Goal: Use online tool/utility: Utilize a website feature to perform a specific function

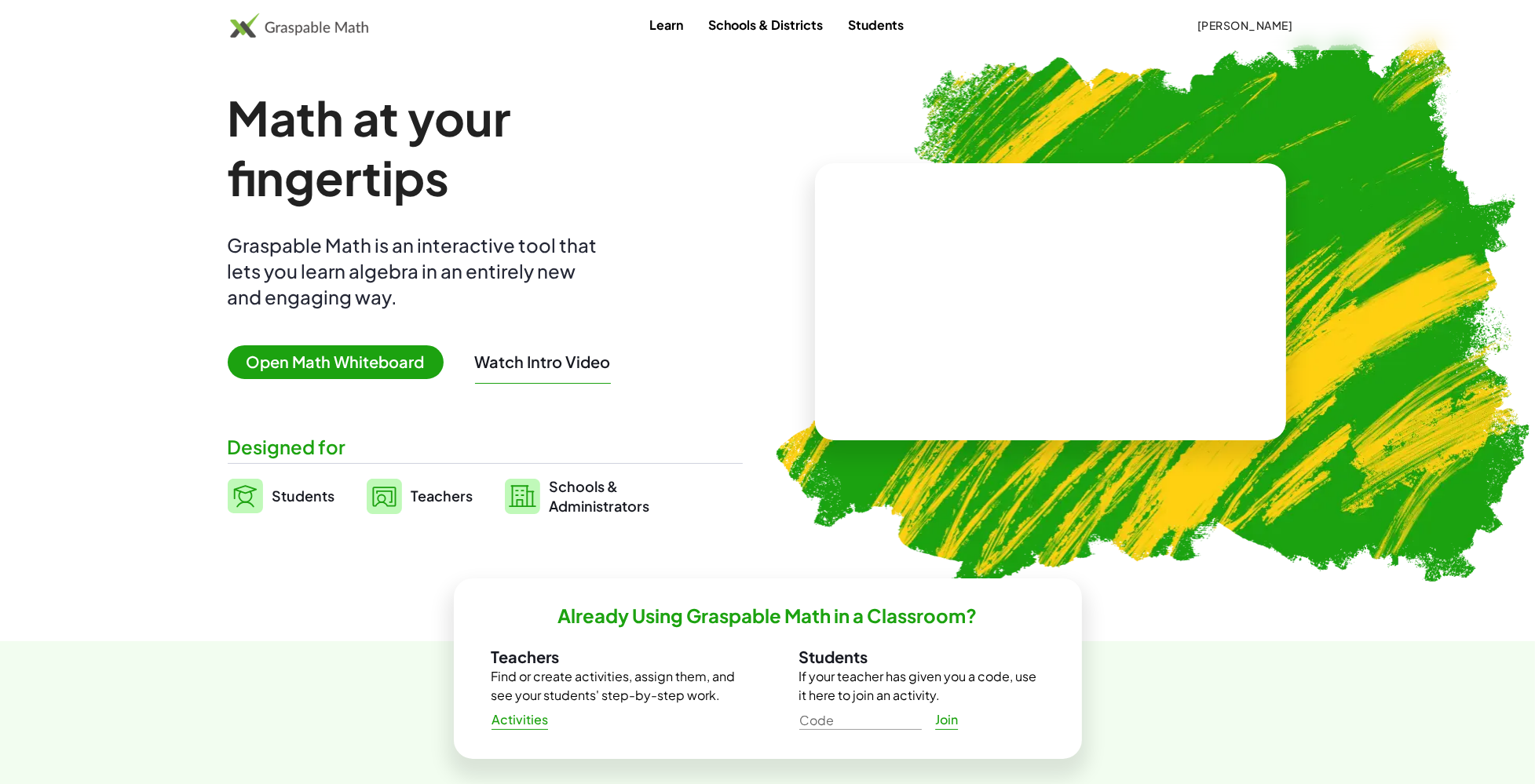
drag, startPoint x: 391, startPoint y: 337, endPoint x: 373, endPoint y: 361, distance: 30.0
click at [386, 343] on div "Math at your fingertips Graspable Math is an interactive tool that lets you lea…" at bounding box center [485, 301] width 515 height 428
click at [373, 361] on span "Open Math Whiteboard" at bounding box center [336, 362] width 216 height 33
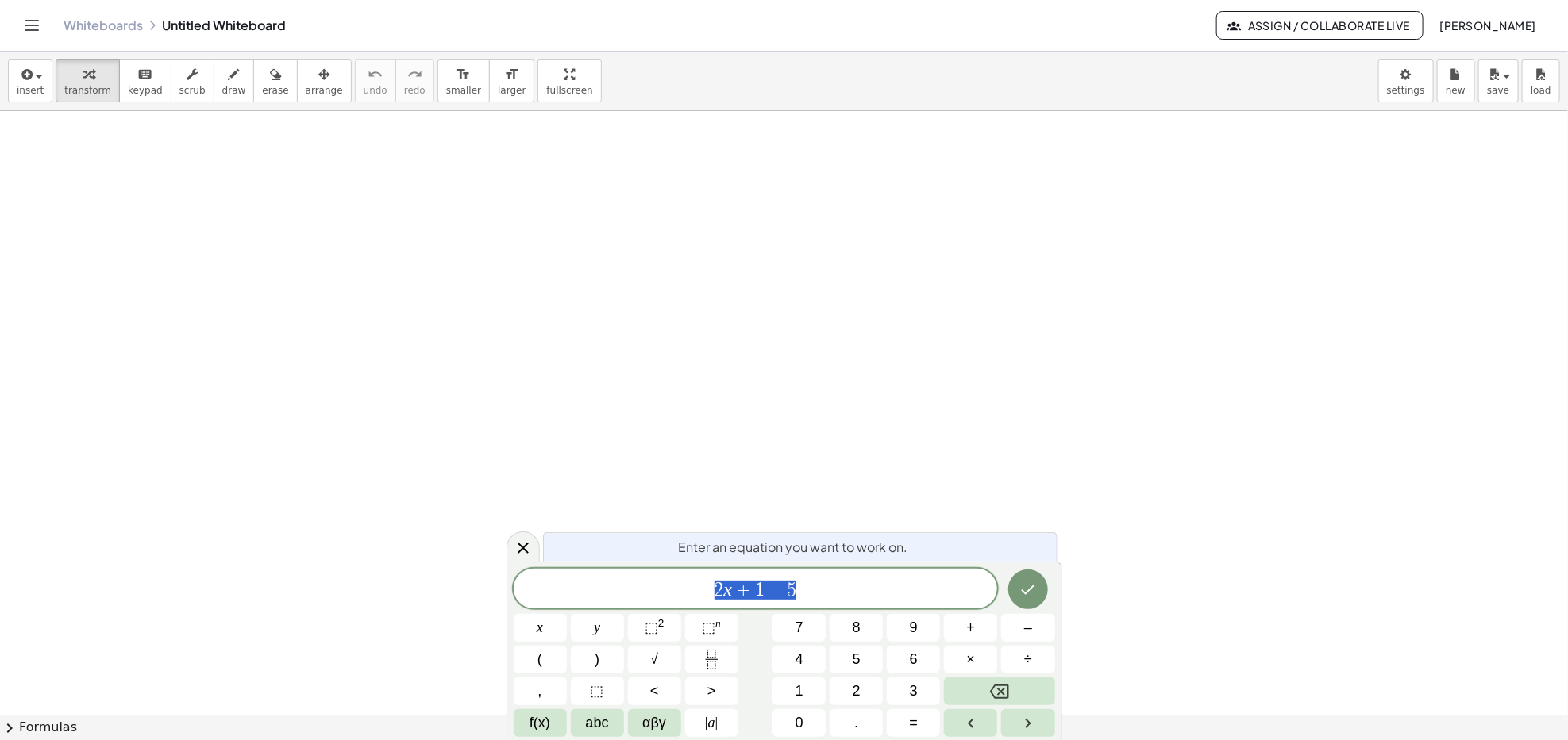
drag, startPoint x: 39, startPoint y: 134, endPoint x: 45, endPoint y: 144, distance: 11.7
click at [231, 81] on button "draw" at bounding box center [234, 81] width 41 height 43
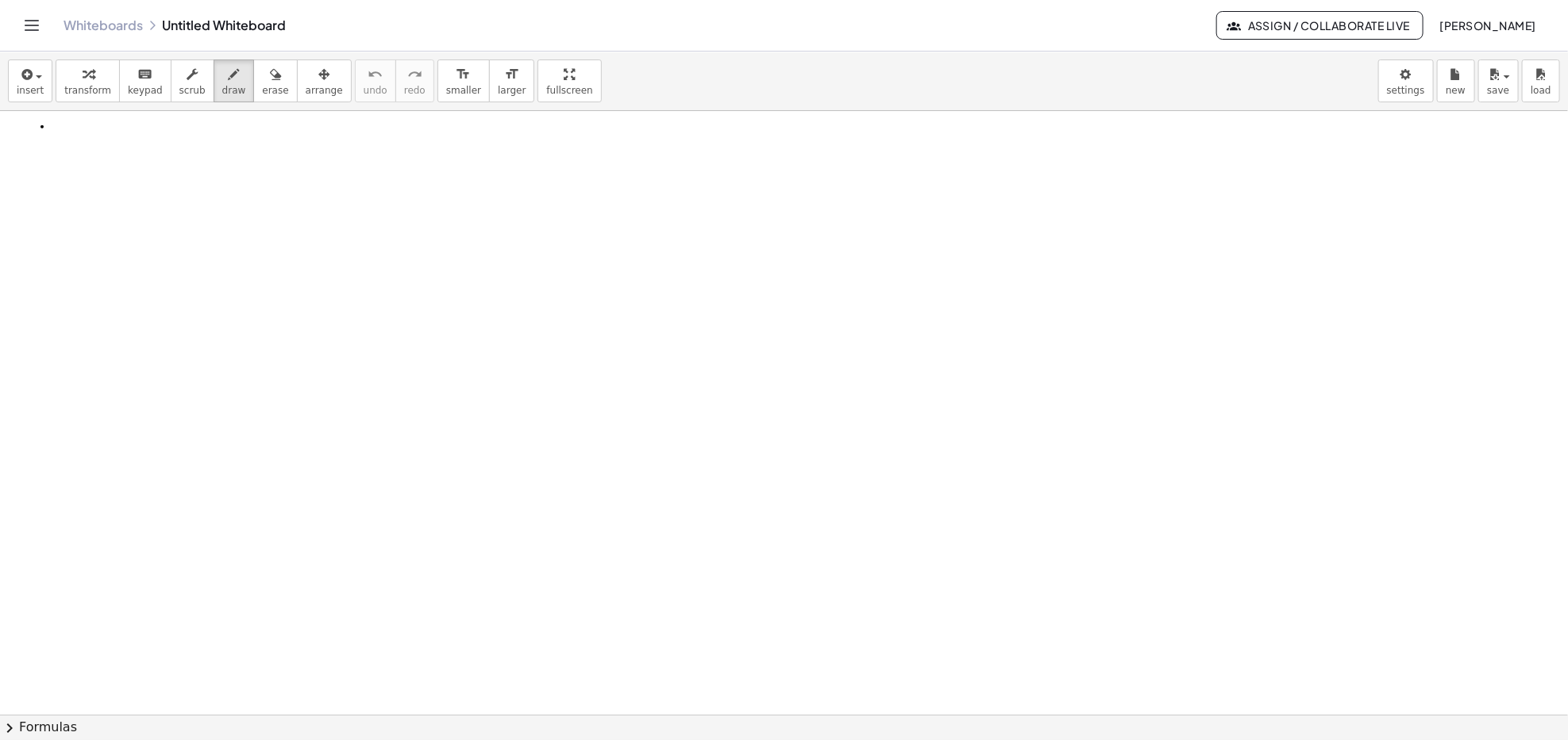
drag, startPoint x: 43, startPoint y: 128, endPoint x: 39, endPoint y: 147, distance: 19.4
drag, startPoint x: 29, startPoint y: 121, endPoint x: 51, endPoint y: 122, distance: 22.0
drag, startPoint x: 42, startPoint y: 130, endPoint x: 52, endPoint y: 136, distance: 11.7
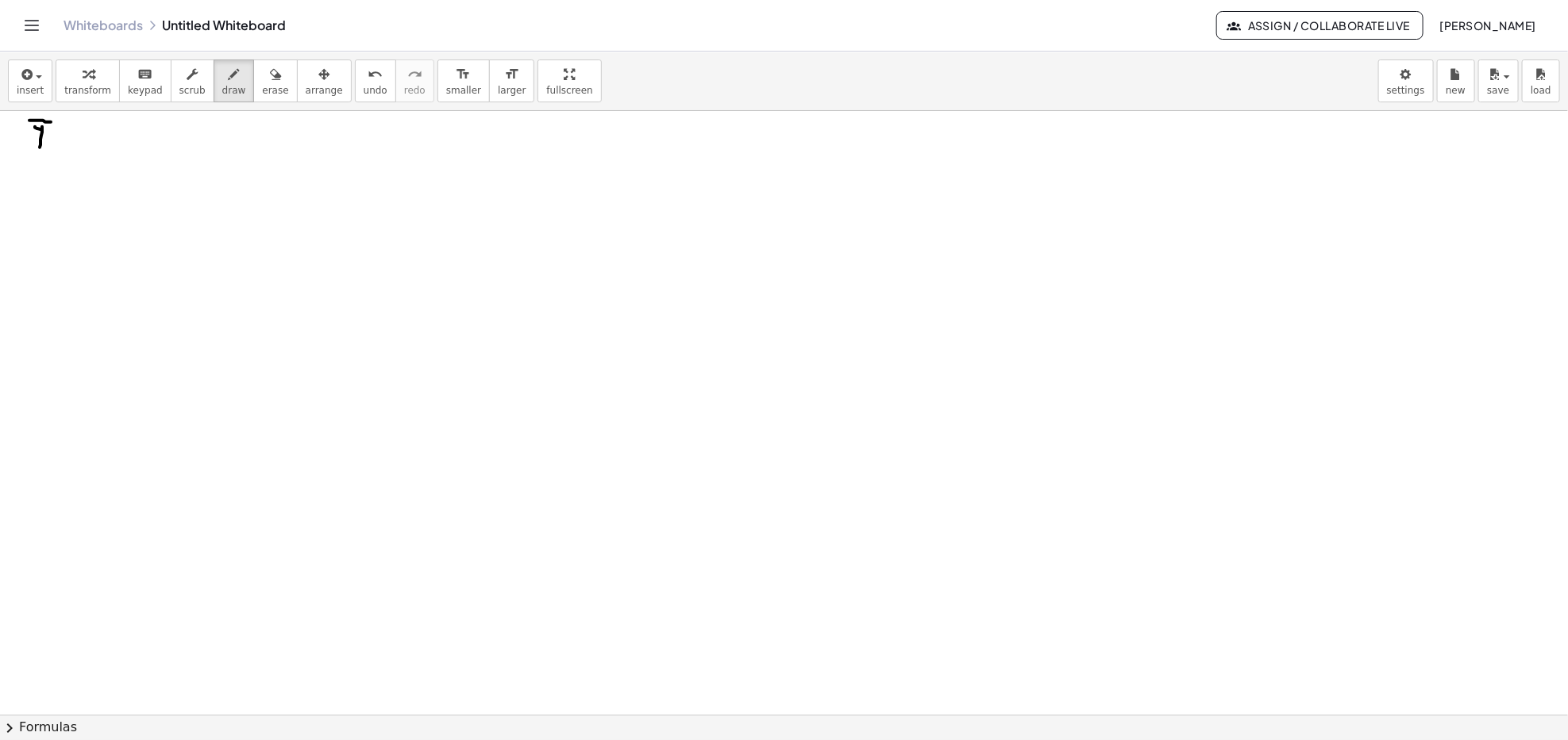
drag, startPoint x: 57, startPoint y: 143, endPoint x: 66, endPoint y: 137, distance: 10.8
drag, startPoint x: 77, startPoint y: 137, endPoint x: 92, endPoint y: 145, distance: 17.0
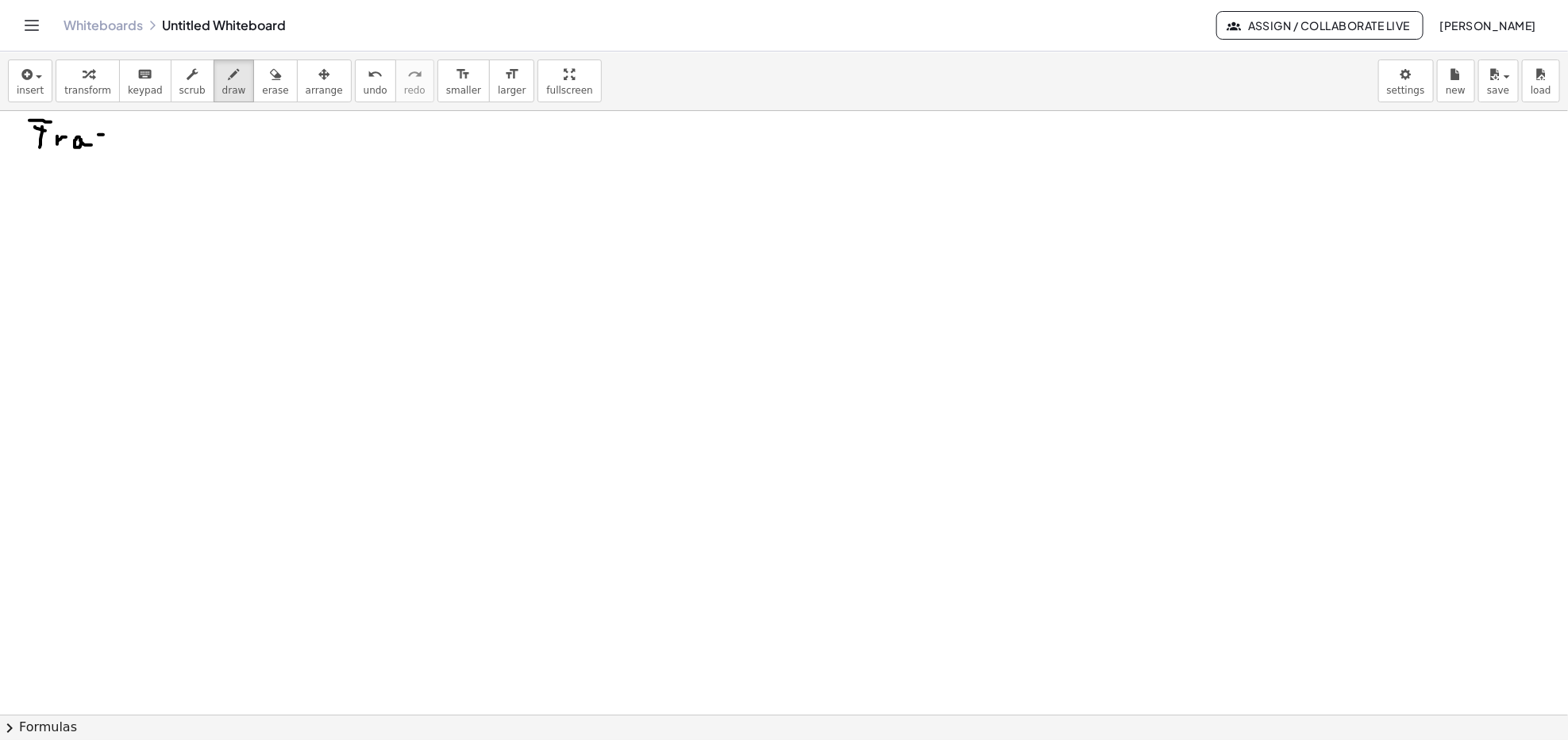
drag, startPoint x: 98, startPoint y: 134, endPoint x: 112, endPoint y: 149, distance: 20.5
drag, startPoint x: 123, startPoint y: 136, endPoint x: 126, endPoint y: 147, distance: 11.4
drag, startPoint x: 137, startPoint y: 136, endPoint x: 139, endPoint y: 147, distance: 11.2
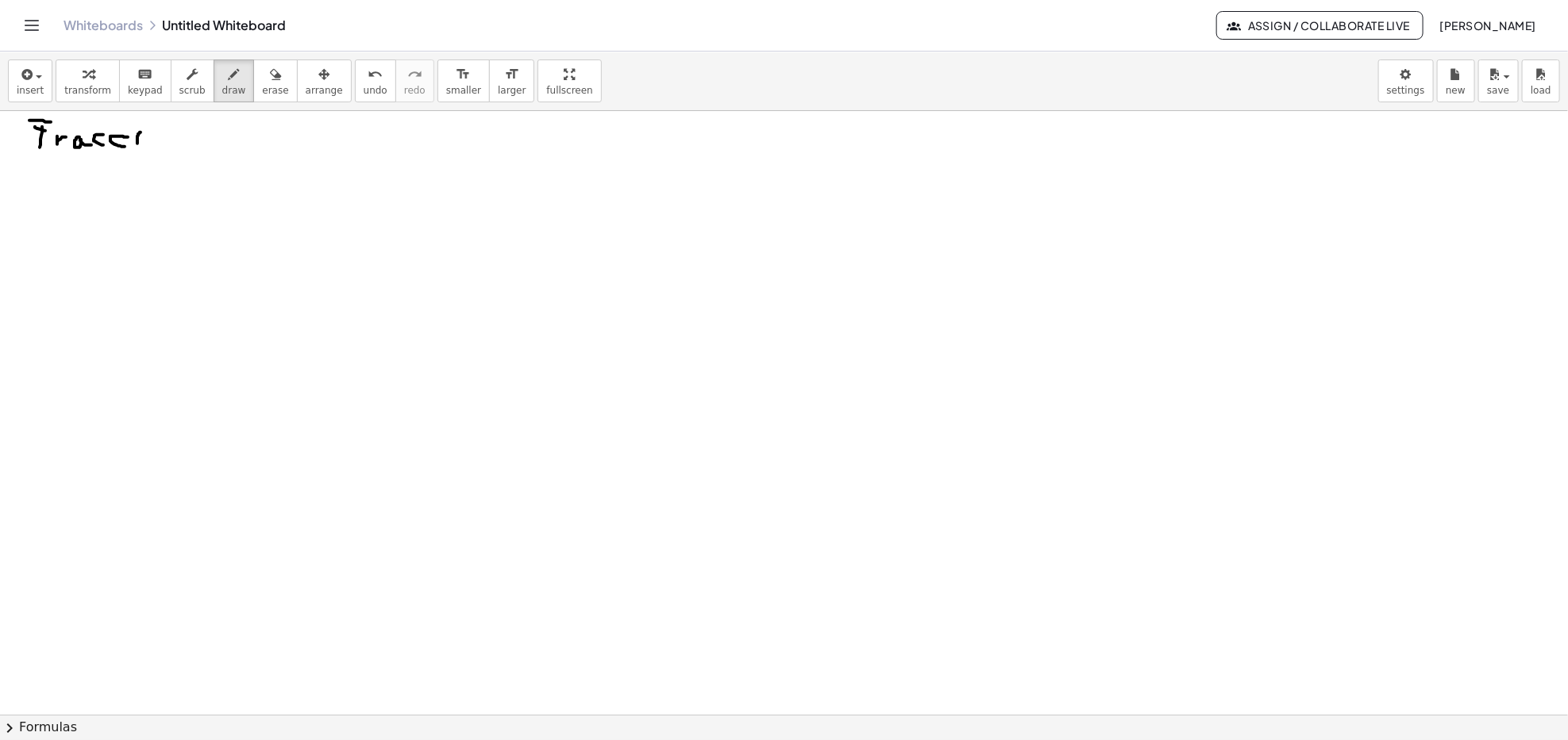
drag, startPoint x: 166, startPoint y: 140, endPoint x: 180, endPoint y: 145, distance: 14.9
drag, startPoint x: 195, startPoint y: 136, endPoint x: 205, endPoint y: 147, distance: 14.9
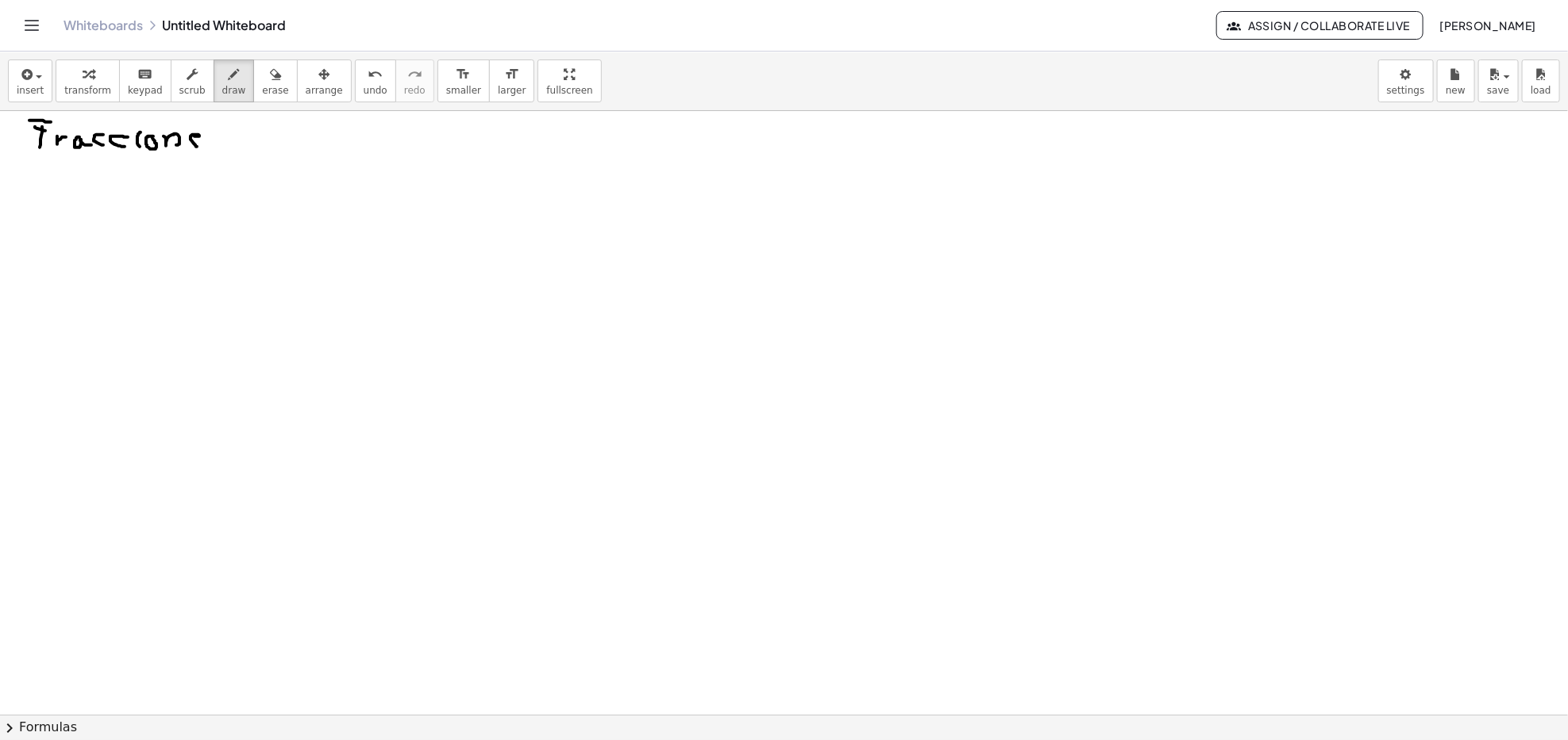
drag, startPoint x: 213, startPoint y: 135, endPoint x: 209, endPoint y: 151, distance: 16.5
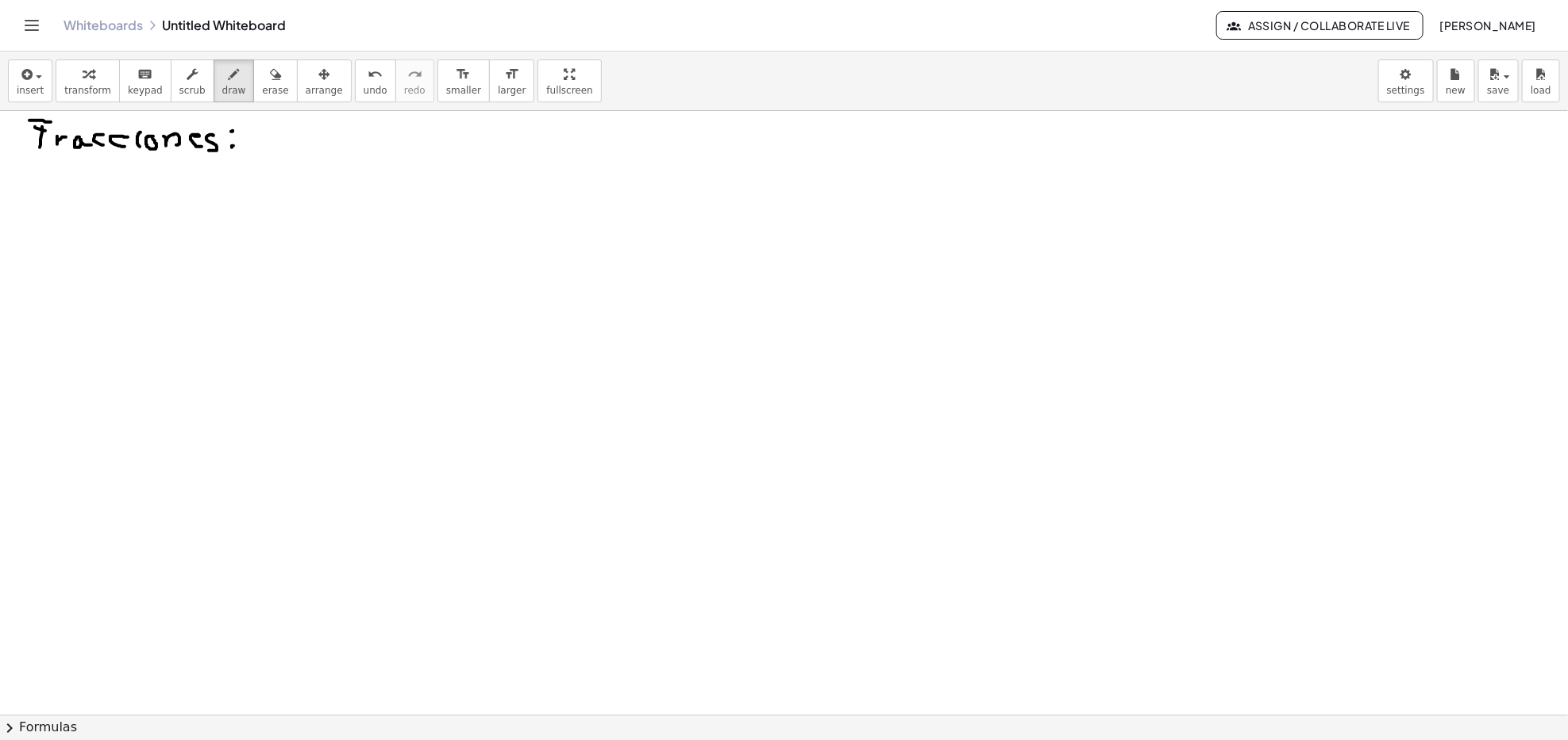
drag, startPoint x: 287, startPoint y: 149, endPoint x: 346, endPoint y: 150, distance: 59.0
drag, startPoint x: 309, startPoint y: 125, endPoint x: 318, endPoint y: 120, distance: 10.3
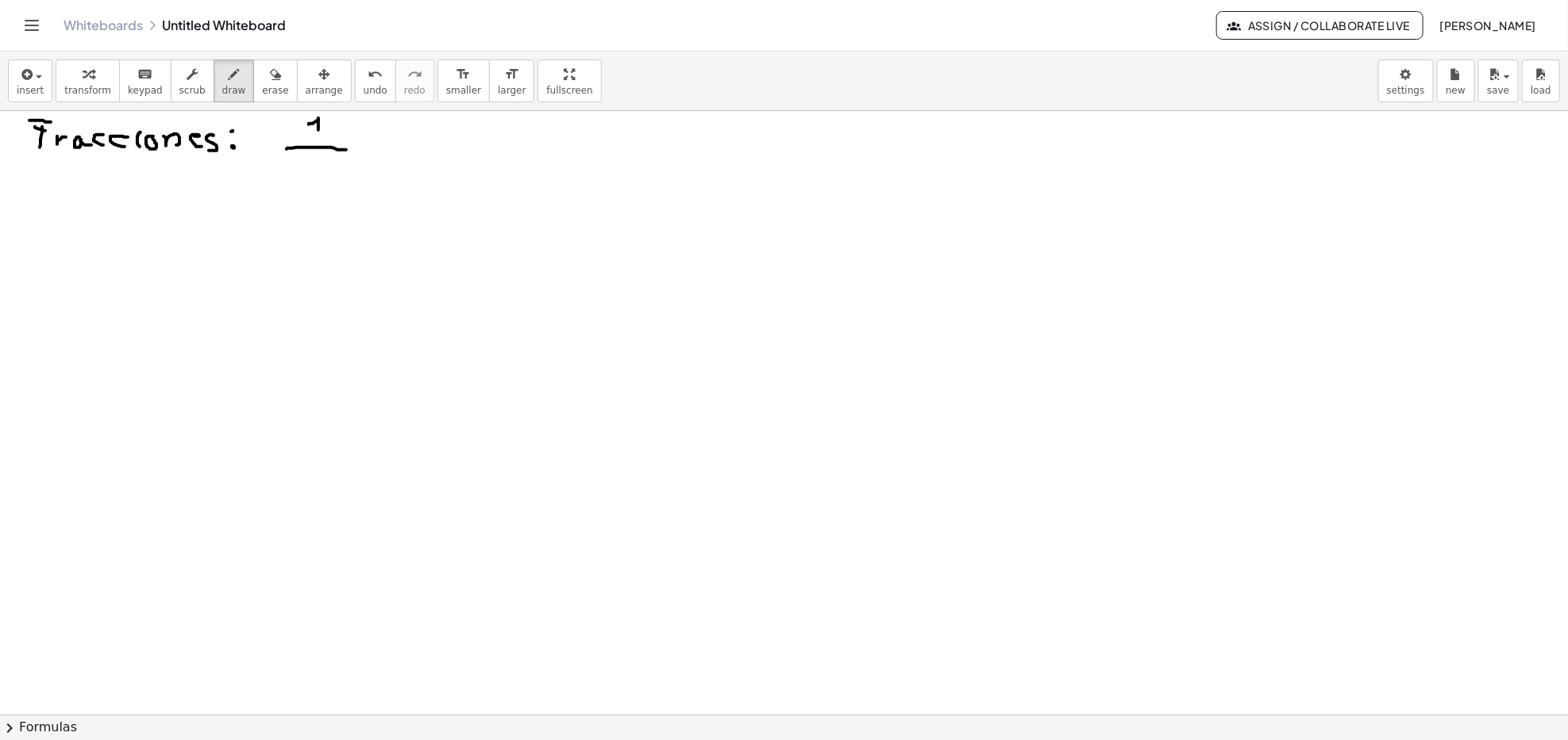
drag, startPoint x: 313, startPoint y: 134, endPoint x: 322, endPoint y: 134, distance: 9.0
drag, startPoint x: 315, startPoint y: 166, endPoint x: 351, endPoint y: 172, distance: 36.5
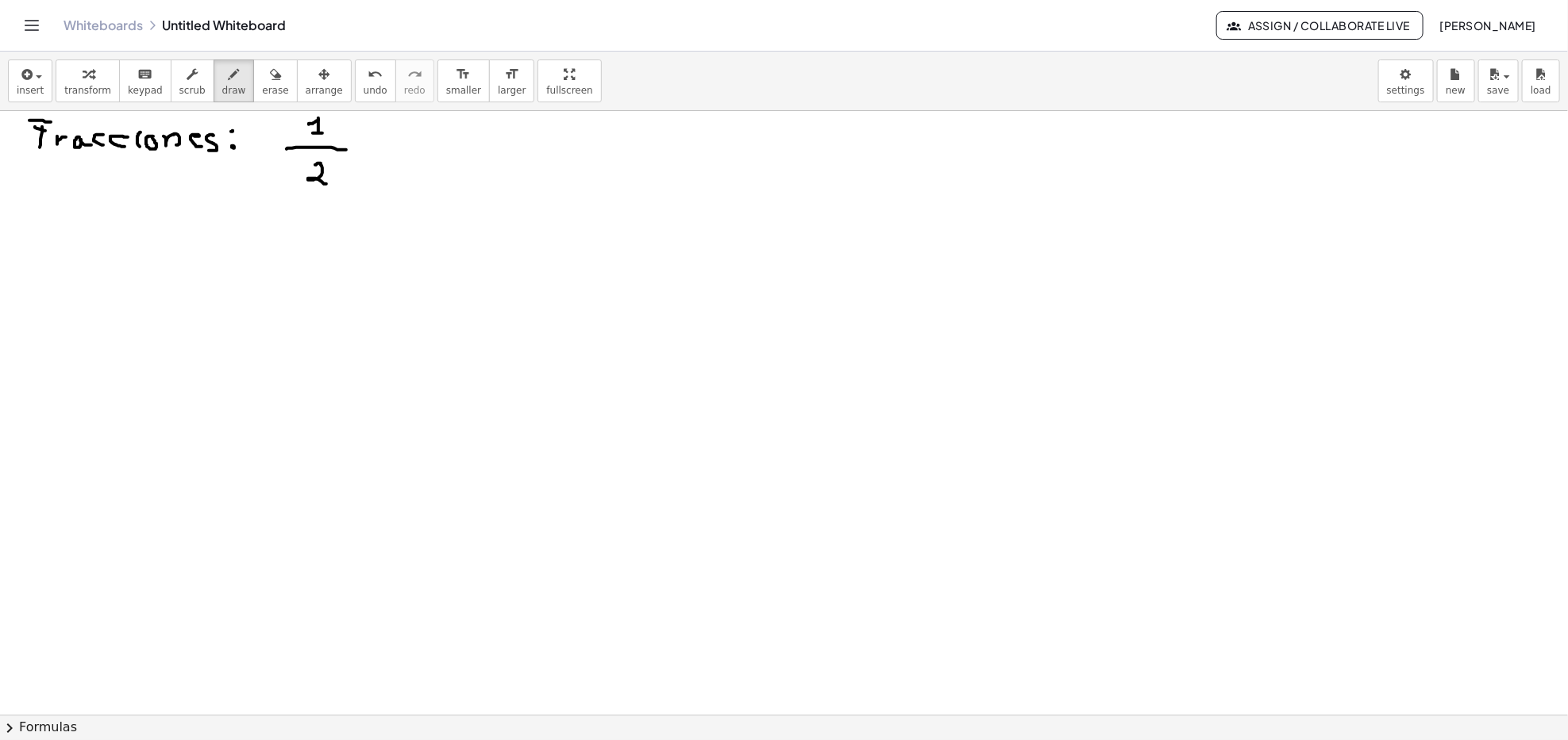
drag, startPoint x: 336, startPoint y: 130, endPoint x: 349, endPoint y: 130, distance: 13.0
drag, startPoint x: 349, startPoint y: 122, endPoint x: 351, endPoint y: 134, distance: 12.2
drag, startPoint x: 334, startPoint y: 172, endPoint x: 349, endPoint y: 175, distance: 15.3
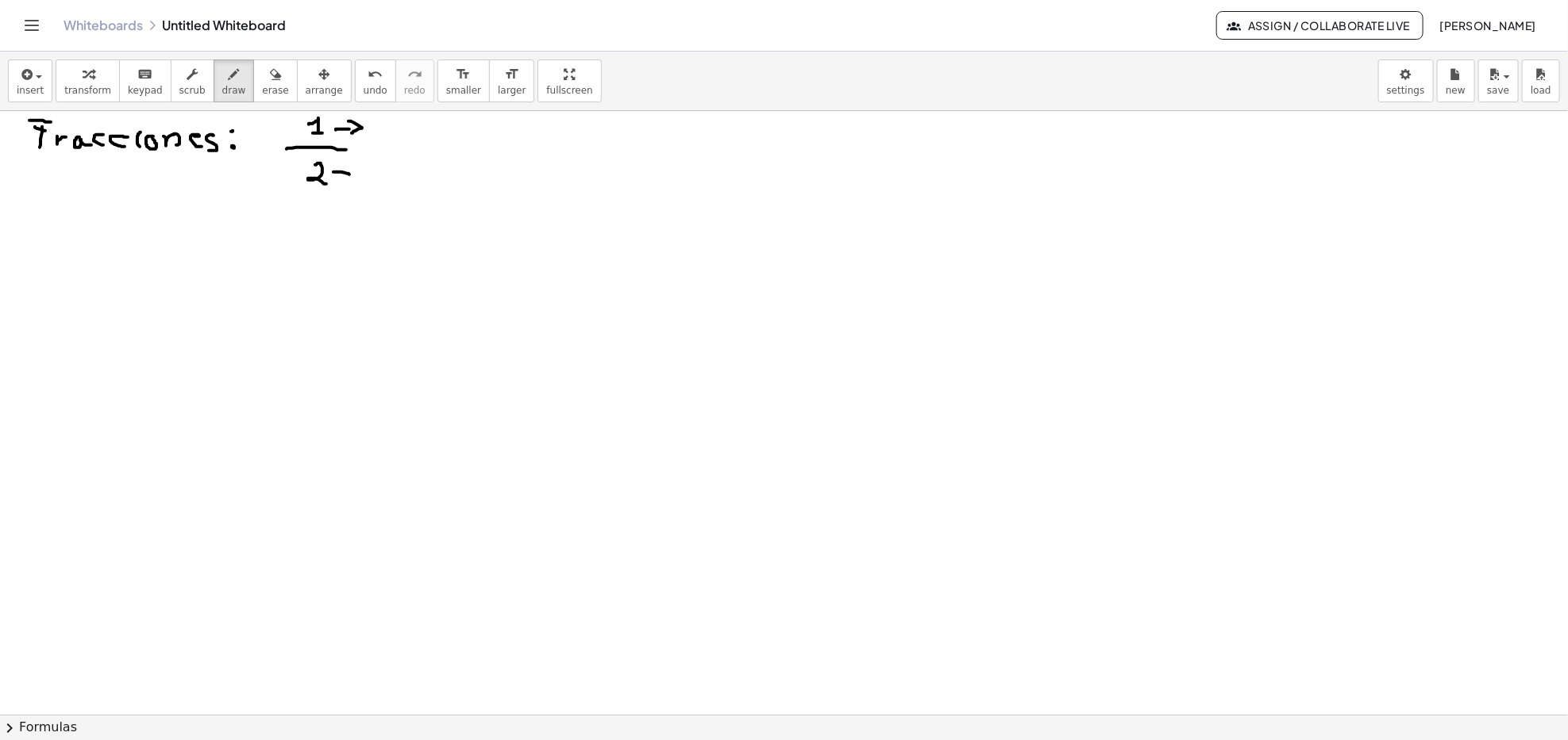
drag, startPoint x: 349, startPoint y: 163, endPoint x: 349, endPoint y: 185, distance: 22.0
drag, startPoint x: 74, startPoint y: 201, endPoint x: 73, endPoint y: 222, distance: 21.0
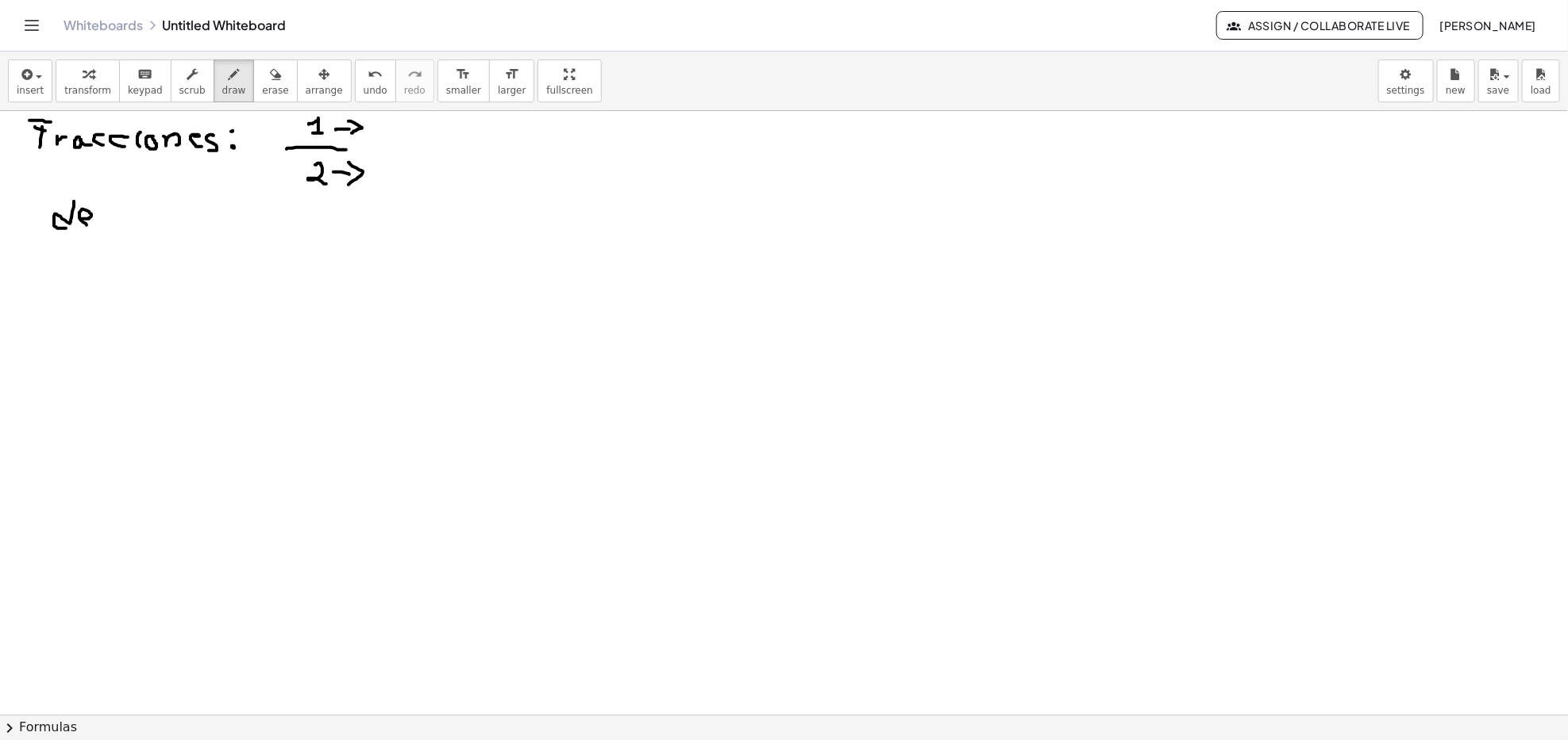
drag, startPoint x: 82, startPoint y: 219, endPoint x: 90, endPoint y: 217, distance: 8.2
drag, startPoint x: 93, startPoint y: 204, endPoint x: 102, endPoint y: 203, distance: 9.1
drag, startPoint x: 106, startPoint y: 213, endPoint x: 118, endPoint y: 223, distance: 15.6
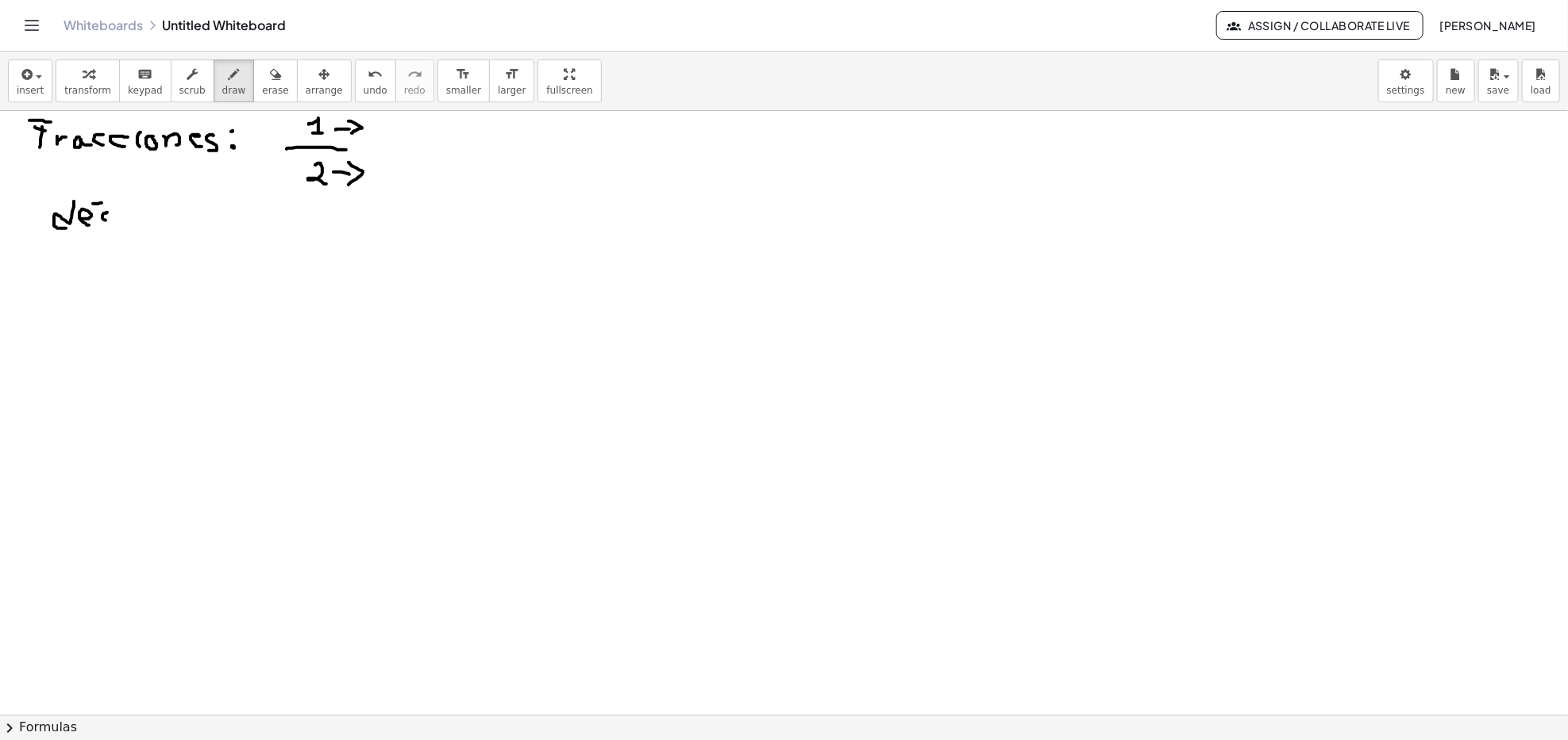
drag, startPoint x: 131, startPoint y: 221, endPoint x: 156, endPoint y: 217, distance: 25.3
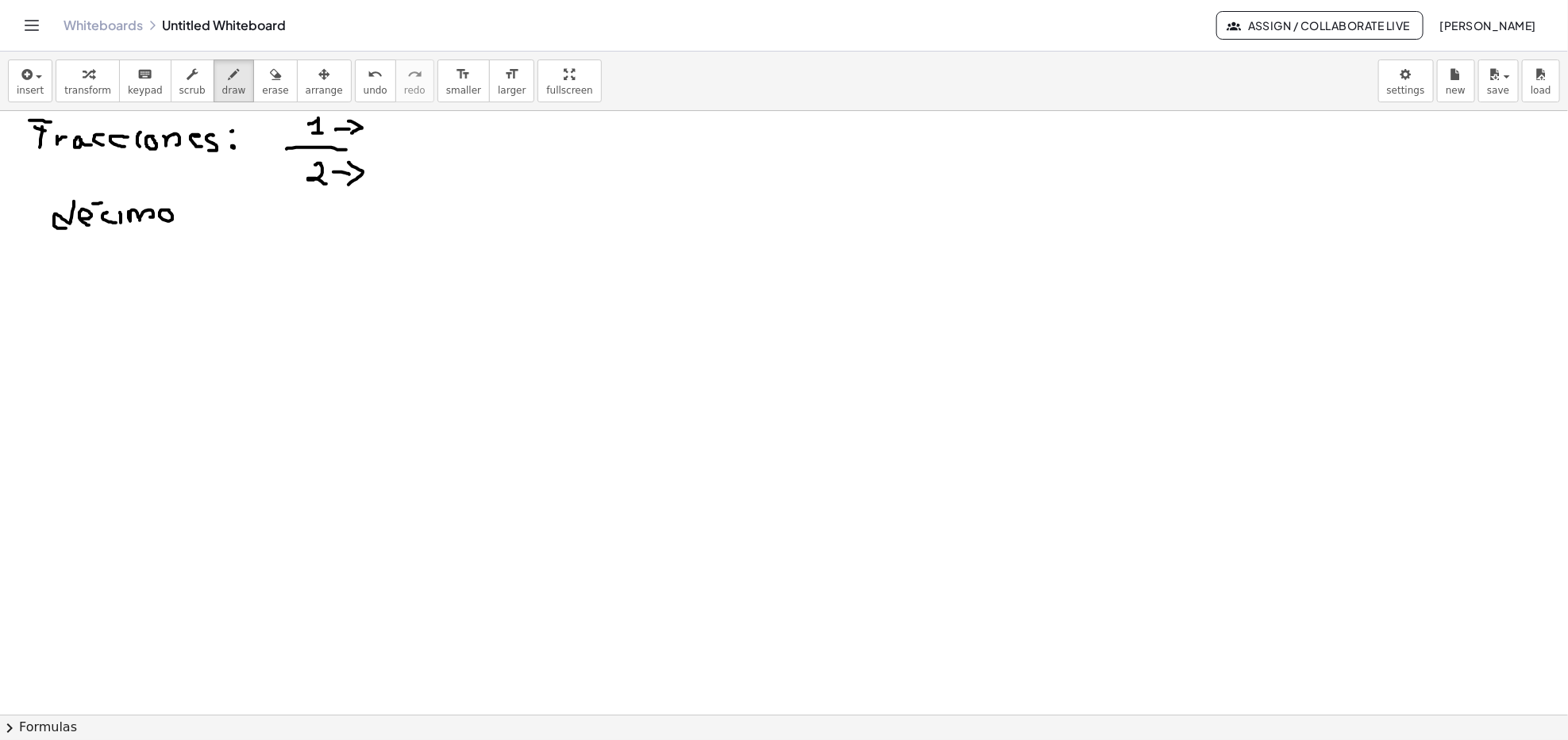
drag, startPoint x: 188, startPoint y: 205, endPoint x: 197, endPoint y: 210, distance: 10.3
drag, startPoint x: 189, startPoint y: 213, endPoint x: 199, endPoint y: 214, distance: 10.0
drag, startPoint x: 211, startPoint y: 208, endPoint x: 223, endPoint y: 219, distance: 16.3
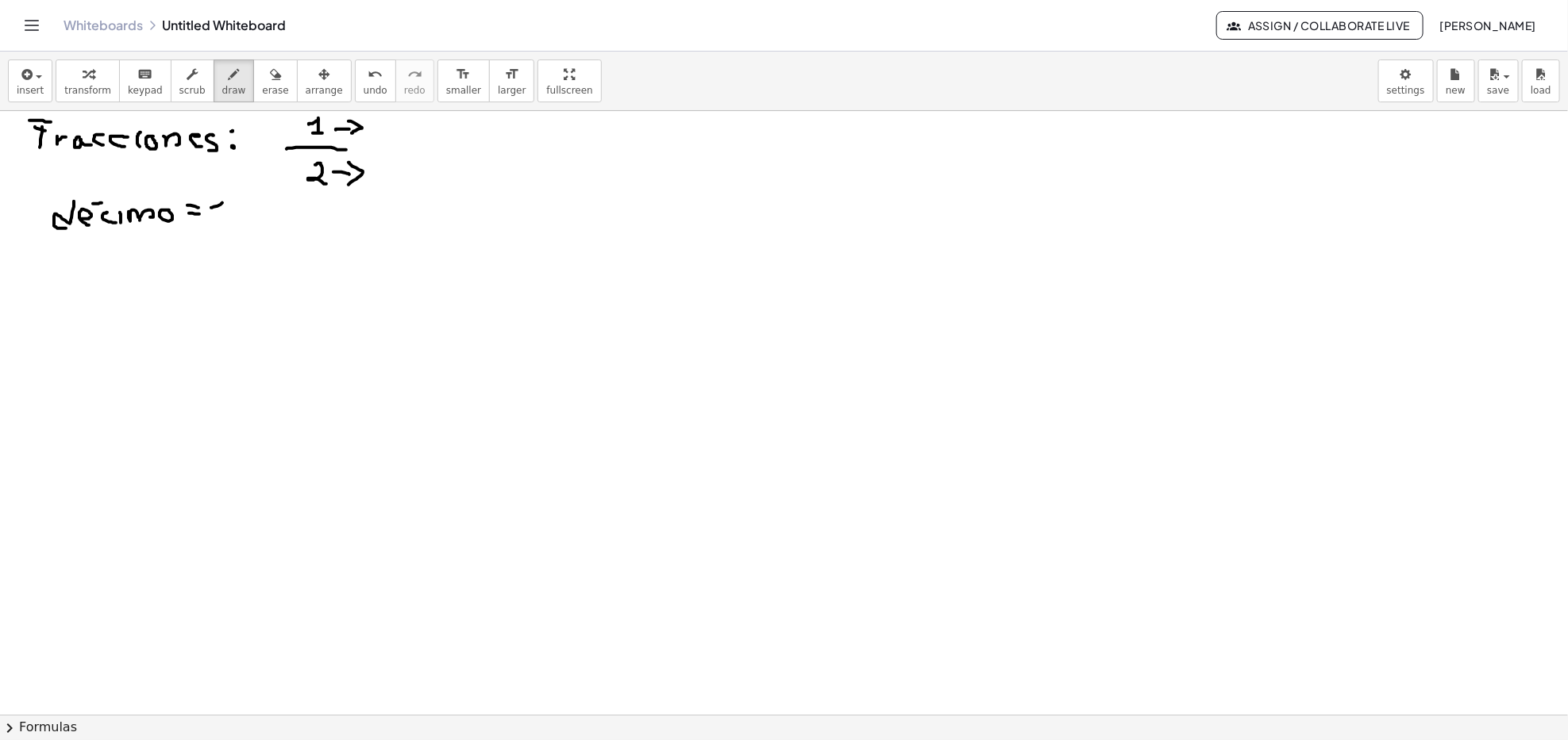
drag, startPoint x: 243, startPoint y: 206, endPoint x: 207, endPoint y: 242, distance: 50.9
drag, startPoint x: 382, startPoint y: 120, endPoint x: 386, endPoint y: 132, distance: 12.6
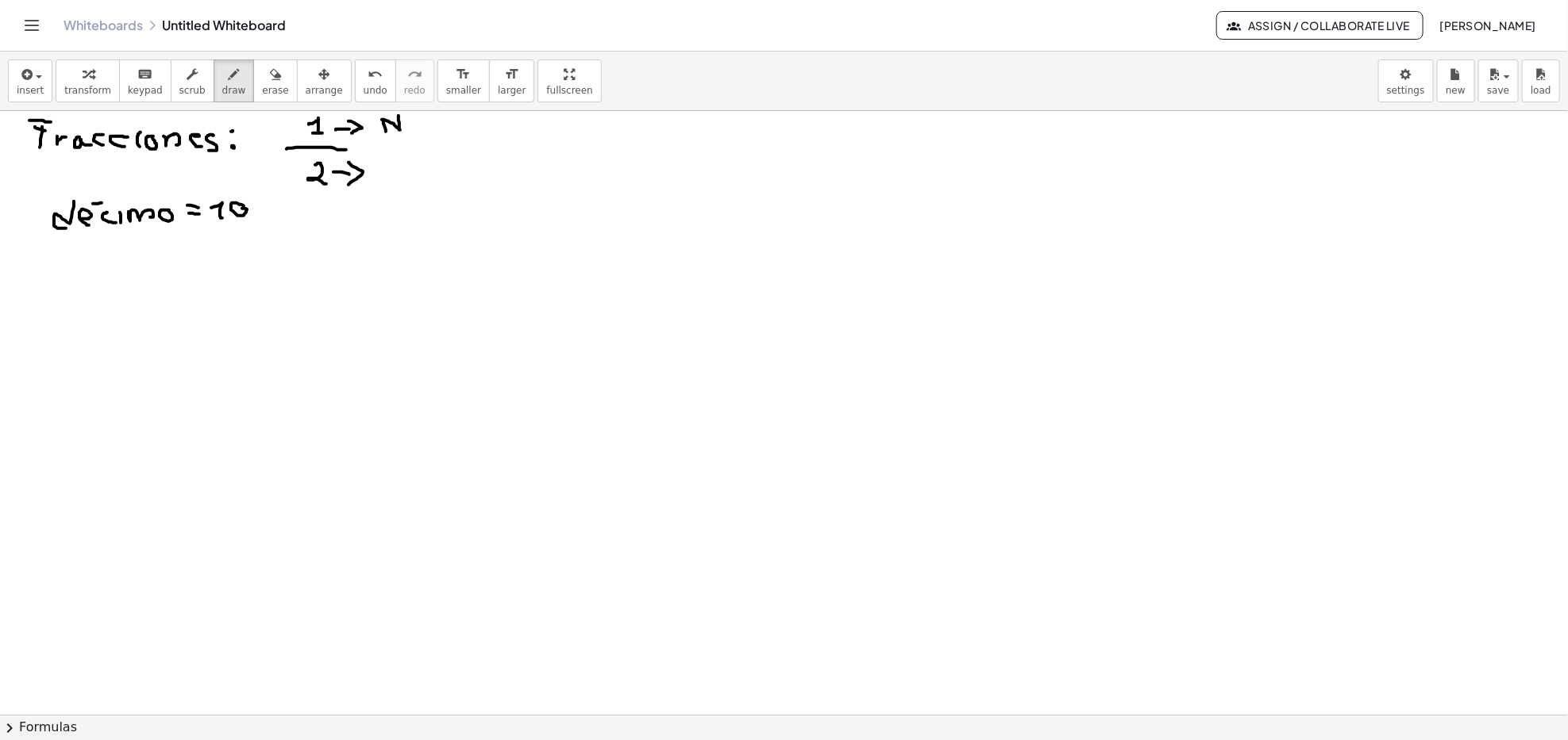
drag, startPoint x: 383, startPoint y: 120, endPoint x: 399, endPoint y: 116, distance: 16.5
drag, startPoint x: 420, startPoint y: 125, endPoint x: 433, endPoint y: 127, distance: 13.2
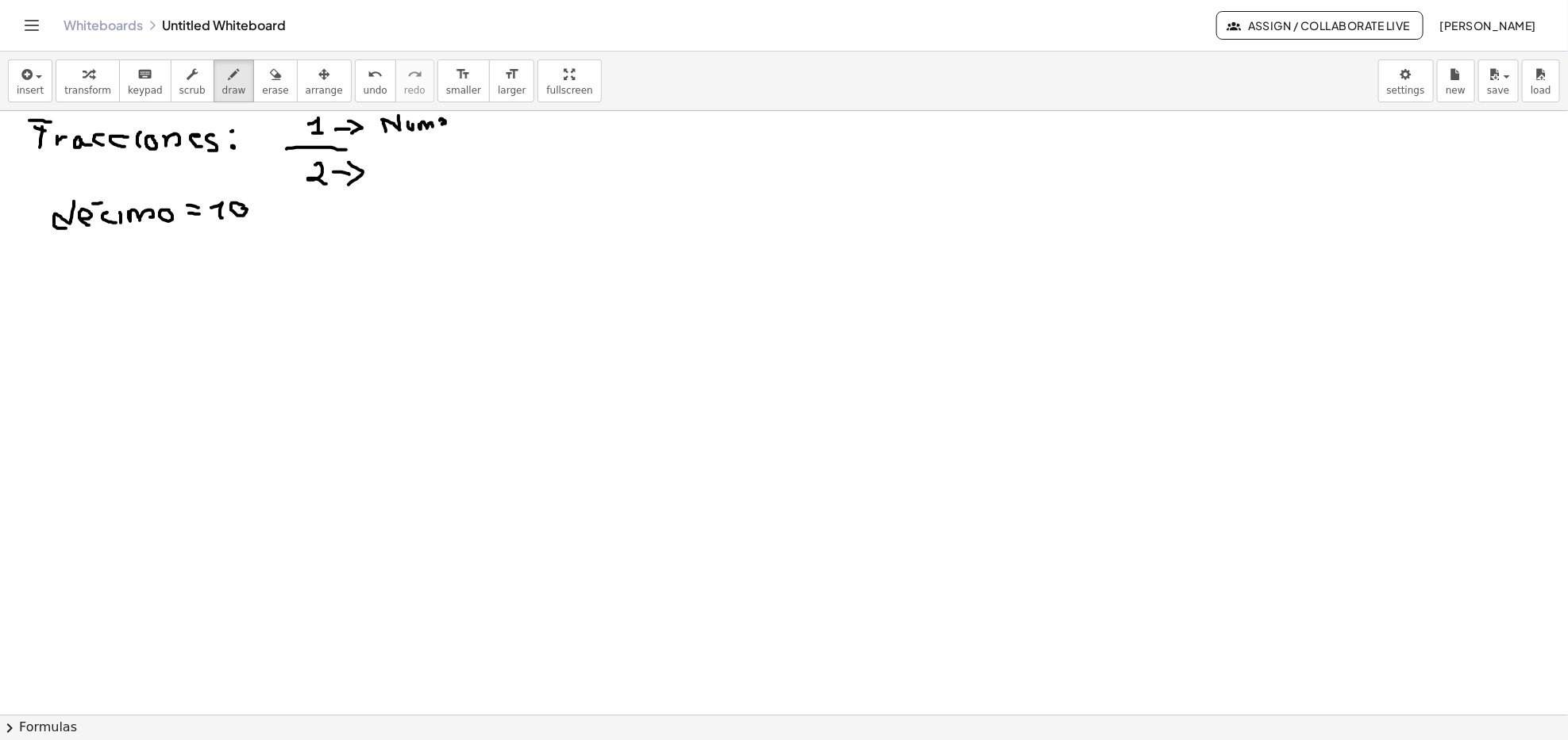
drag, startPoint x: 454, startPoint y: 129, endPoint x: 467, endPoint y: 129, distance: 13.0
drag, startPoint x: 467, startPoint y: 121, endPoint x: 477, endPoint y: 129, distance: 12.8
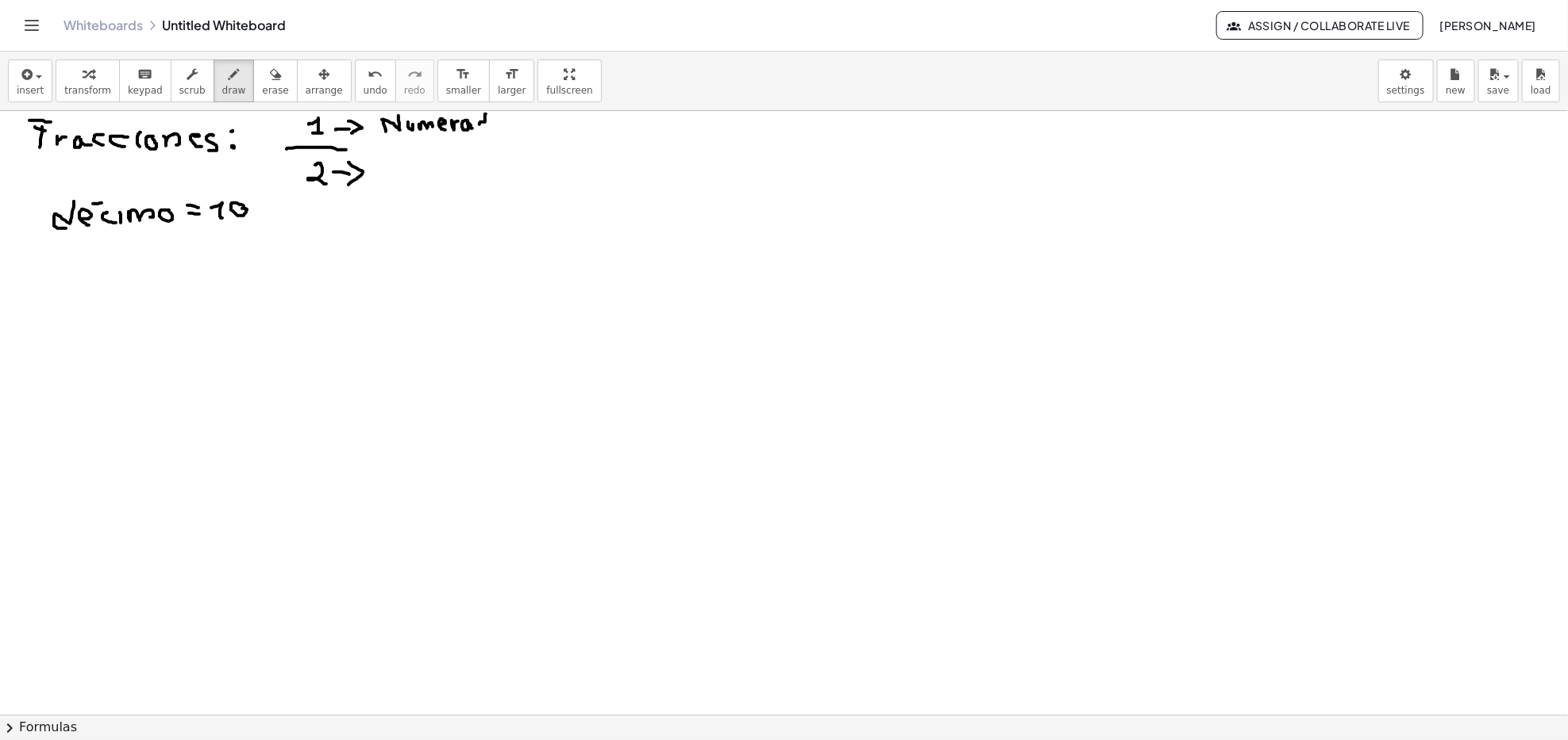
drag, startPoint x: 486, startPoint y: 115, endPoint x: 489, endPoint y: 128, distance: 13.3
drag, startPoint x: 496, startPoint y: 123, endPoint x: 494, endPoint y: 133, distance: 10.2
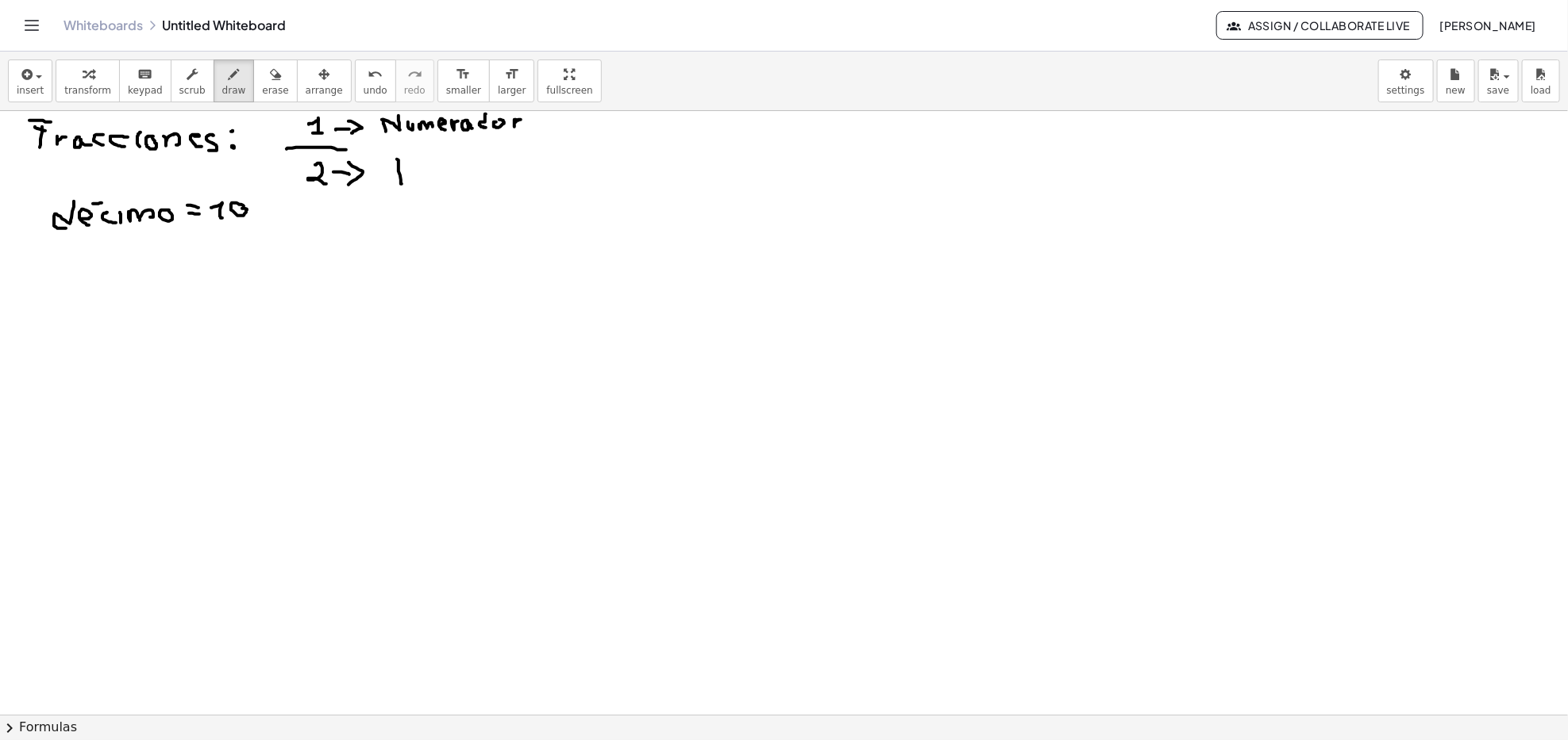
drag, startPoint x: 397, startPoint y: 159, endPoint x: 397, endPoint y: 176, distance: 17.0
drag, startPoint x: 401, startPoint y: 158, endPoint x: 391, endPoint y: 176, distance: 20.6
drag, startPoint x: 429, startPoint y: 172, endPoint x: 443, endPoint y: 175, distance: 14.3
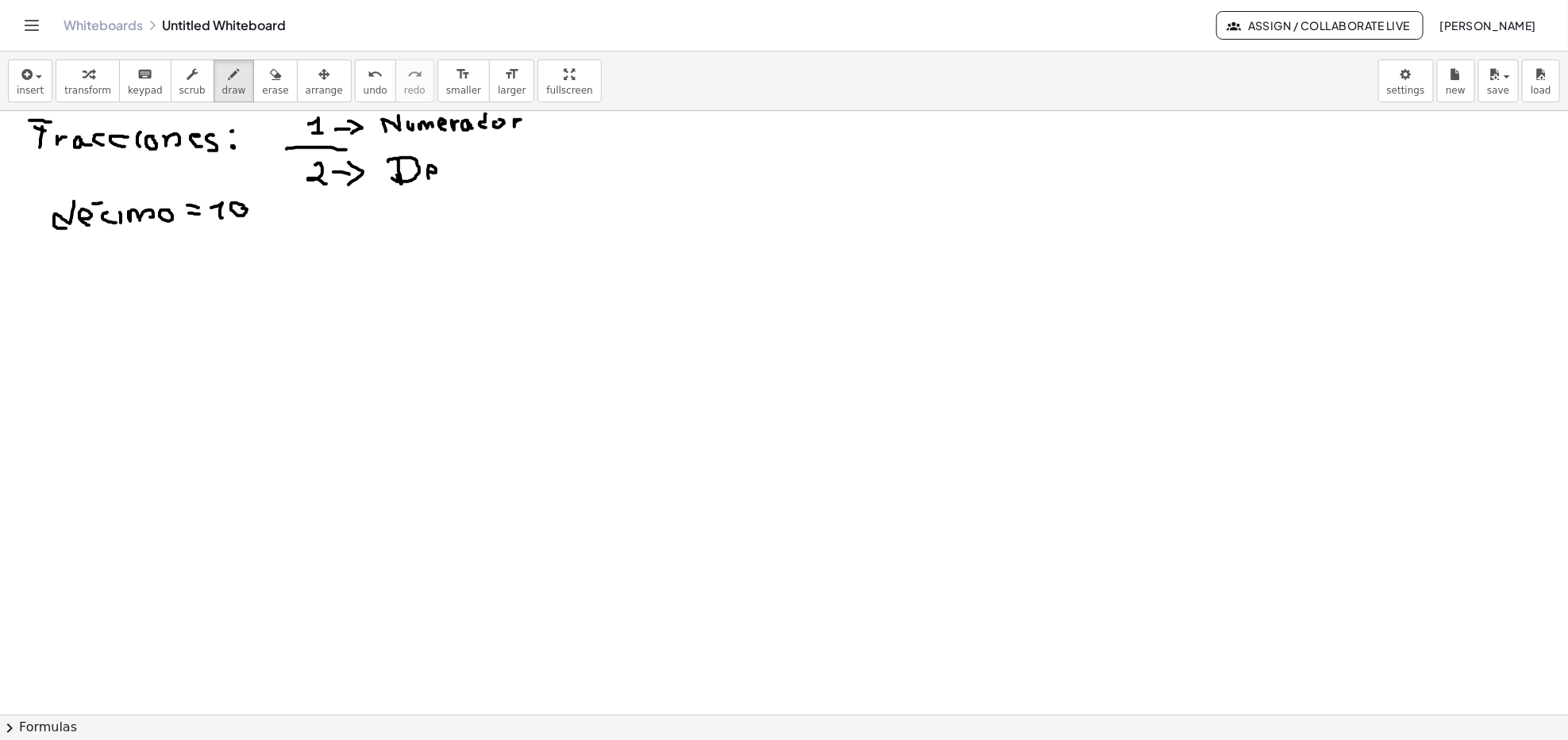
drag, startPoint x: 442, startPoint y: 171, endPoint x: 453, endPoint y: 176, distance: 12.1
drag, startPoint x: 479, startPoint y: 166, endPoint x: 506, endPoint y: 172, distance: 27.7
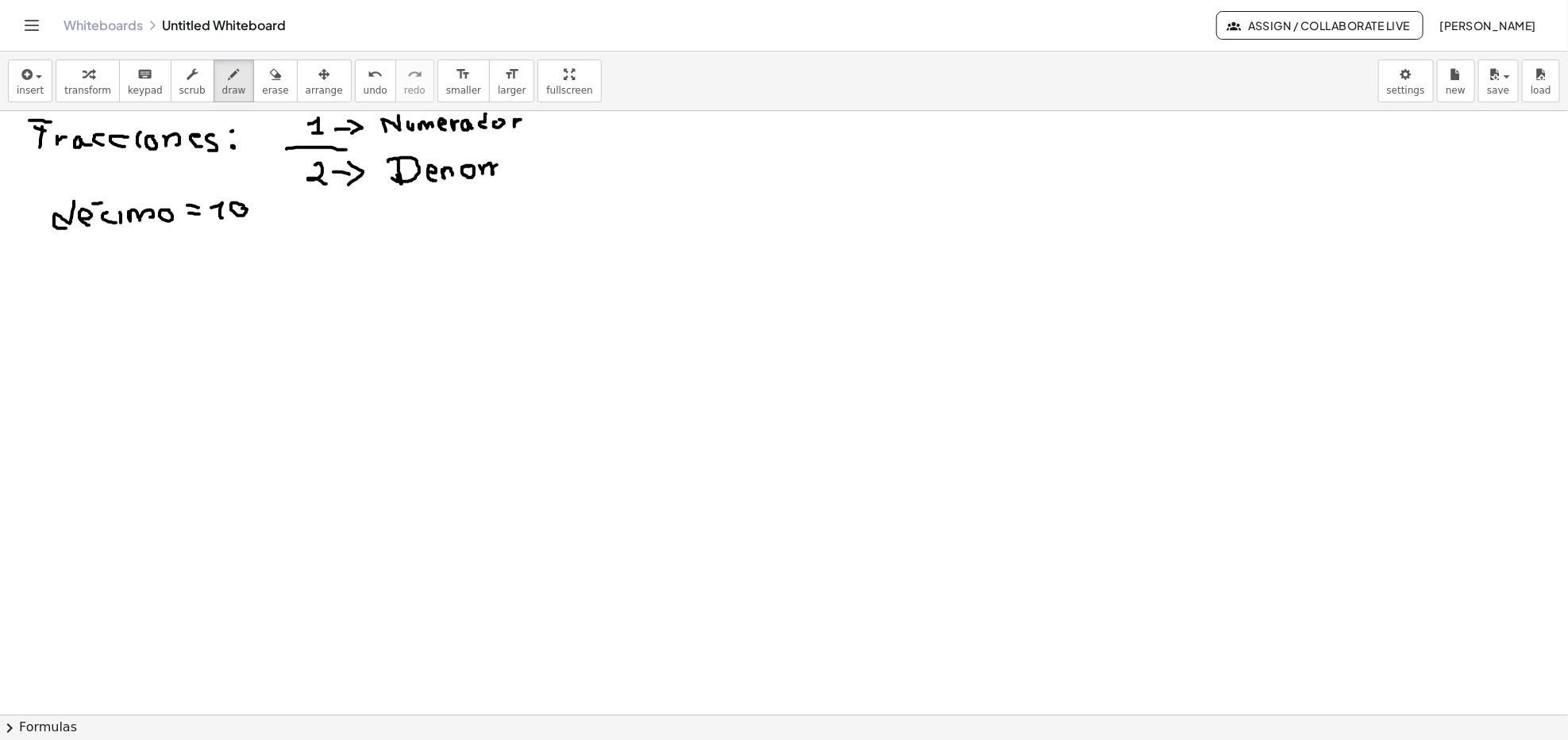
drag, startPoint x: 523, startPoint y: 161, endPoint x: 539, endPoint y: 171, distance: 18.9
drag, startPoint x: 546, startPoint y: 159, endPoint x: 562, endPoint y: 172, distance: 20.6
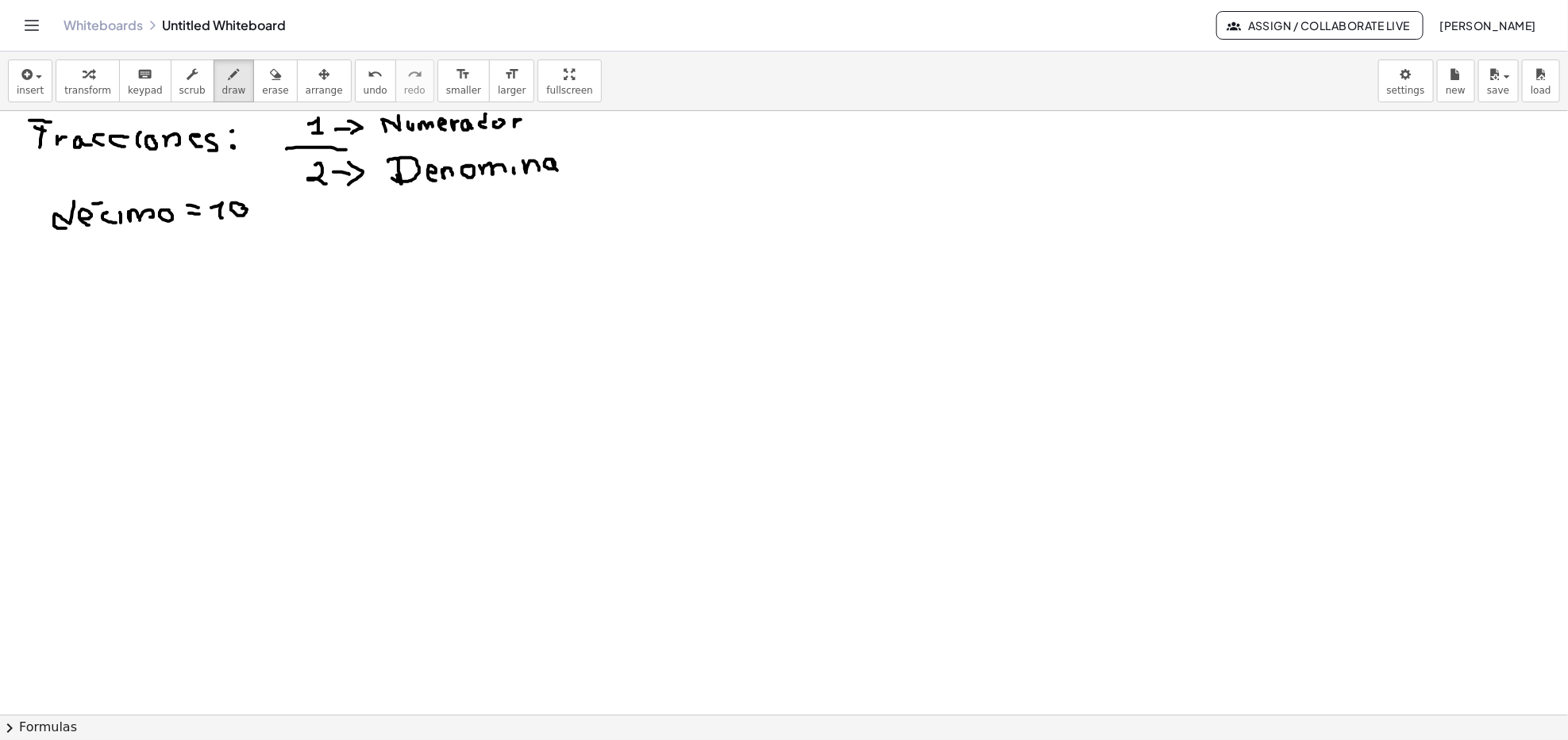
drag, startPoint x: 574, startPoint y: 147, endPoint x: 579, endPoint y: 169, distance: 22.6
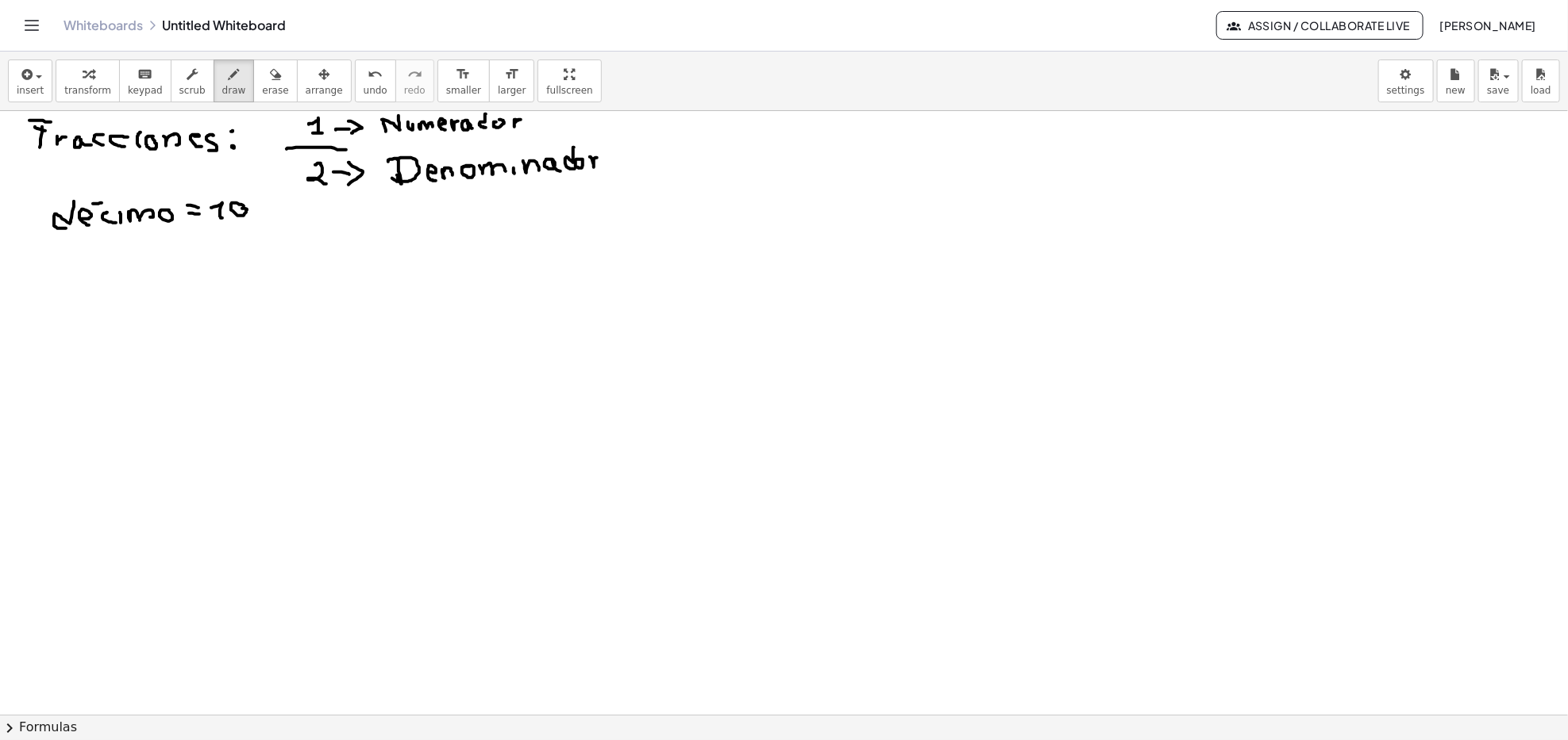
drag, startPoint x: 612, startPoint y: 143, endPoint x: 626, endPoint y: 143, distance: 14.0
drag, startPoint x: 625, startPoint y: 135, endPoint x: 636, endPoint y: 161, distance: 28.2
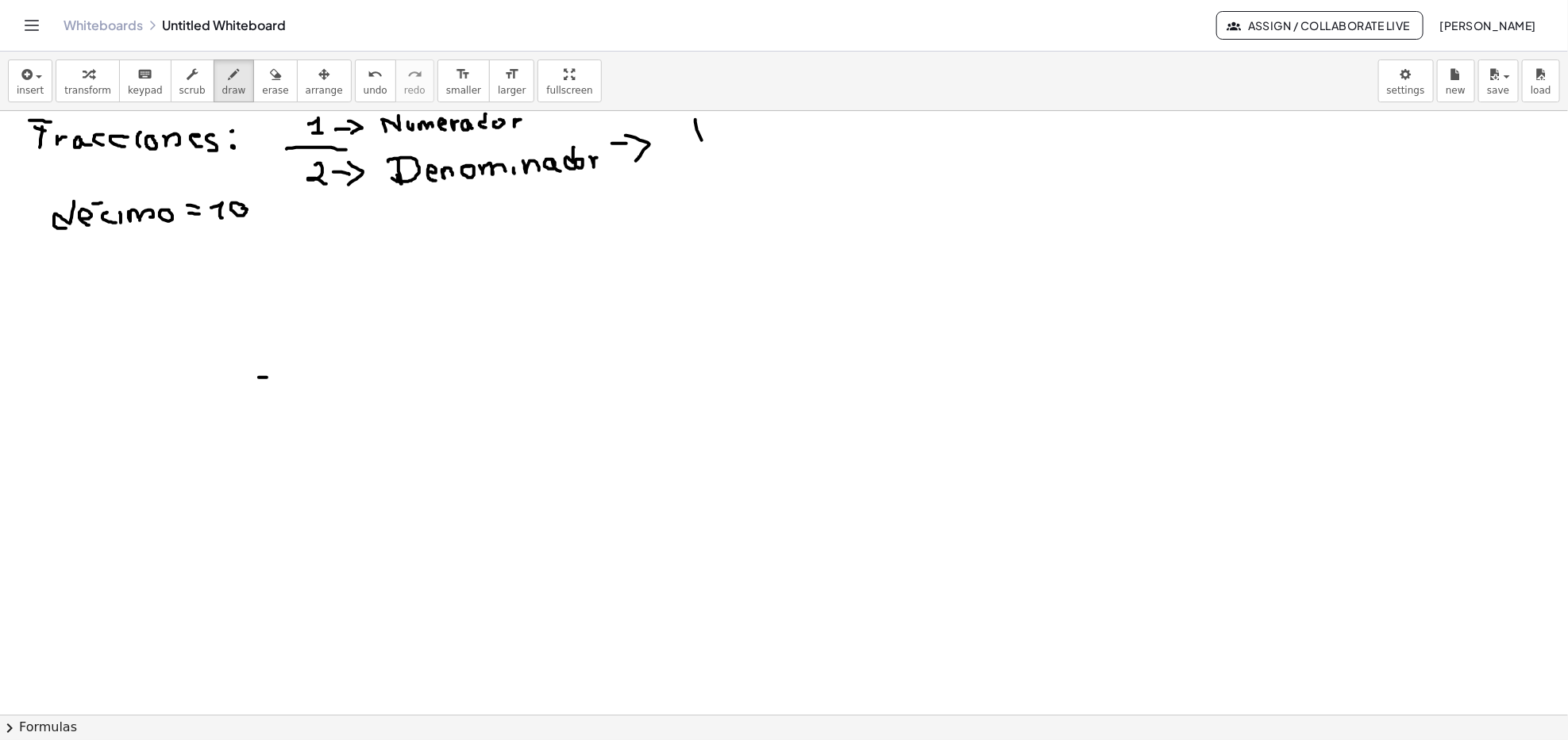
drag, startPoint x: 702, startPoint y: 140, endPoint x: 708, endPoint y: 188, distance: 48.4
drag, startPoint x: 692, startPoint y: 116, endPoint x: 708, endPoint y: 193, distance: 78.6
drag, startPoint x: 744, startPoint y: 116, endPoint x: 753, endPoint y: 194, distance: 78.5
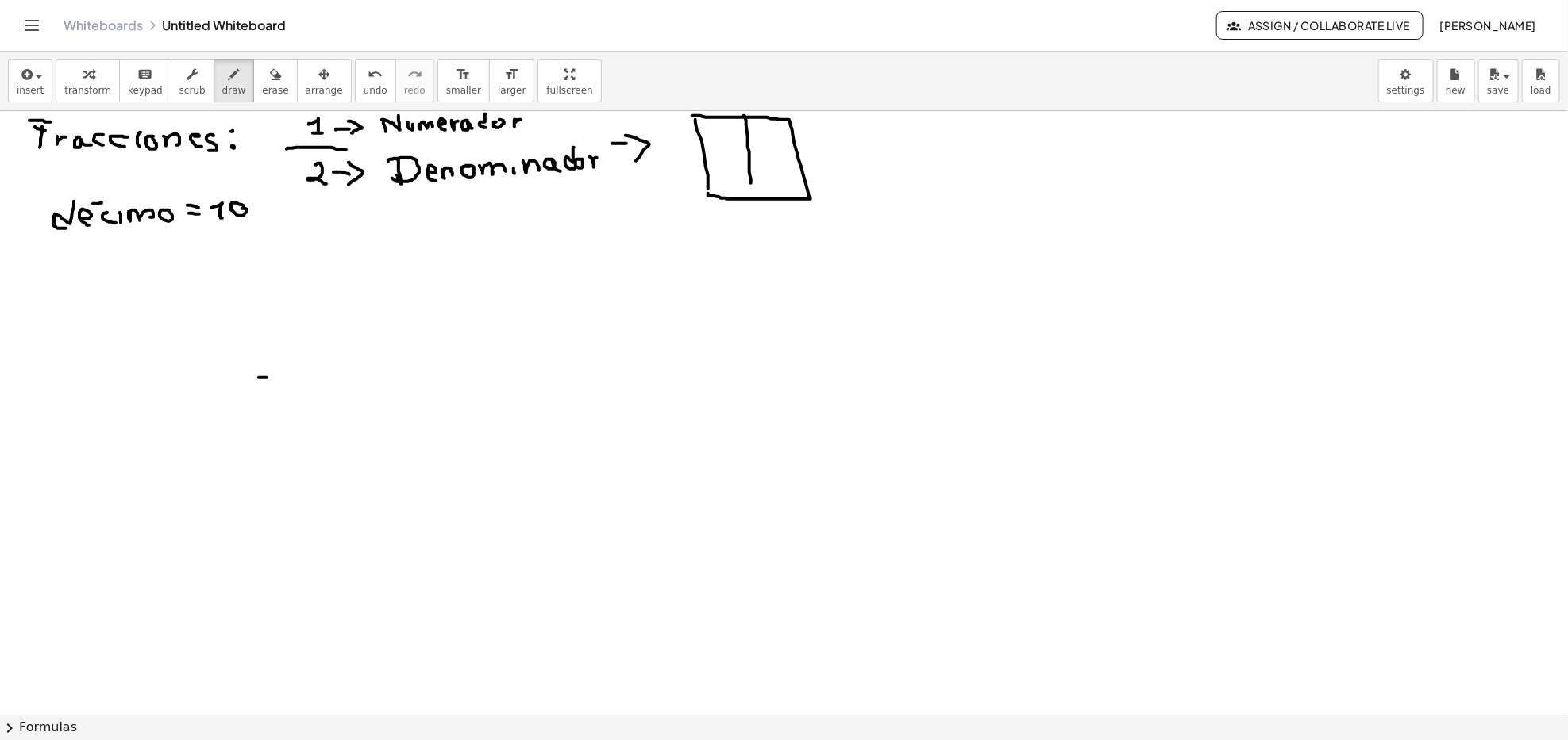
drag, startPoint x: 699, startPoint y: 134, endPoint x: 711, endPoint y: 124, distance: 15.6
drag, startPoint x: 706, startPoint y: 147, endPoint x: 722, endPoint y: 141, distance: 17.1
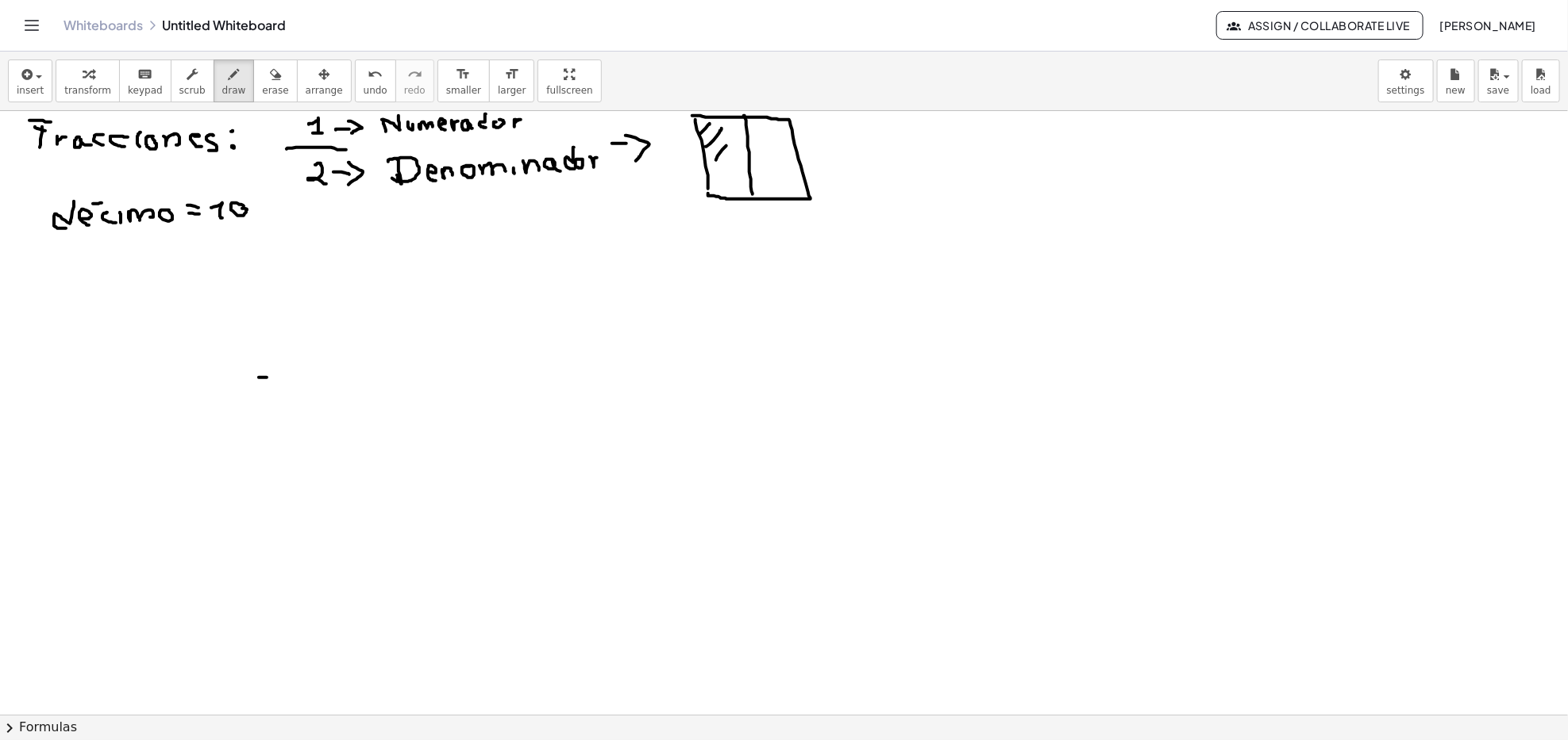
drag, startPoint x: 716, startPoint y: 160, endPoint x: 743, endPoint y: 120, distance: 48.3
drag, startPoint x: 722, startPoint y: 165, endPoint x: 745, endPoint y: 138, distance: 35.5
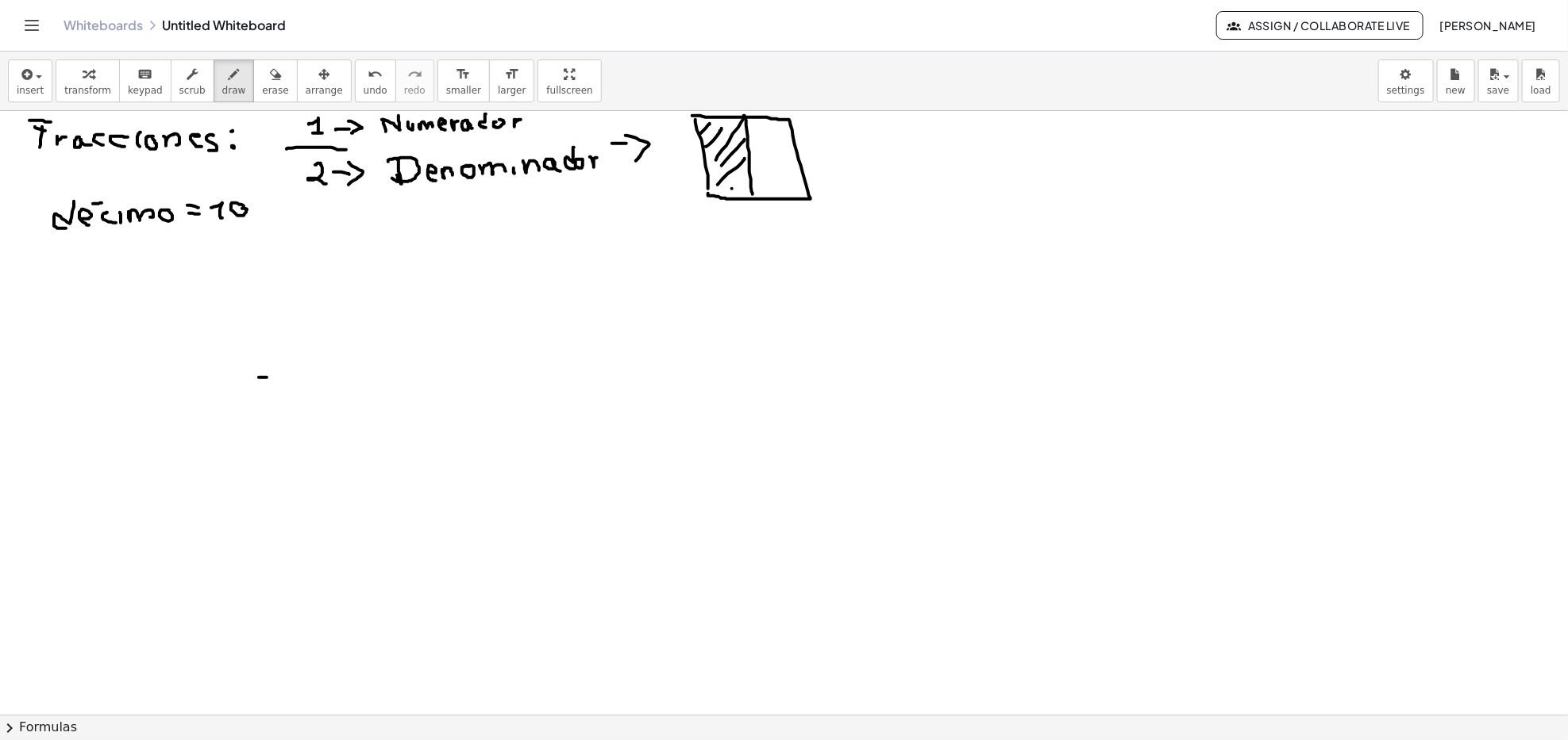
drag, startPoint x: 732, startPoint y: 188, endPoint x: 741, endPoint y: 180, distance: 12.0
drag, startPoint x: 739, startPoint y: 192, endPoint x: 745, endPoint y: 185, distance: 9.2
drag, startPoint x: 707, startPoint y: 179, endPoint x: 714, endPoint y: 167, distance: 13.9
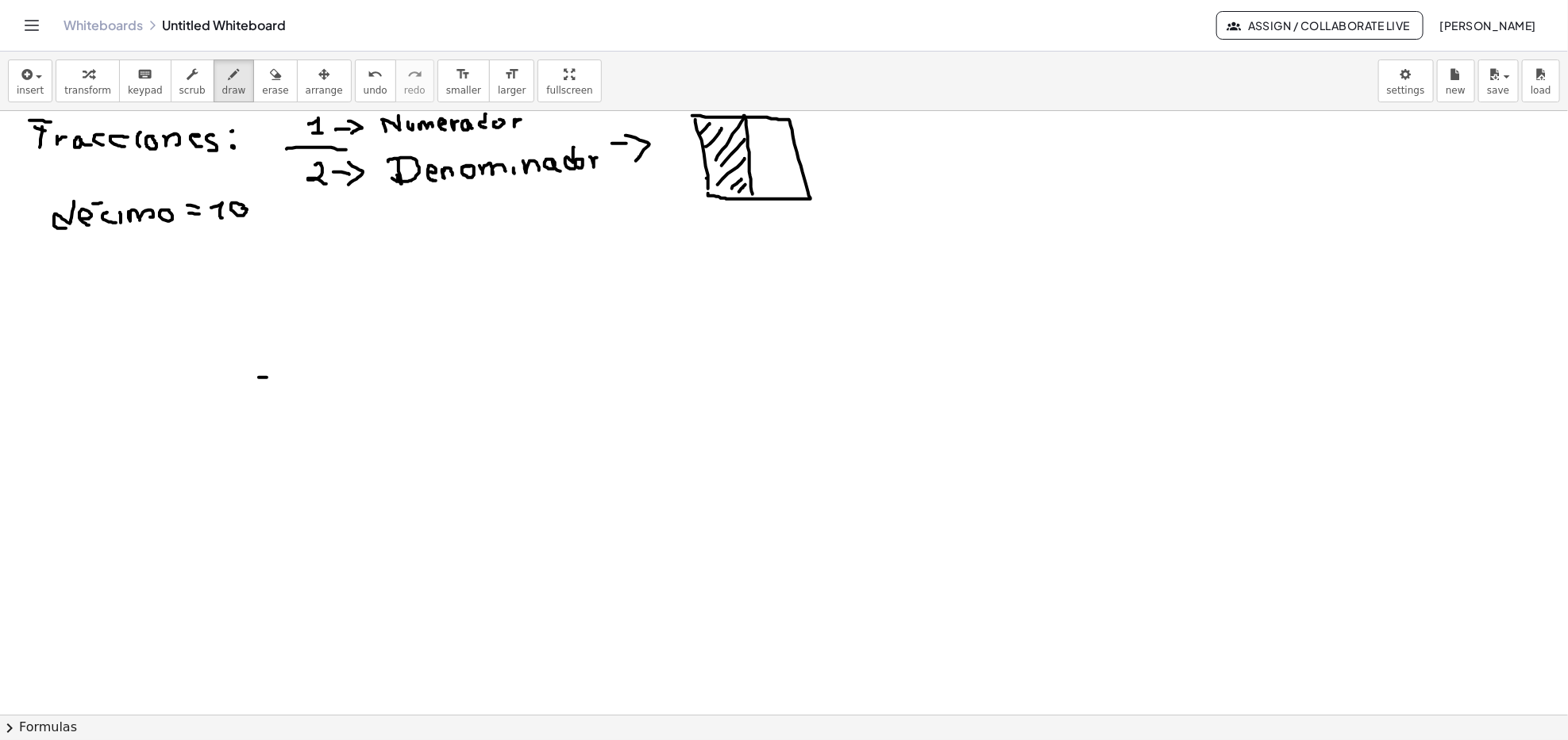
drag, startPoint x: 720, startPoint y: 194, endPoint x: 728, endPoint y: 192, distance: 8.2
drag, startPoint x: 725, startPoint y: 213, endPoint x: 721, endPoint y: 236, distance: 23.3
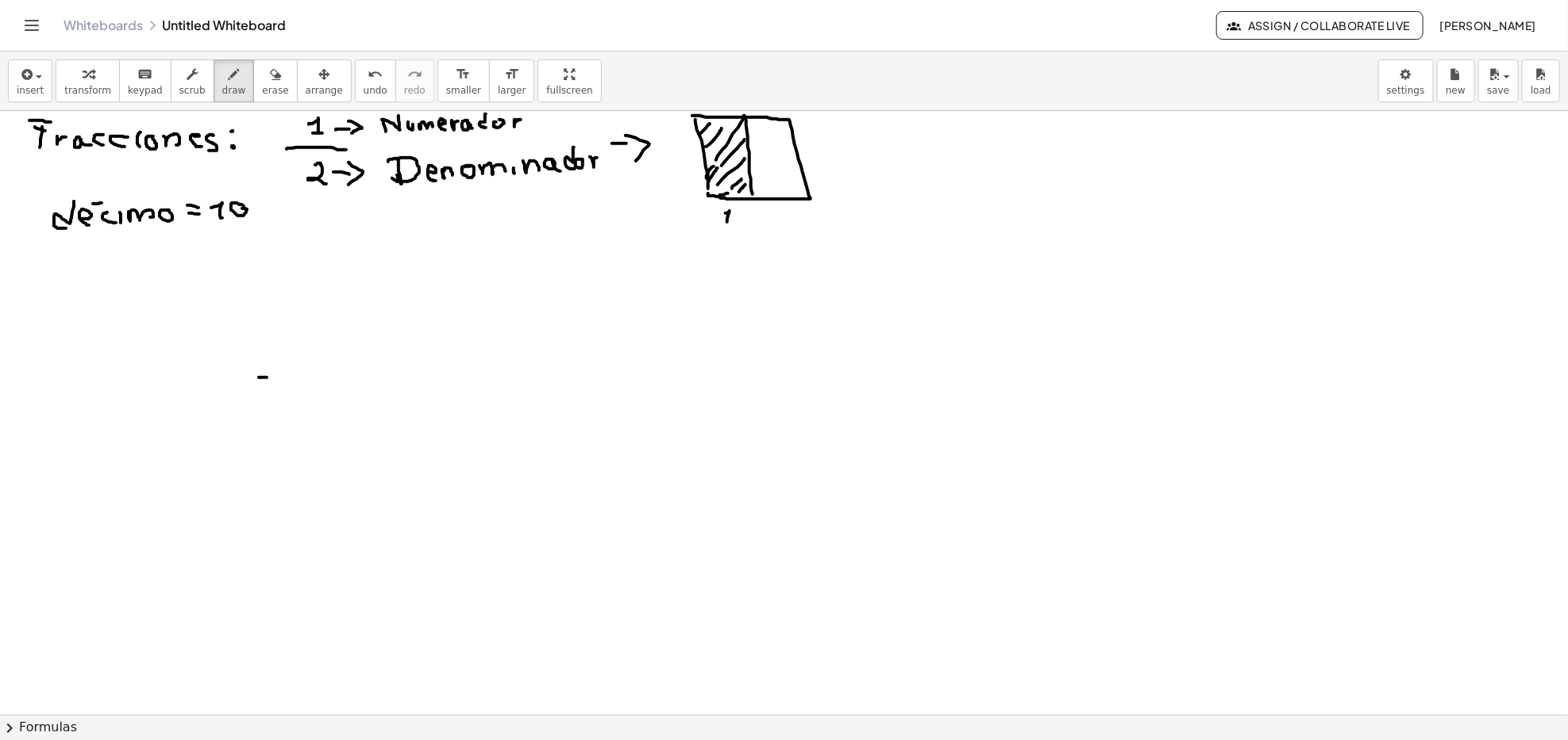
drag, startPoint x: 721, startPoint y: 227, endPoint x: 736, endPoint y: 227, distance: 15.0
drag, startPoint x: 720, startPoint y: 246, endPoint x: 776, endPoint y: 262, distance: 58.2
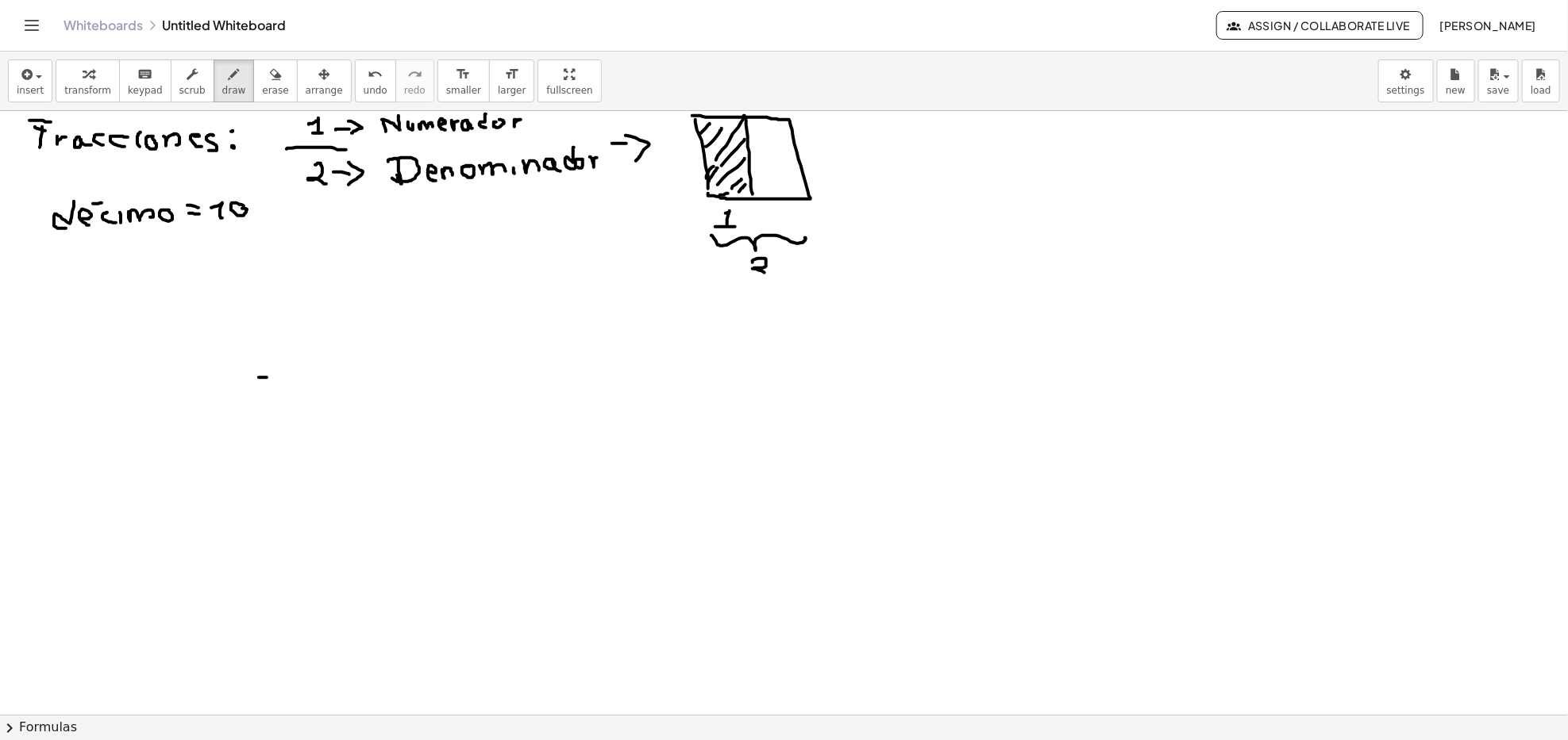
drag, startPoint x: 753, startPoint y: 262, endPoint x: 755, endPoint y: 275, distance: 13.2
drag, startPoint x: 709, startPoint y: 283, endPoint x: 339, endPoint y: 205, distance: 378.1
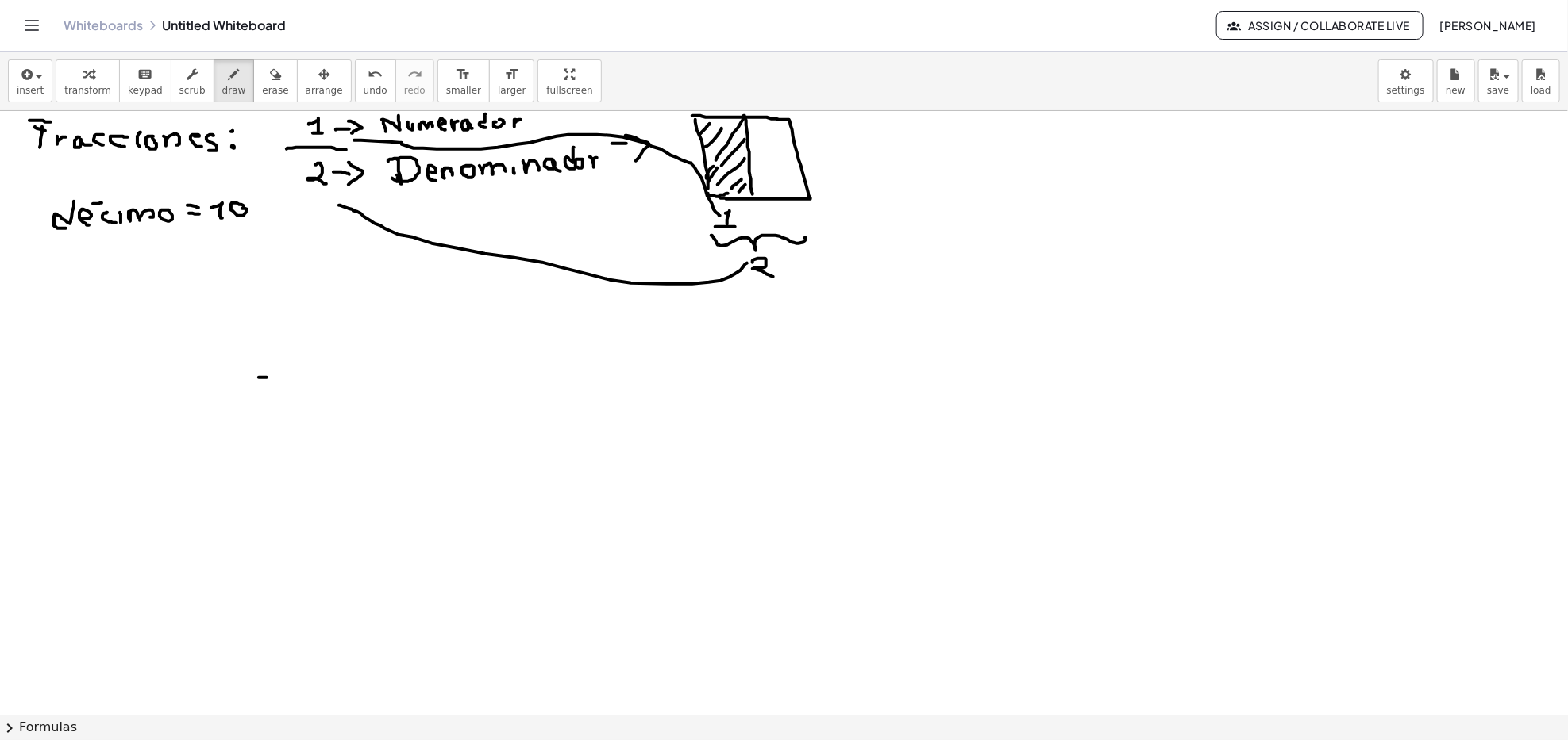
drag, startPoint x: 714, startPoint y: 209, endPoint x: 351, endPoint y: 142, distance: 369.1
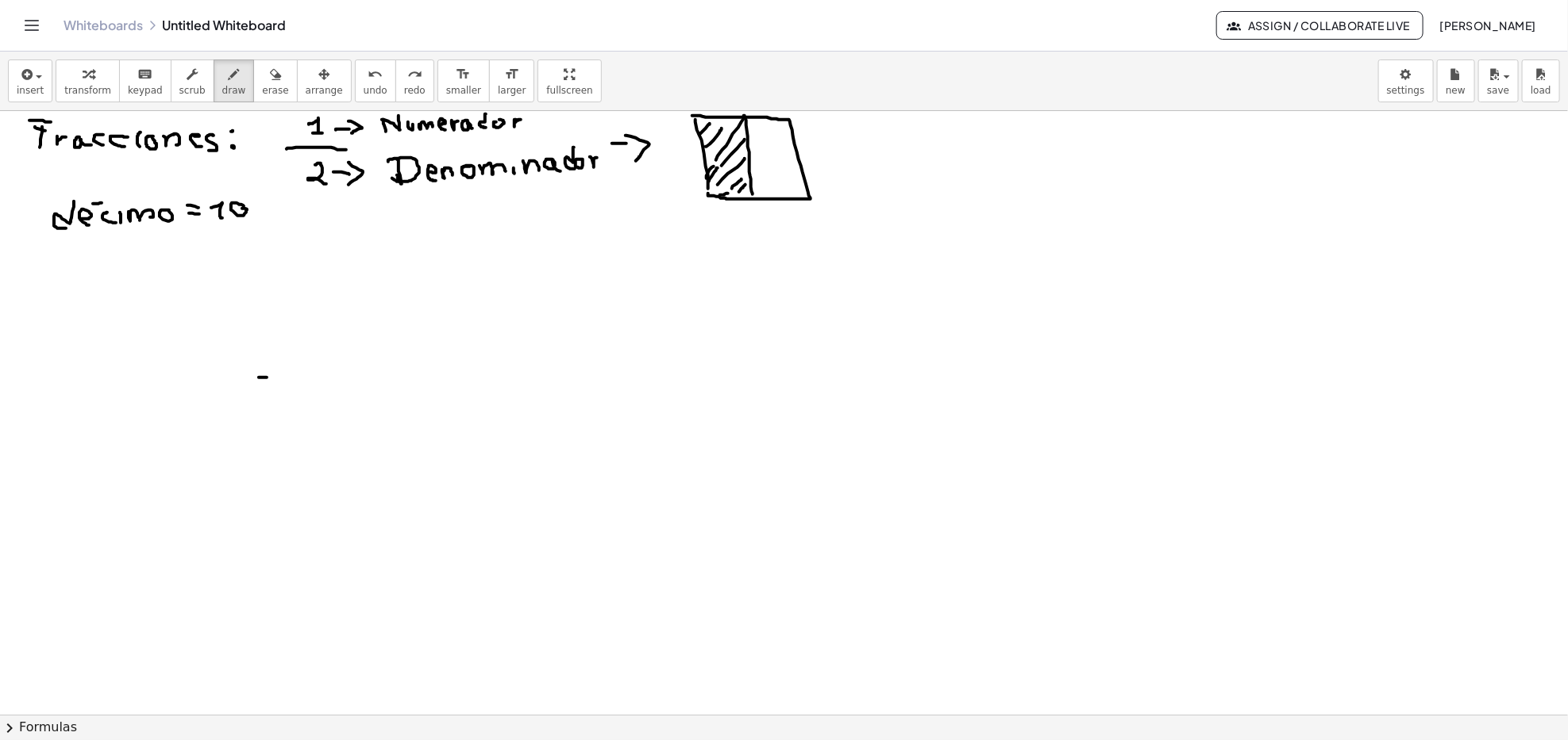
drag, startPoint x: 214, startPoint y: 305, endPoint x: 366, endPoint y: 264, distance: 157.4
drag, startPoint x: 890, startPoint y: 128, endPoint x: 877, endPoint y: 155, distance: 30.0
drag, startPoint x: 860, startPoint y: 168, endPoint x: 931, endPoint y: 170, distance: 71.0
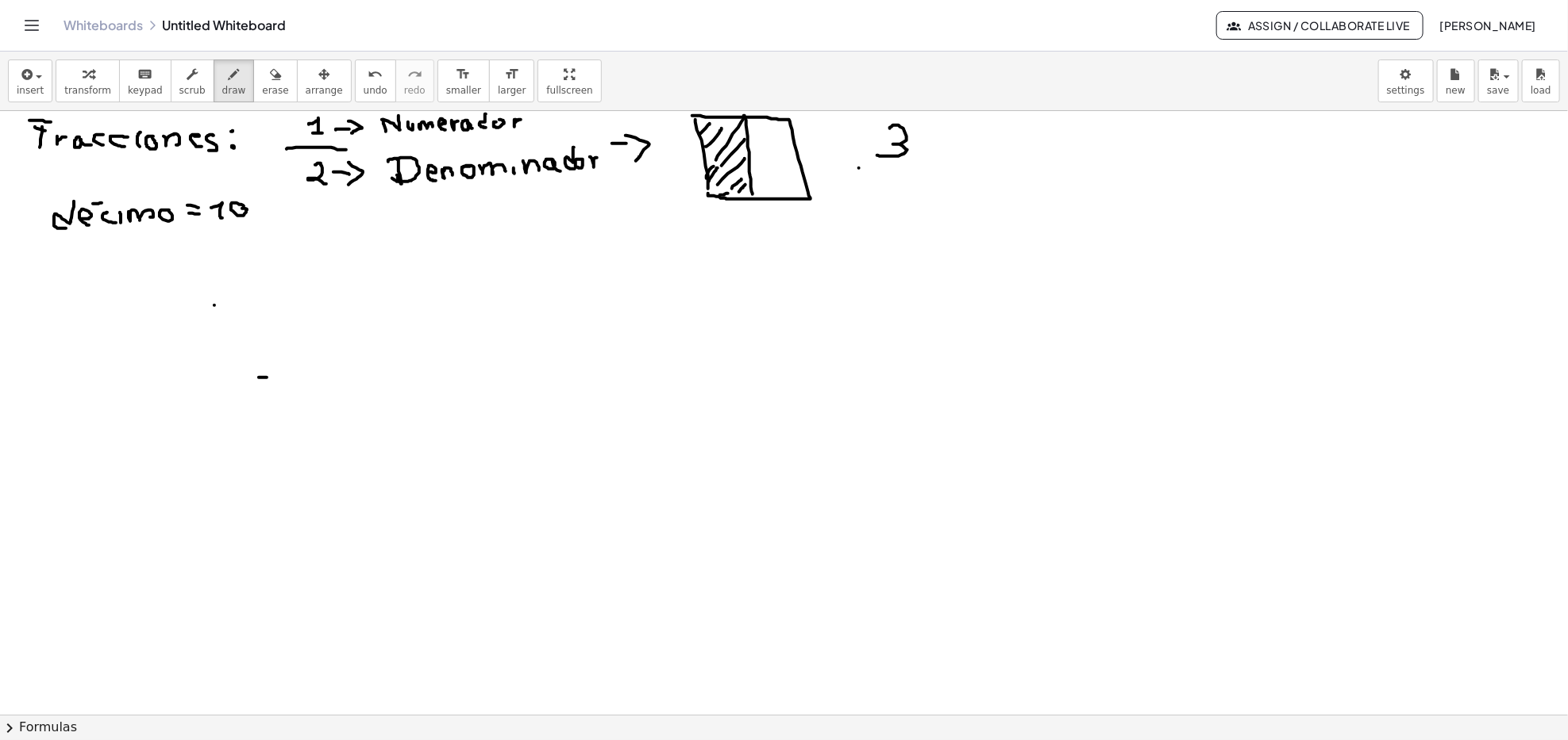
drag, startPoint x: 892, startPoint y: 184, endPoint x: 886, endPoint y: 203, distance: 19.9
drag, startPoint x: 988, startPoint y: 144, endPoint x: 992, endPoint y: 201, distance: 57.1
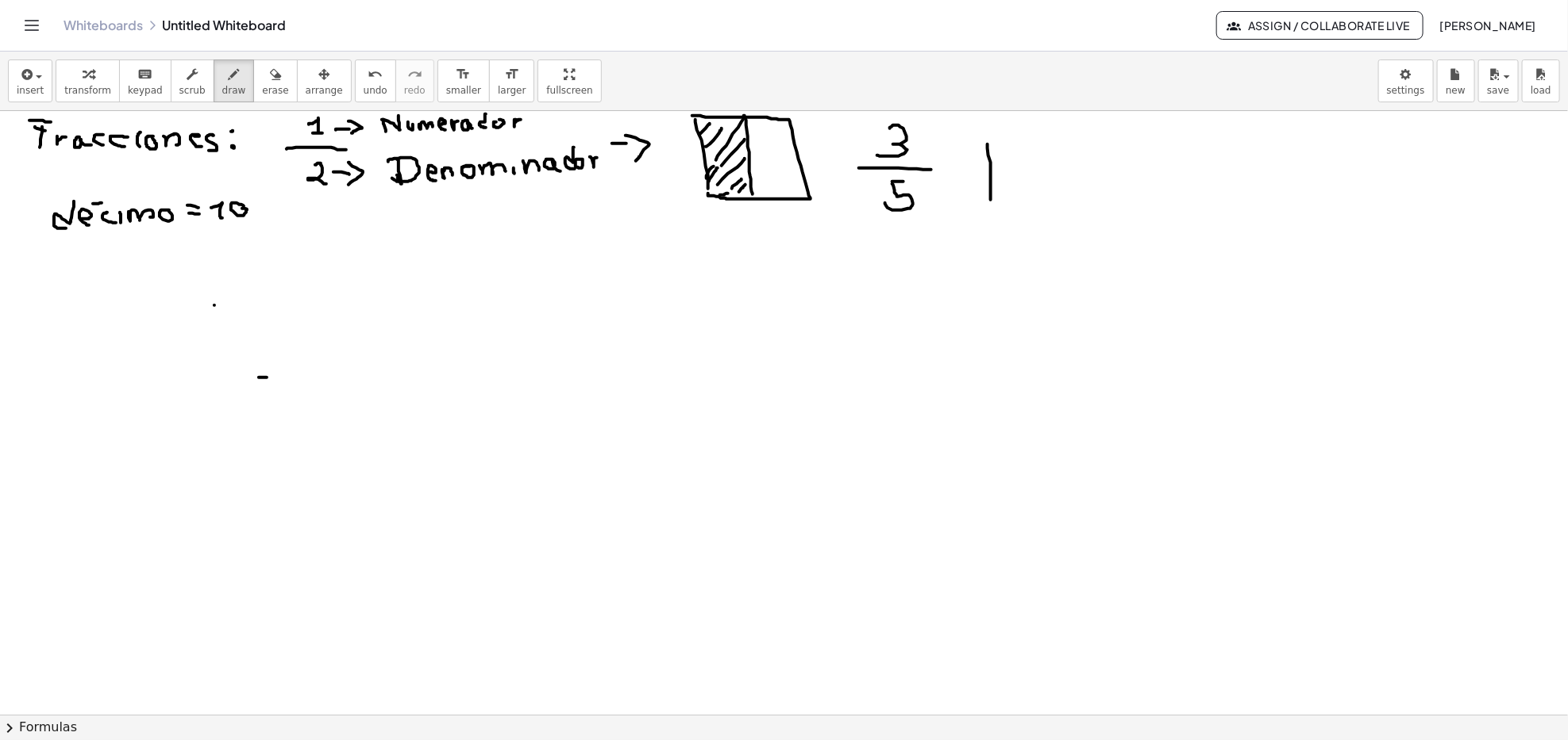
drag, startPoint x: 988, startPoint y: 141, endPoint x: 987, endPoint y: 203, distance: 62.0
drag, startPoint x: 1023, startPoint y: 138, endPoint x: 1033, endPoint y: 192, distance: 54.9
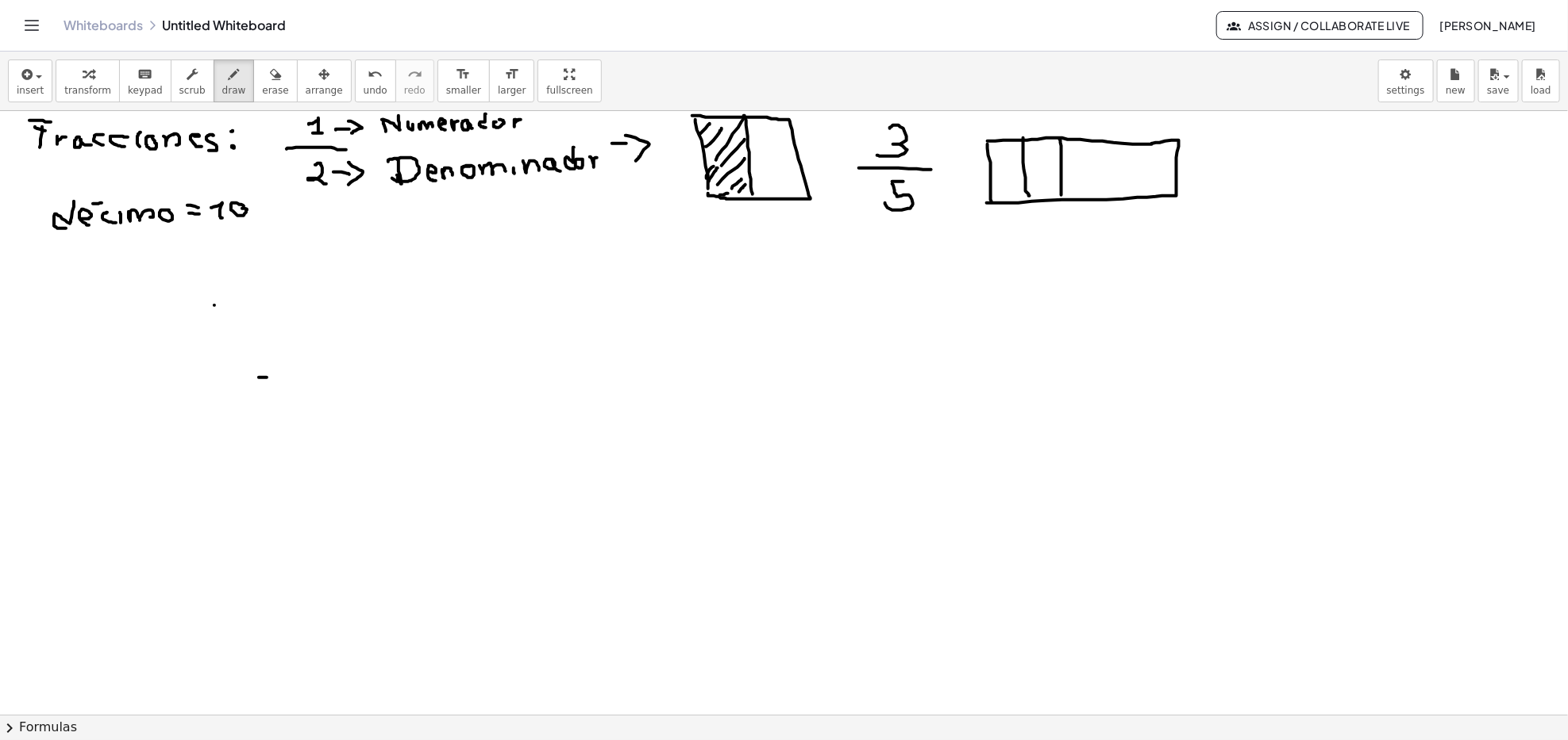
drag, startPoint x: 1060, startPoint y: 143, endPoint x: 1061, endPoint y: 195, distance: 52.0
drag, startPoint x: 1097, startPoint y: 147, endPoint x: 1100, endPoint y: 196, distance: 49.1
drag, startPoint x: 1142, startPoint y: 148, endPoint x: 1142, endPoint y: 203, distance: 55.0
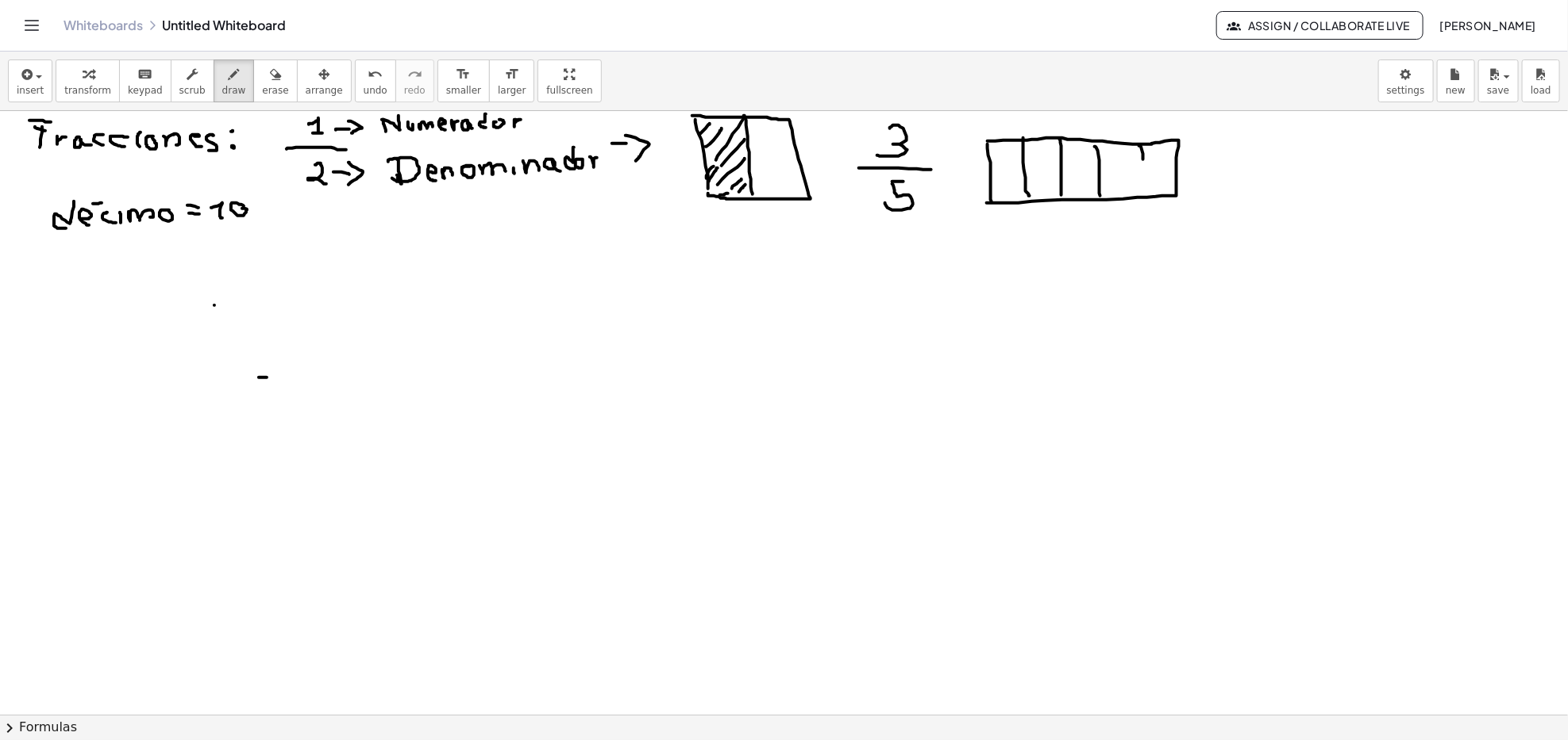
drag, startPoint x: 988, startPoint y: 150, endPoint x: 996, endPoint y: 144, distance: 10.0
drag, startPoint x: 991, startPoint y: 159, endPoint x: 1013, endPoint y: 143, distance: 27.2
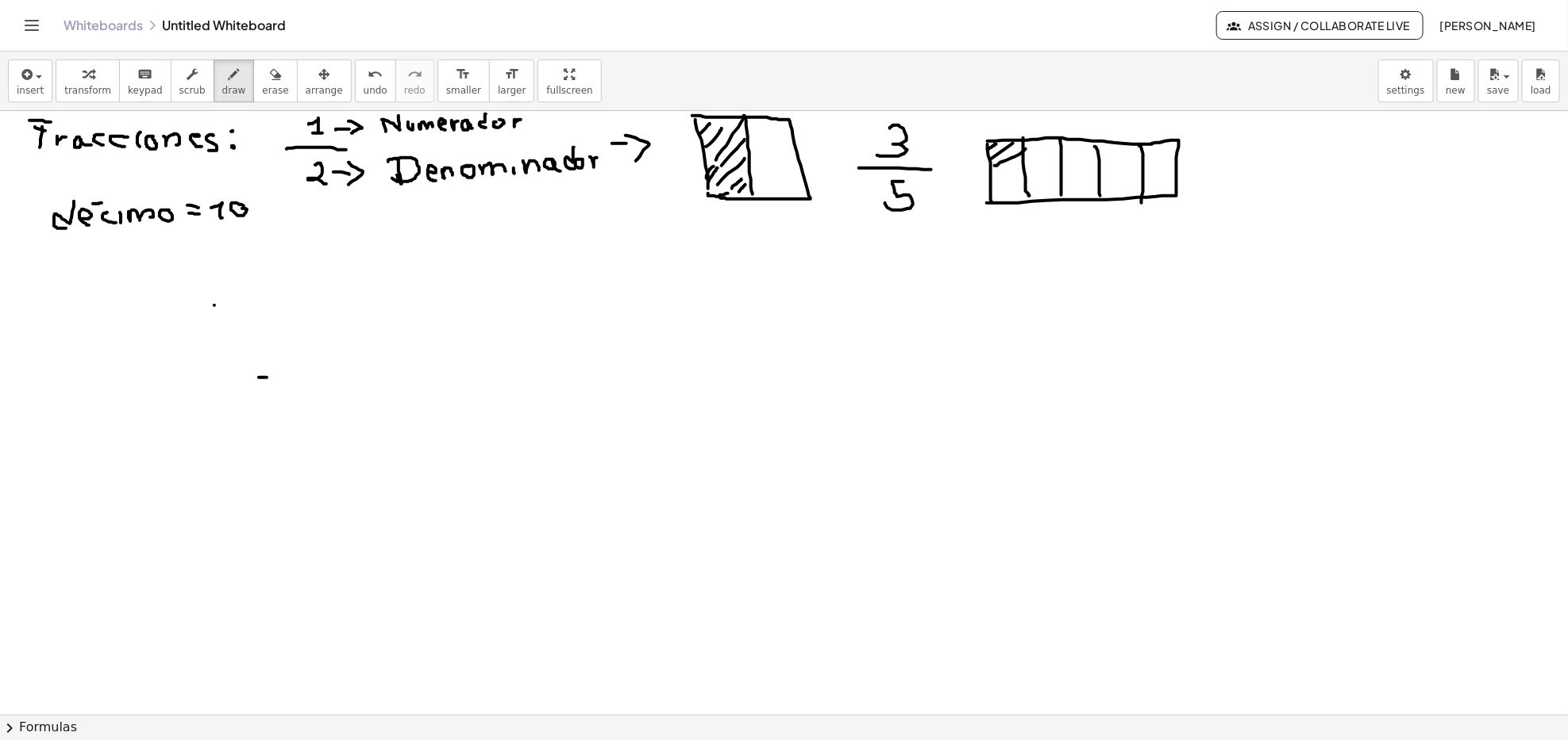
drag, startPoint x: 994, startPoint y: 165, endPoint x: 1026, endPoint y: 149, distance: 35.8
drag, startPoint x: 994, startPoint y: 180, endPoint x: 1017, endPoint y: 171, distance: 24.7
drag, startPoint x: 994, startPoint y: 197, endPoint x: 1025, endPoint y: 180, distance: 35.4
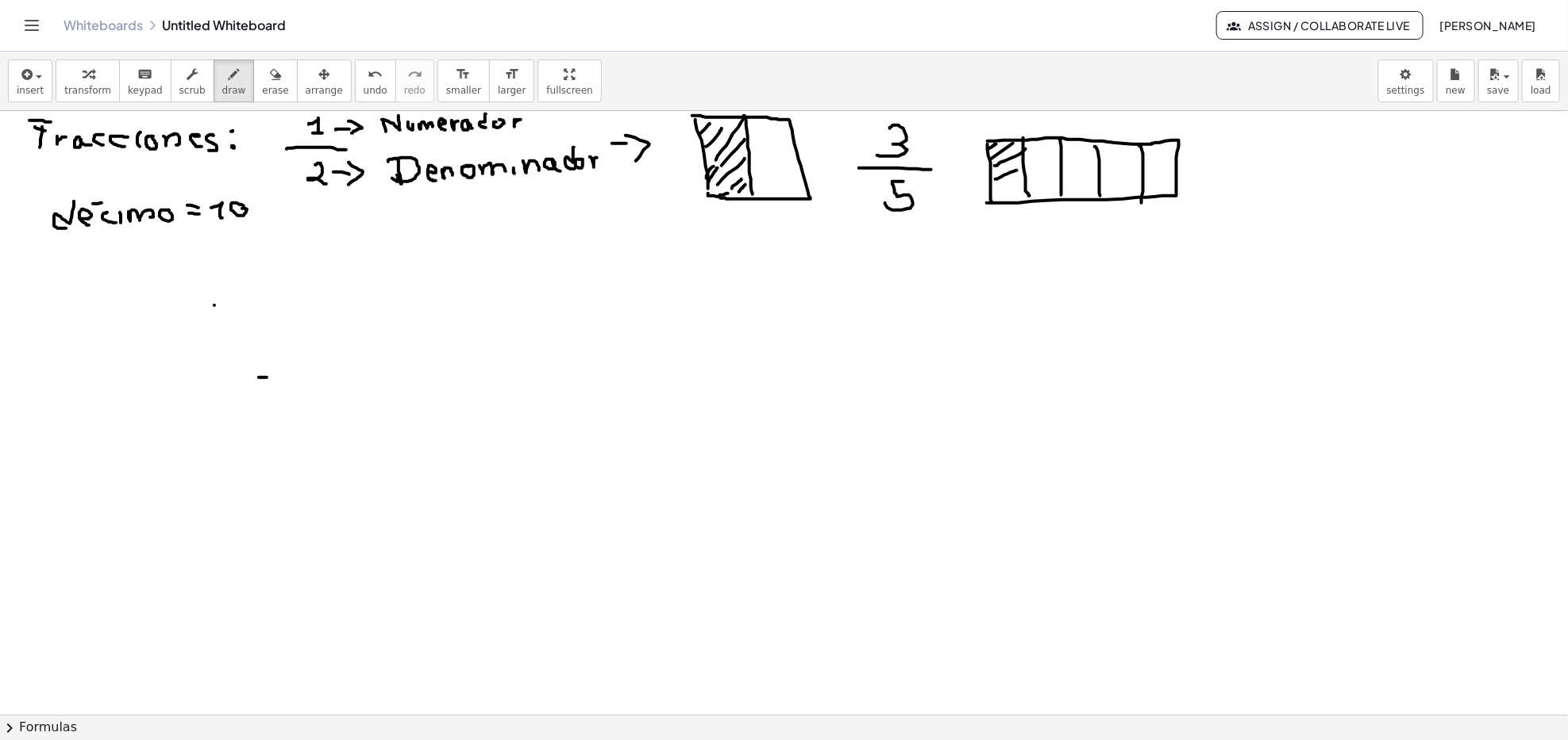
drag, startPoint x: 1014, startPoint y: 197, endPoint x: 1029, endPoint y: 190, distance: 16.6
drag, startPoint x: 1030, startPoint y: 151, endPoint x: 1045, endPoint y: 140, distance: 18.6
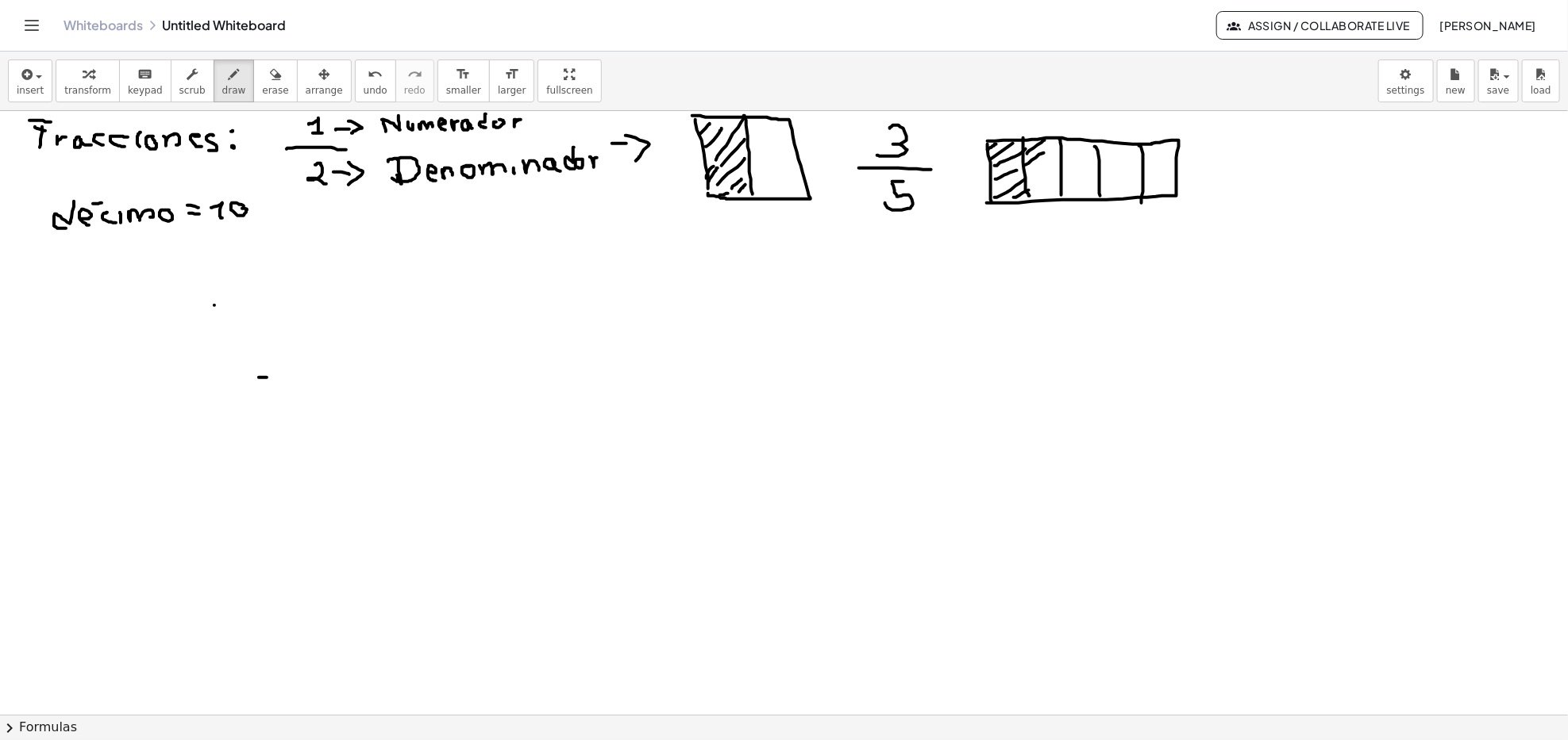
drag, startPoint x: 1032, startPoint y: 160, endPoint x: 1055, endPoint y: 143, distance: 28.6
drag, startPoint x: 1027, startPoint y: 172, endPoint x: 1059, endPoint y: 150, distance: 38.8
drag, startPoint x: 1027, startPoint y: 180, endPoint x: 1058, endPoint y: 163, distance: 35.4
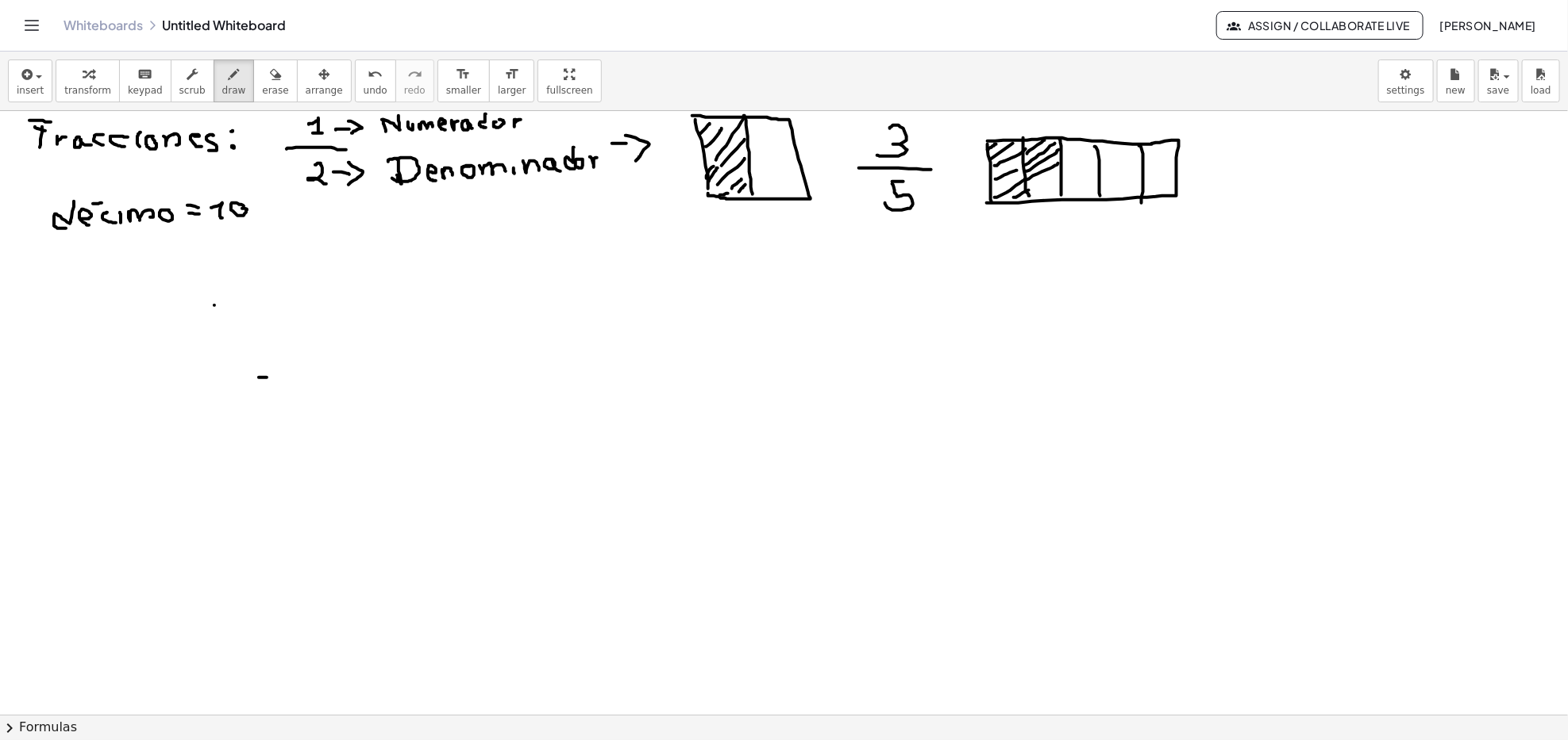
drag, startPoint x: 1025, startPoint y: 190, endPoint x: 1056, endPoint y: 175, distance: 34.4
drag, startPoint x: 1042, startPoint y: 192, endPoint x: 1060, endPoint y: 184, distance: 19.7
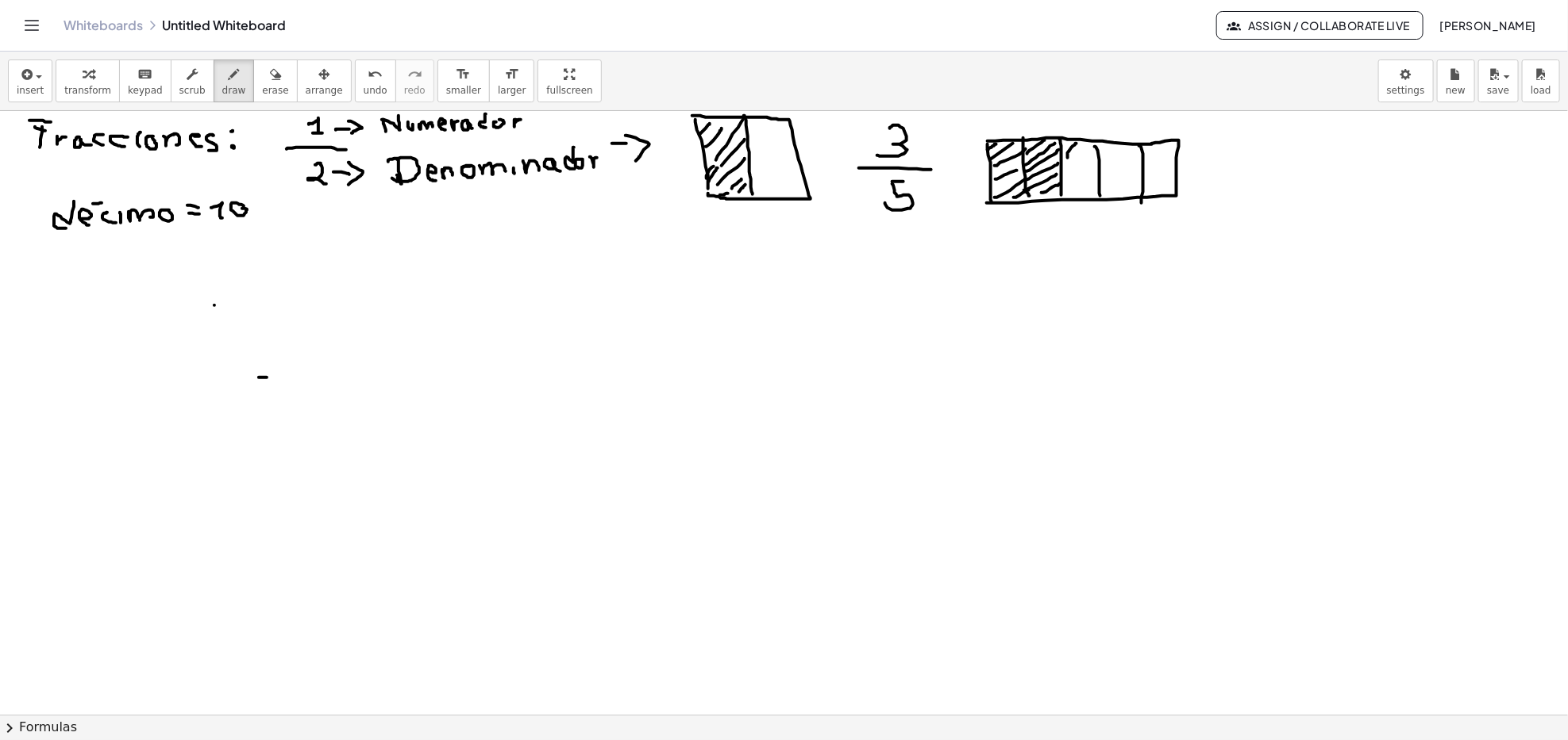
drag, startPoint x: 1068, startPoint y: 158, endPoint x: 1076, endPoint y: 143, distance: 17.0
drag, startPoint x: 1059, startPoint y: 166, endPoint x: 1090, endPoint y: 154, distance: 33.2
drag, startPoint x: 1062, startPoint y: 180, endPoint x: 1098, endPoint y: 162, distance: 40.2
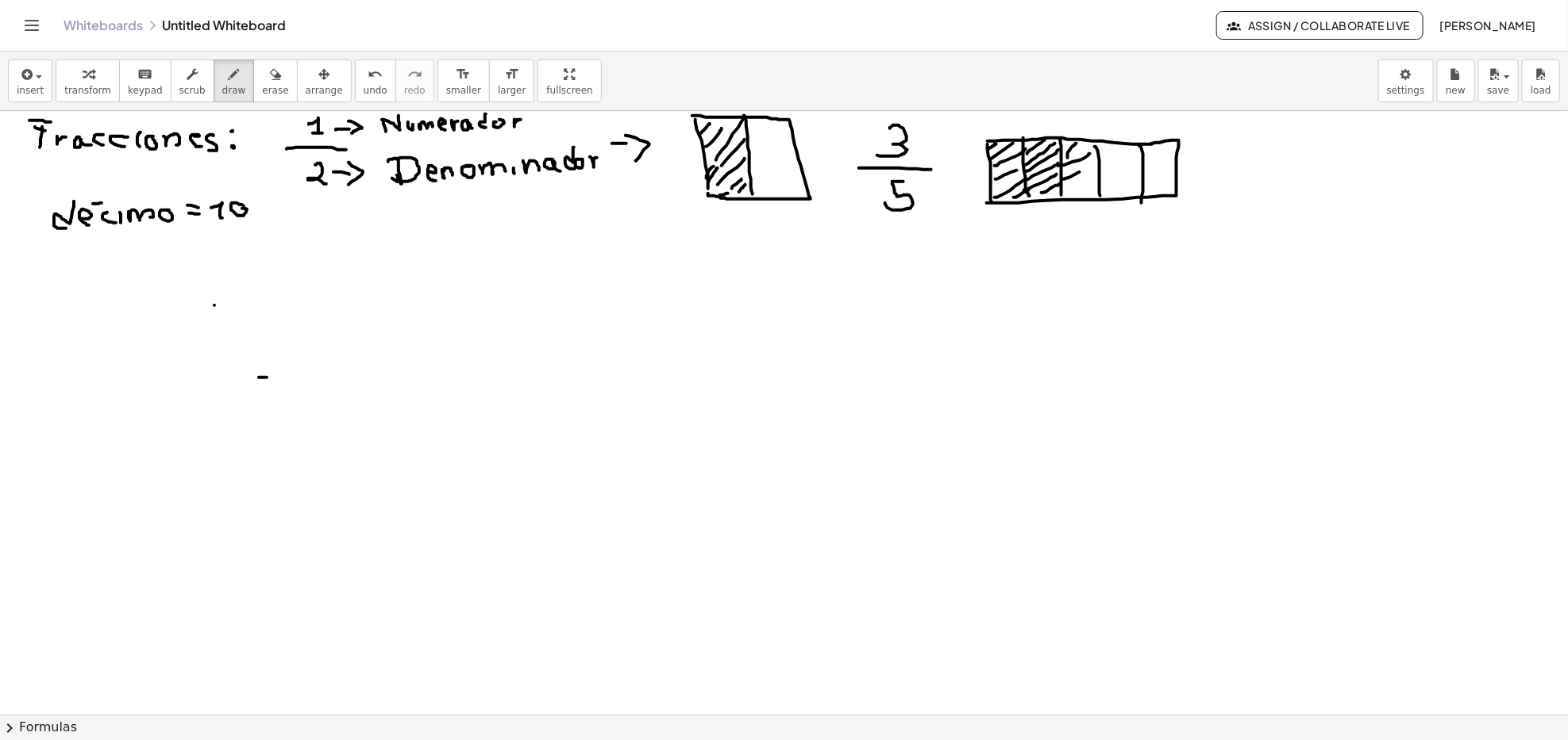
drag, startPoint x: 1085, startPoint y: 180, endPoint x: 1093, endPoint y: 176, distance: 8.9
drag, startPoint x: 1068, startPoint y: 196, endPoint x: 1097, endPoint y: 183, distance: 31.8
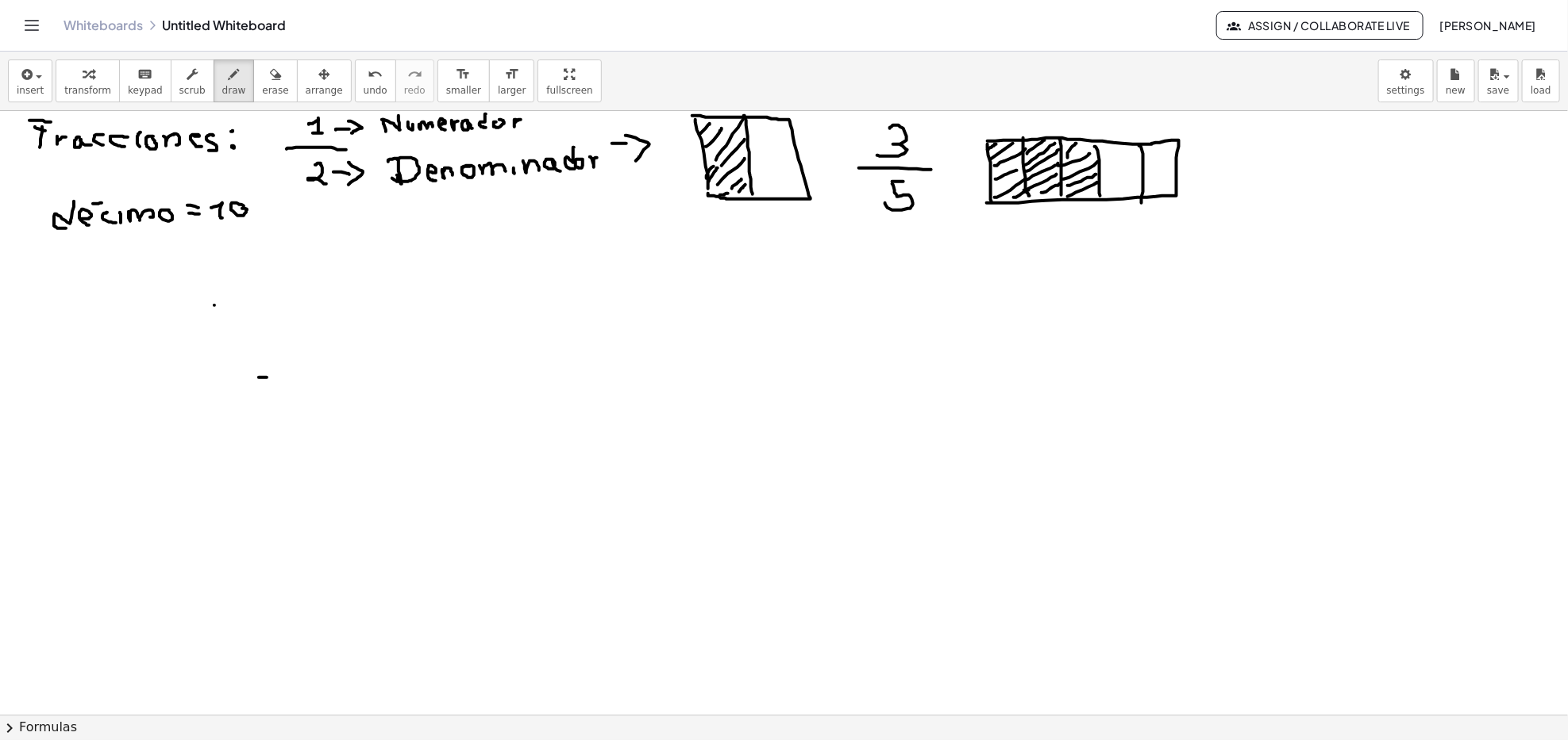
drag, startPoint x: 1084, startPoint y: 194, endPoint x: 1096, endPoint y: 192, distance: 12.2
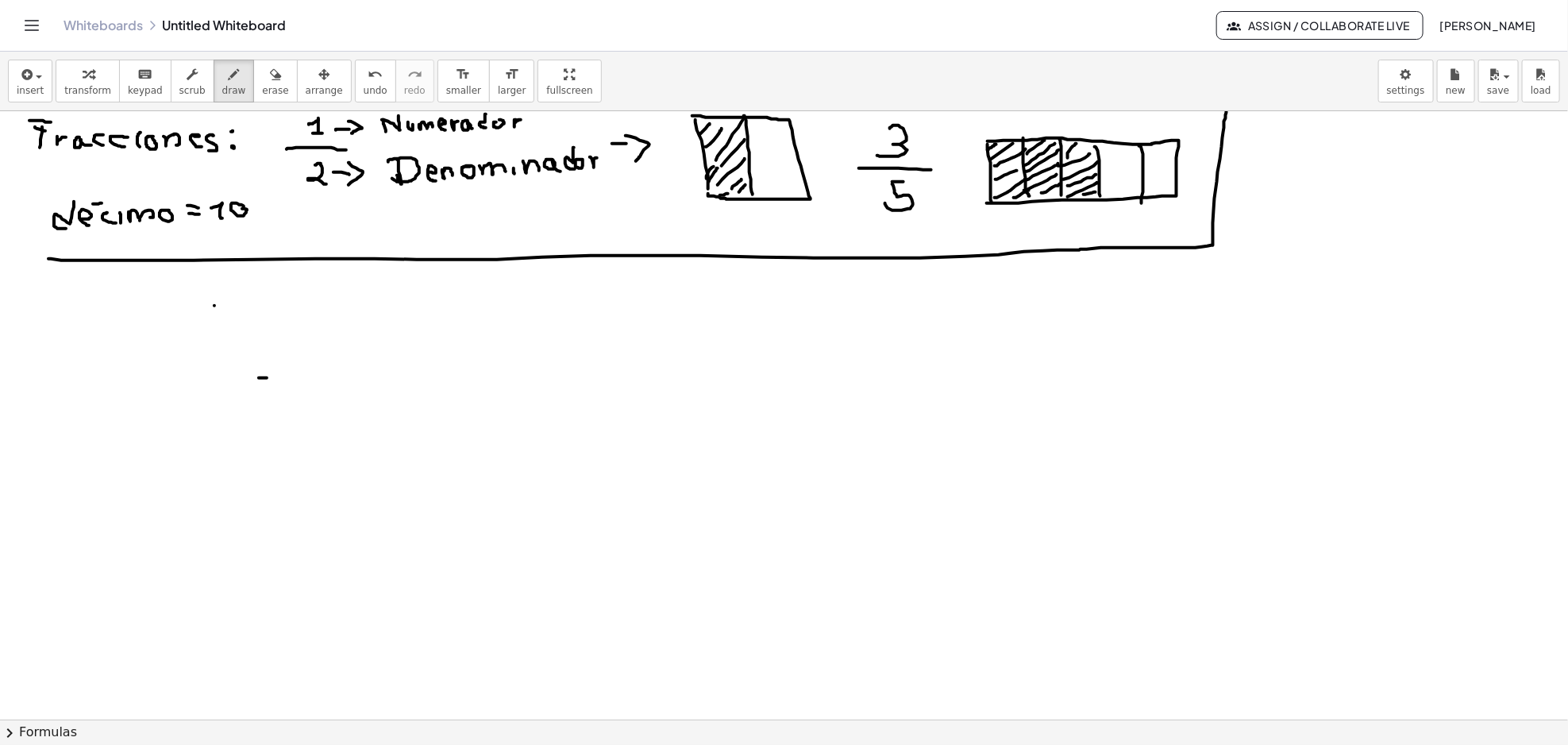
drag, startPoint x: 193, startPoint y: 260, endPoint x: 1226, endPoint y: 112, distance: 1043.5
click at [263, 90] on span "erase" at bounding box center [275, 90] width 27 height 11
drag, startPoint x: 292, startPoint y: 361, endPoint x: 225, endPoint y: 319, distance: 79.1
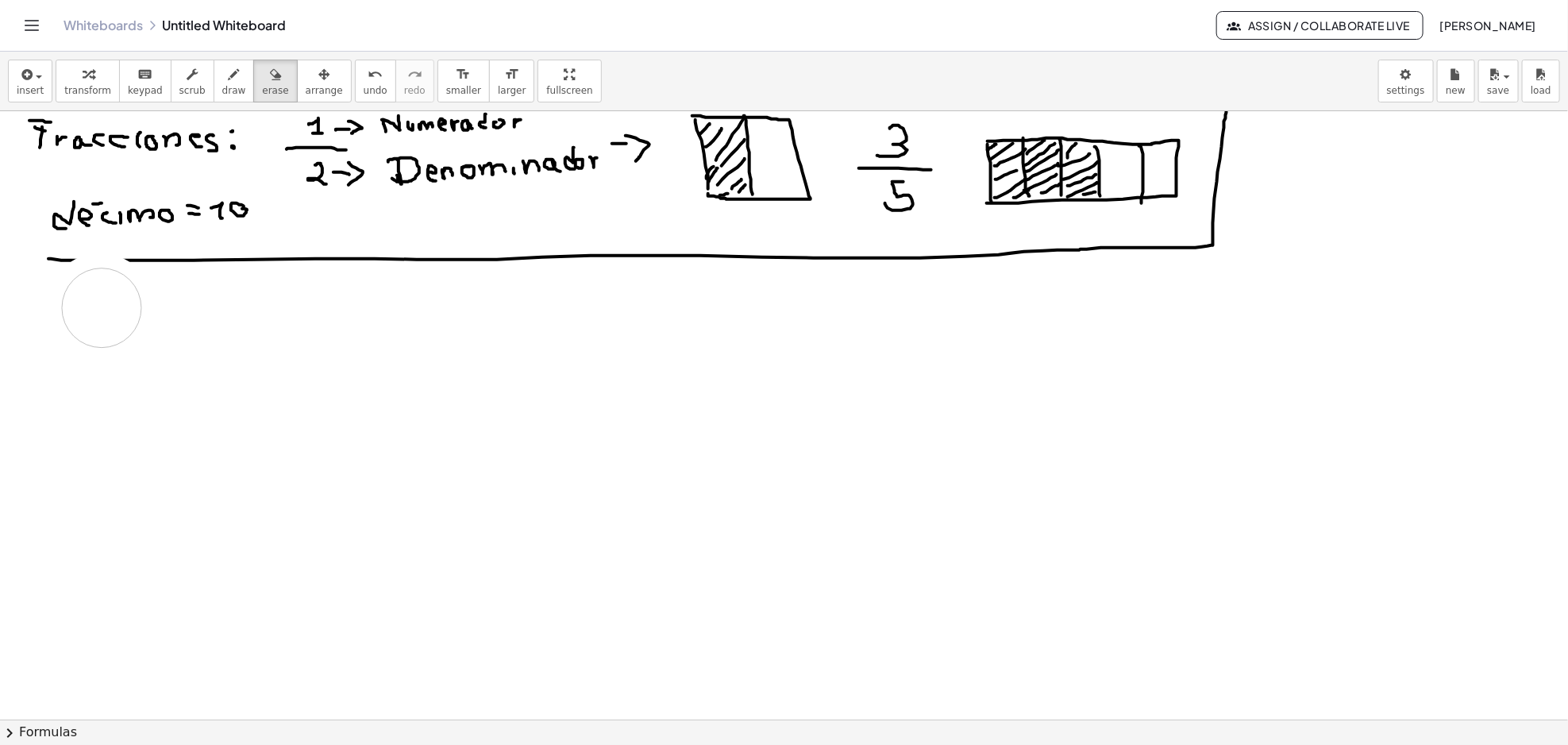
drag, startPoint x: 92, startPoint y: 297, endPoint x: 97, endPoint y: 308, distance: 12.1
click at [214, 96] on button "draw" at bounding box center [234, 81] width 41 height 43
drag, startPoint x: 106, startPoint y: 301, endPoint x: 134, endPoint y: 316, distance: 31.8
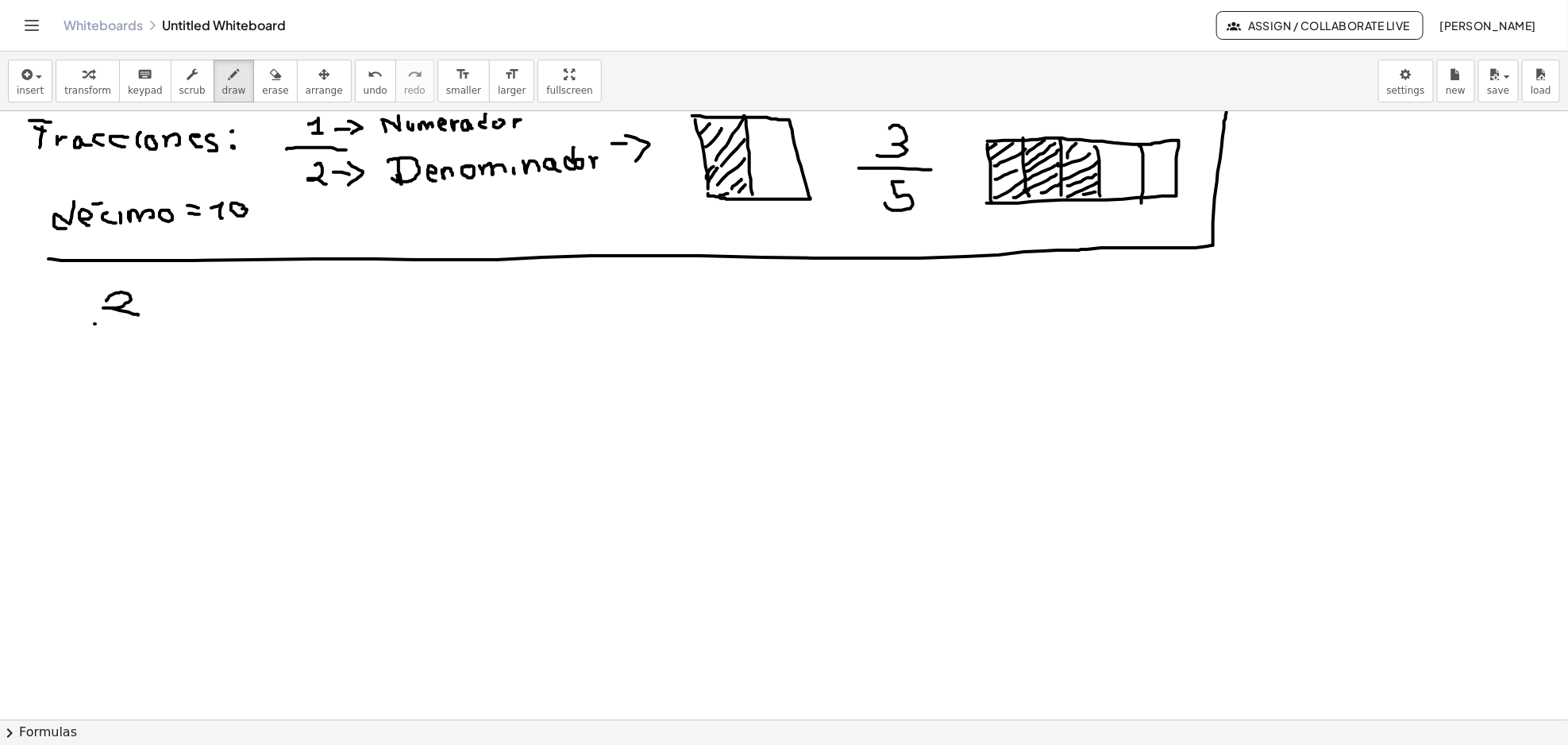
drag, startPoint x: 95, startPoint y: 324, endPoint x: 145, endPoint y: 333, distance: 50.8
drag, startPoint x: 119, startPoint y: 338, endPoint x: 130, endPoint y: 338, distance: 11.0
drag, startPoint x: 118, startPoint y: 338, endPoint x: 120, endPoint y: 368, distance: 30.1
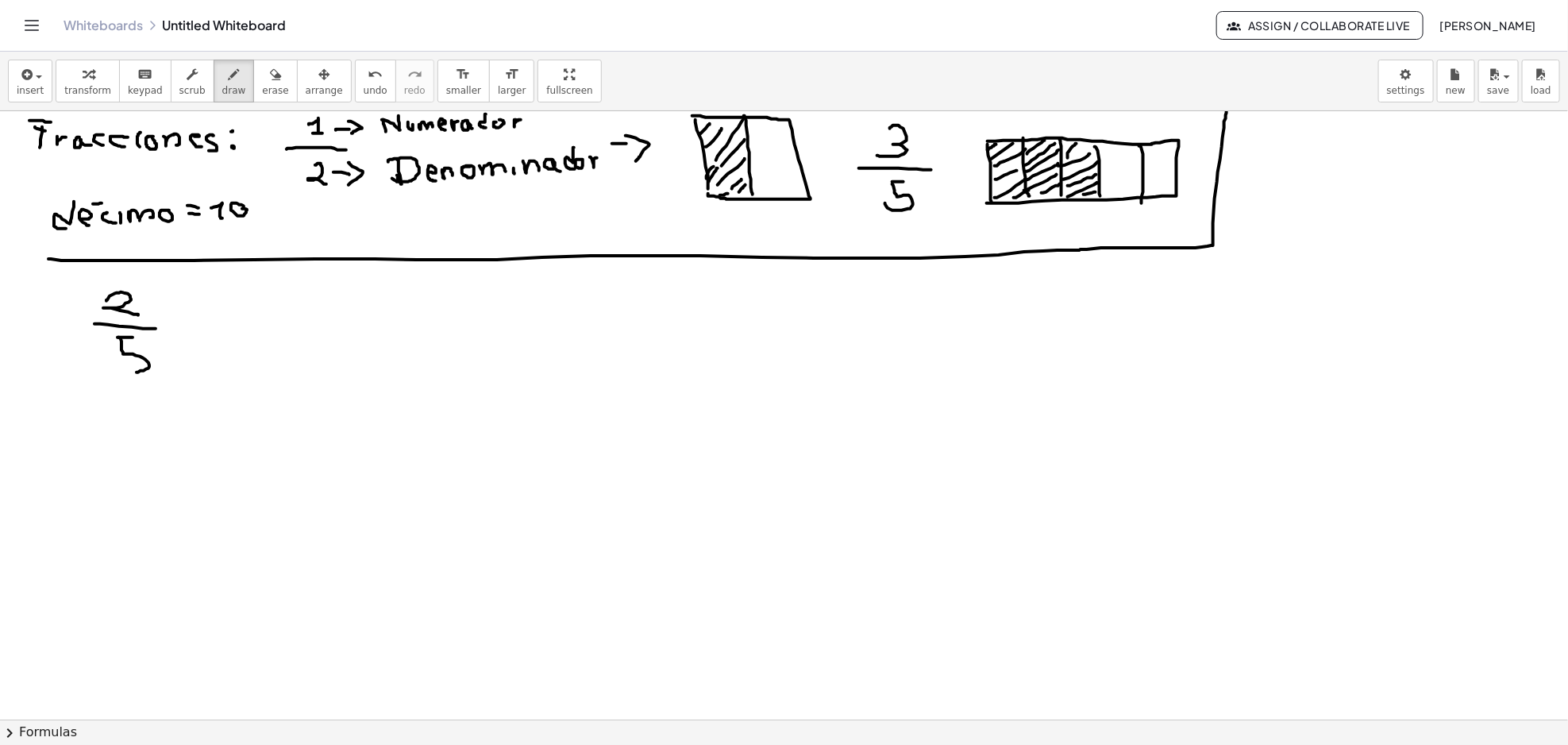
drag, startPoint x: 185, startPoint y: 318, endPoint x: 188, endPoint y: 335, distance: 17.3
drag, startPoint x: 251, startPoint y: 295, endPoint x: 268, endPoint y: 322, distance: 31.9
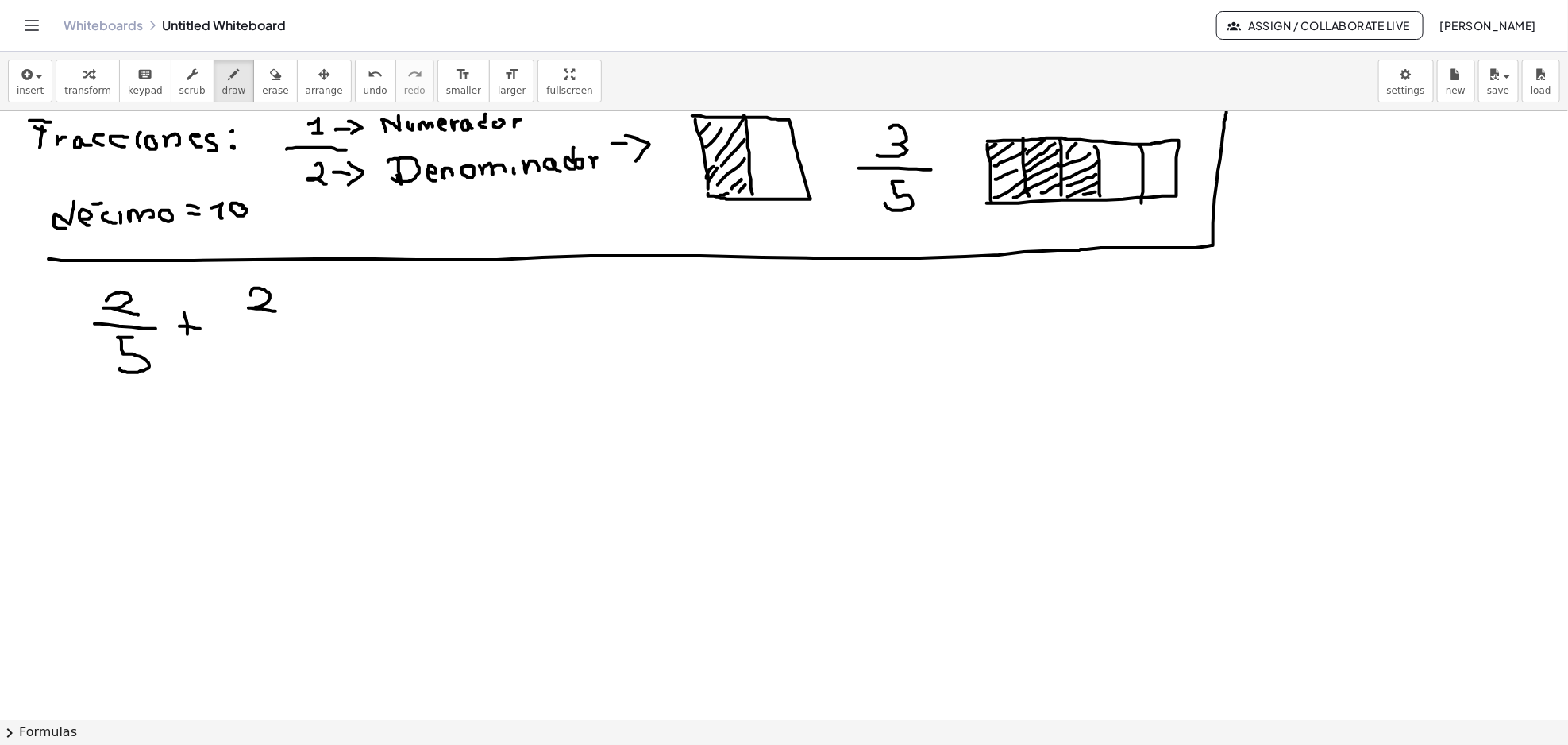
drag, startPoint x: 258, startPoint y: 307, endPoint x: 269, endPoint y: 318, distance: 15.6
drag, startPoint x: 256, startPoint y: 326, endPoint x: 309, endPoint y: 329, distance: 53.1
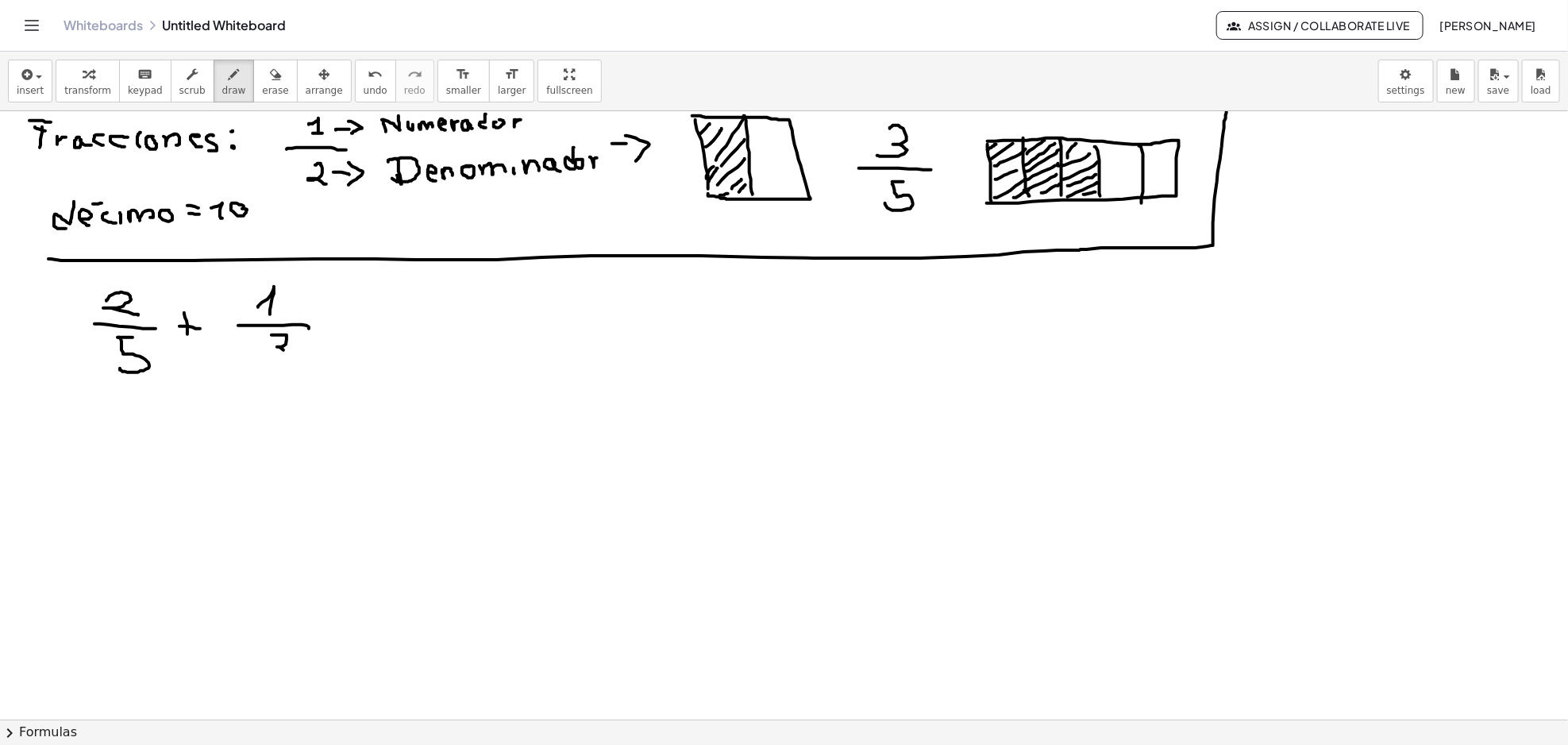
drag, startPoint x: 272, startPoint y: 335, endPoint x: 255, endPoint y: 358, distance: 28.6
drag, startPoint x: 327, startPoint y: 315, endPoint x: 346, endPoint y: 315, distance: 19.0
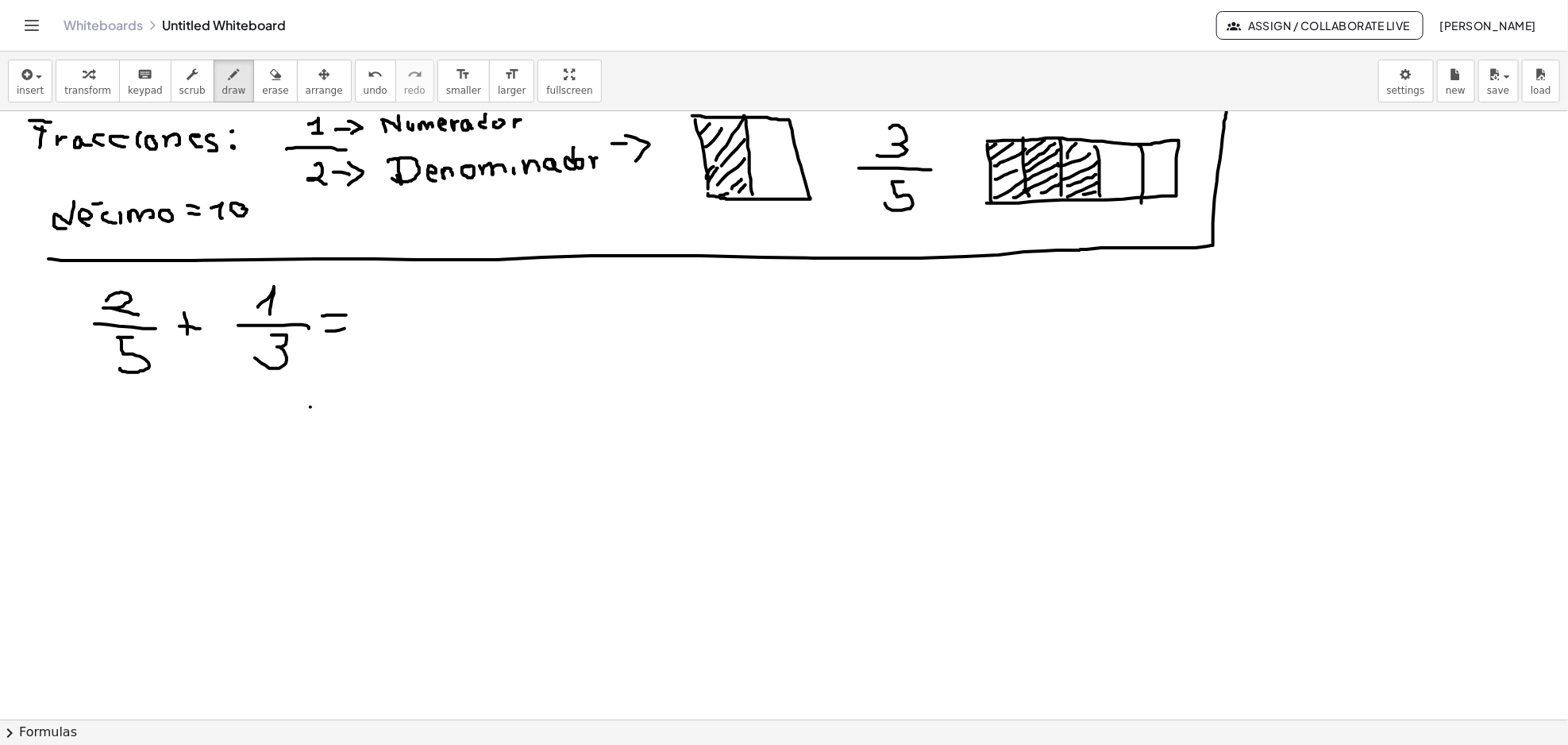
drag, startPoint x: 326, startPoint y: 331, endPoint x: 351, endPoint y: 328, distance: 25.2
drag, startPoint x: 371, startPoint y: 321, endPoint x: 591, endPoint y: 319, distance: 220.0
drag, startPoint x: 309, startPoint y: 351, endPoint x: 293, endPoint y: 537, distance: 186.7
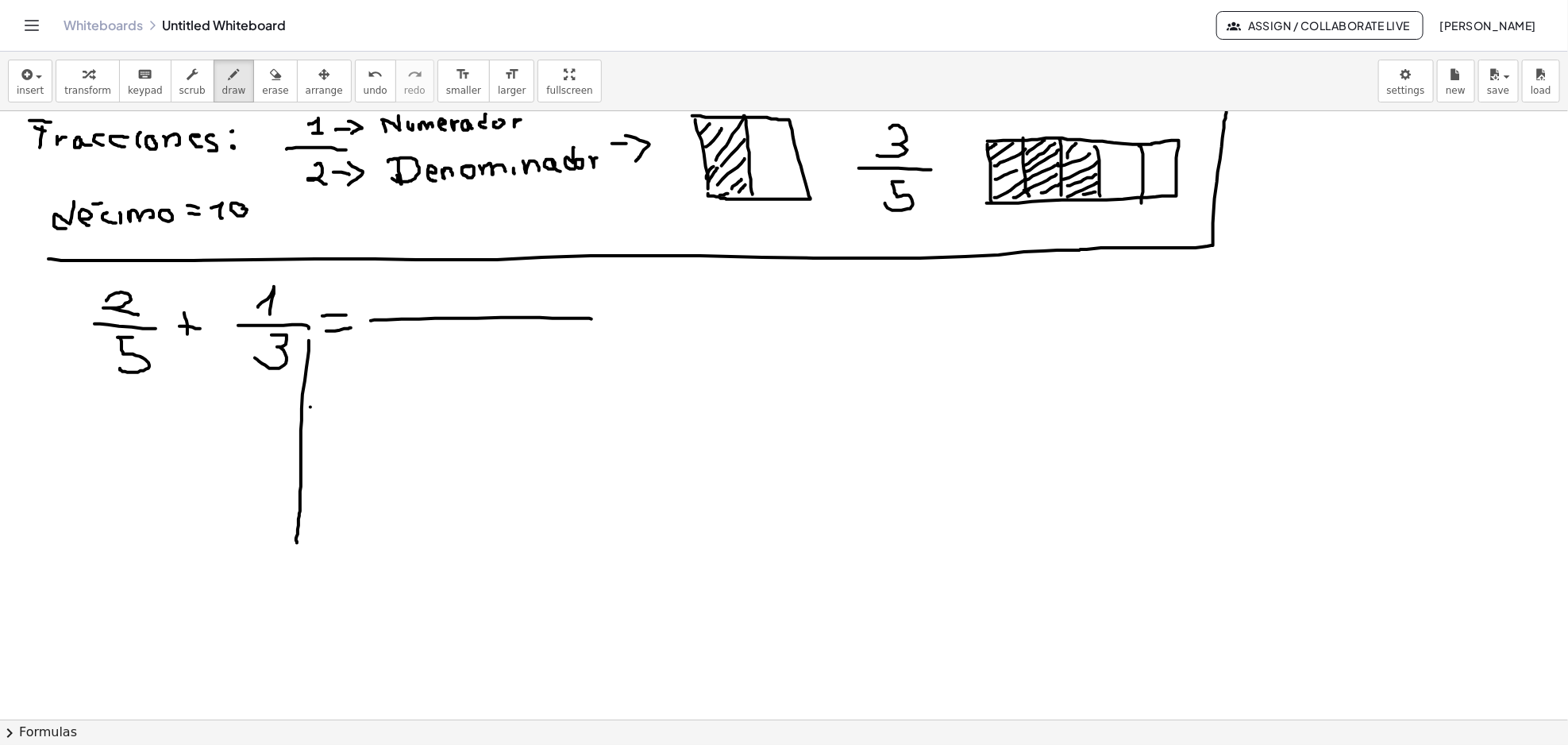
drag, startPoint x: 335, startPoint y: 341, endPoint x: 318, endPoint y: 366, distance: 30.2
drag, startPoint x: 259, startPoint y: 396, endPoint x: 272, endPoint y: 408, distance: 17.7
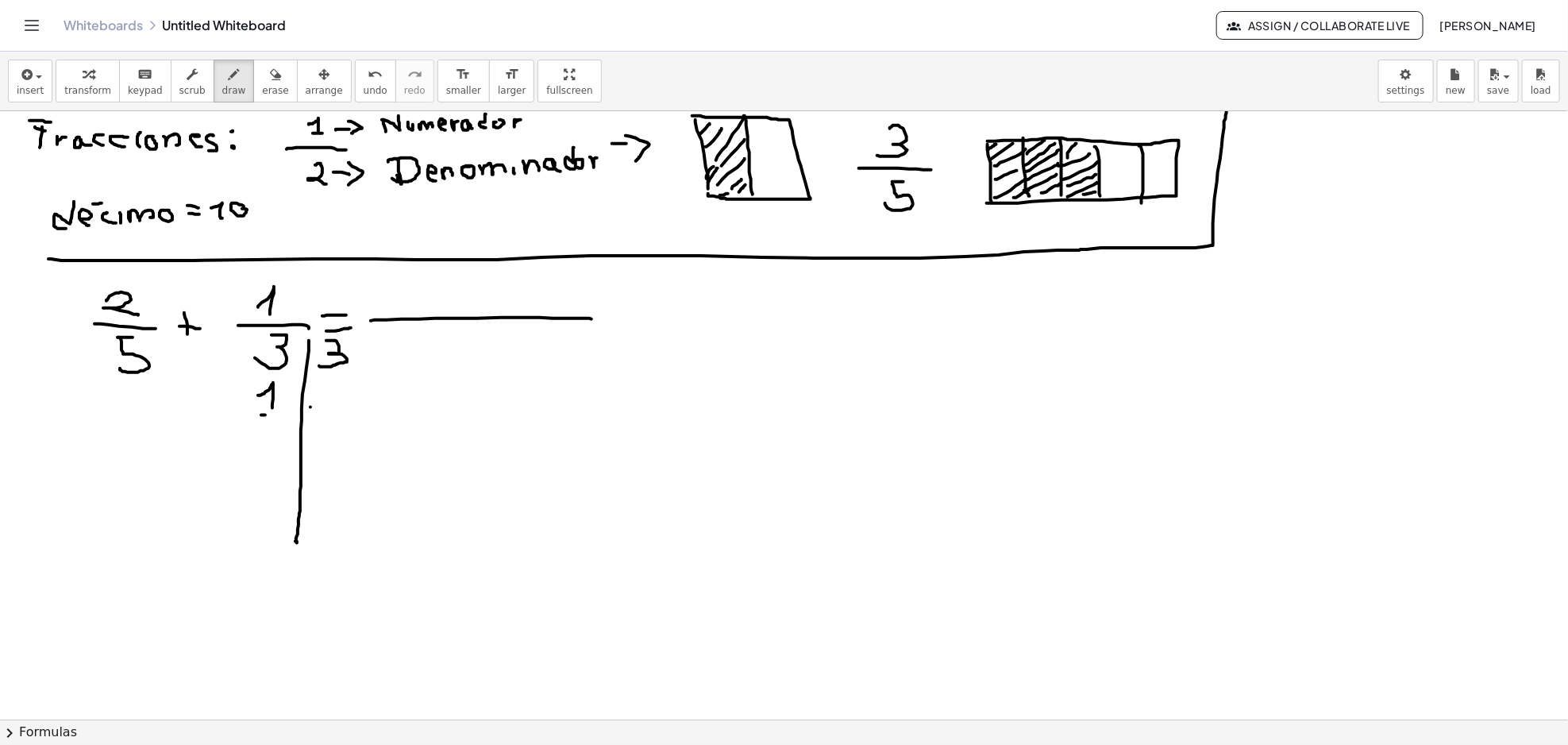
drag, startPoint x: 262, startPoint y: 415, endPoint x: 280, endPoint y: 415, distance: 18.0
drag, startPoint x: 129, startPoint y: 387, endPoint x: 153, endPoint y: 387, distance: 24.0
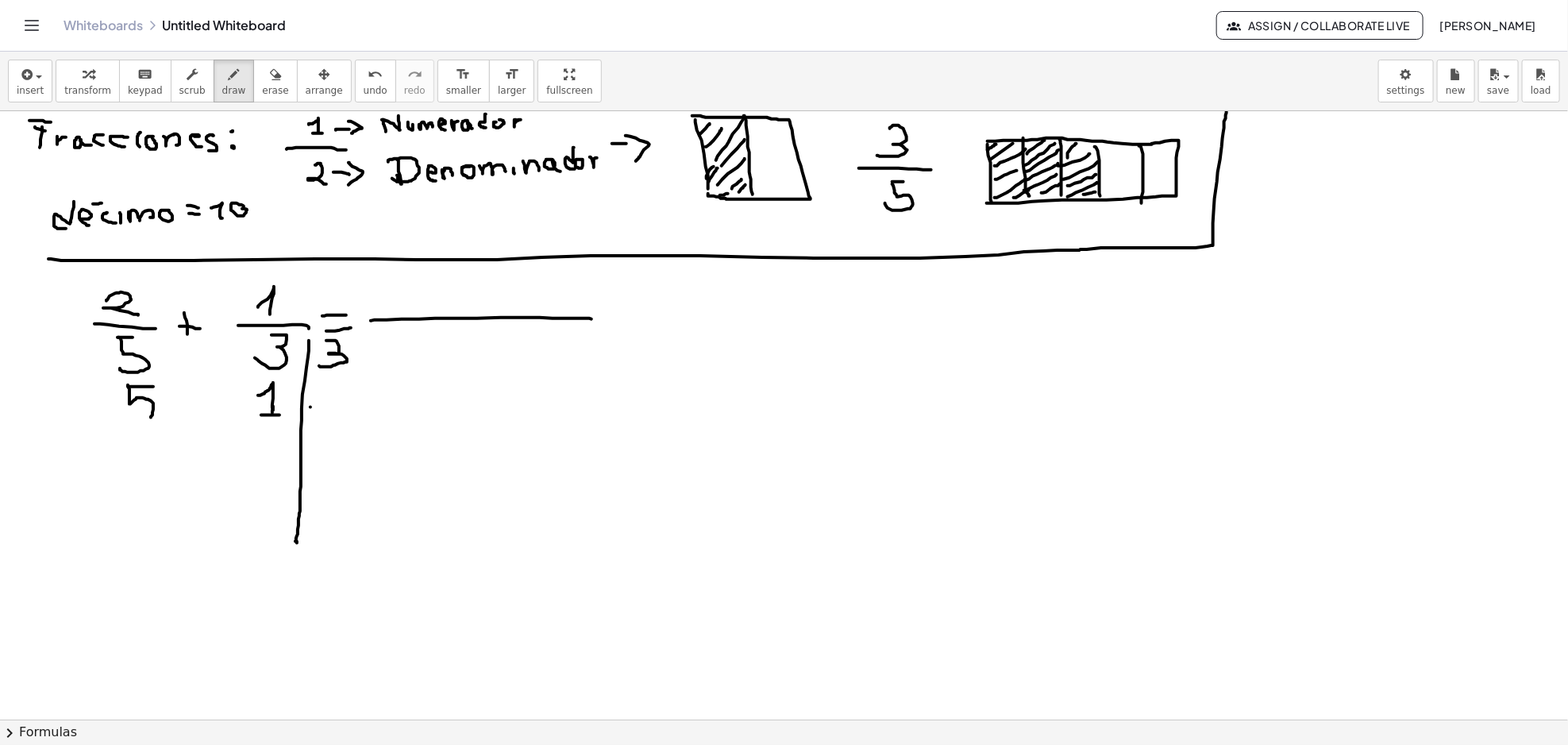
drag, startPoint x: 128, startPoint y: 386, endPoint x: 113, endPoint y: 407, distance: 25.8
drag, startPoint x: 318, startPoint y: 382, endPoint x: 338, endPoint y: 383, distance: 20.0
drag, startPoint x: 321, startPoint y: 384, endPoint x: 326, endPoint y: 406, distance: 22.6
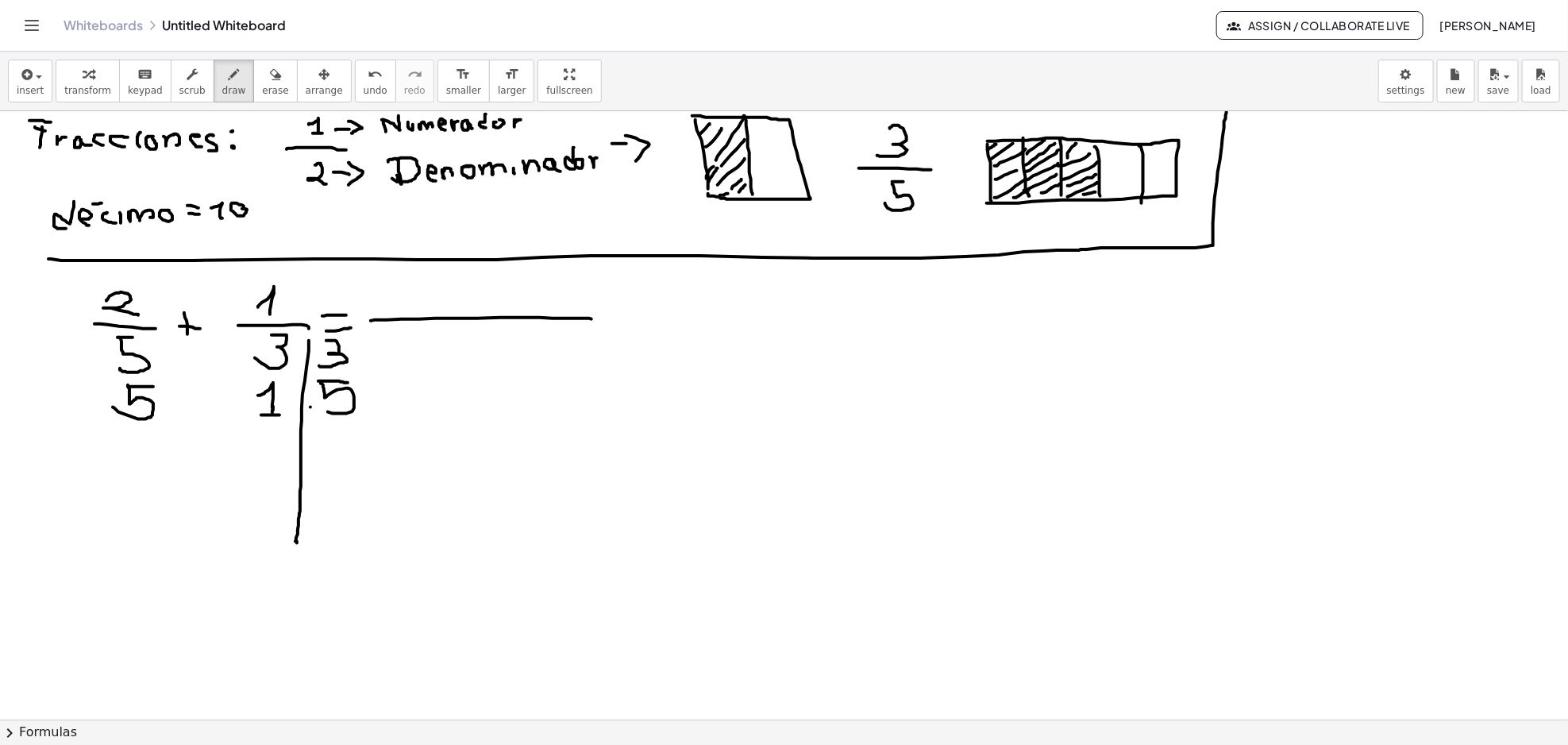
drag, startPoint x: 263, startPoint y: 447, endPoint x: 272, endPoint y: 463, distance: 18.4
drag, startPoint x: 259, startPoint y: 471, endPoint x: 281, endPoint y: 471, distance: 22.0
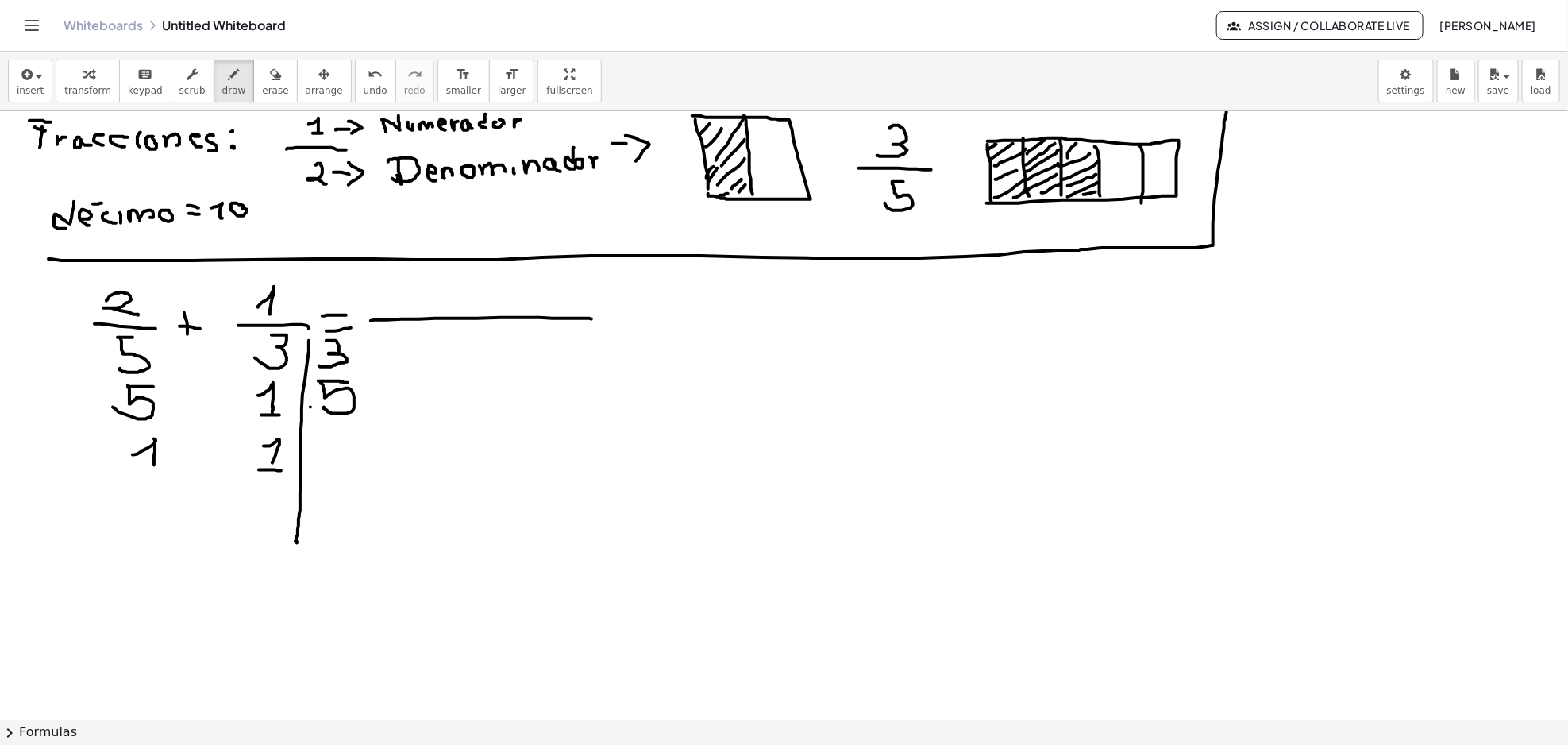
drag, startPoint x: 133, startPoint y: 456, endPoint x: 148, endPoint y: 471, distance: 21.2
drag, startPoint x: 138, startPoint y: 472, endPoint x: 168, endPoint y: 471, distance: 30.0
drag, startPoint x: 353, startPoint y: 423, endPoint x: 363, endPoint y: 435, distance: 15.6
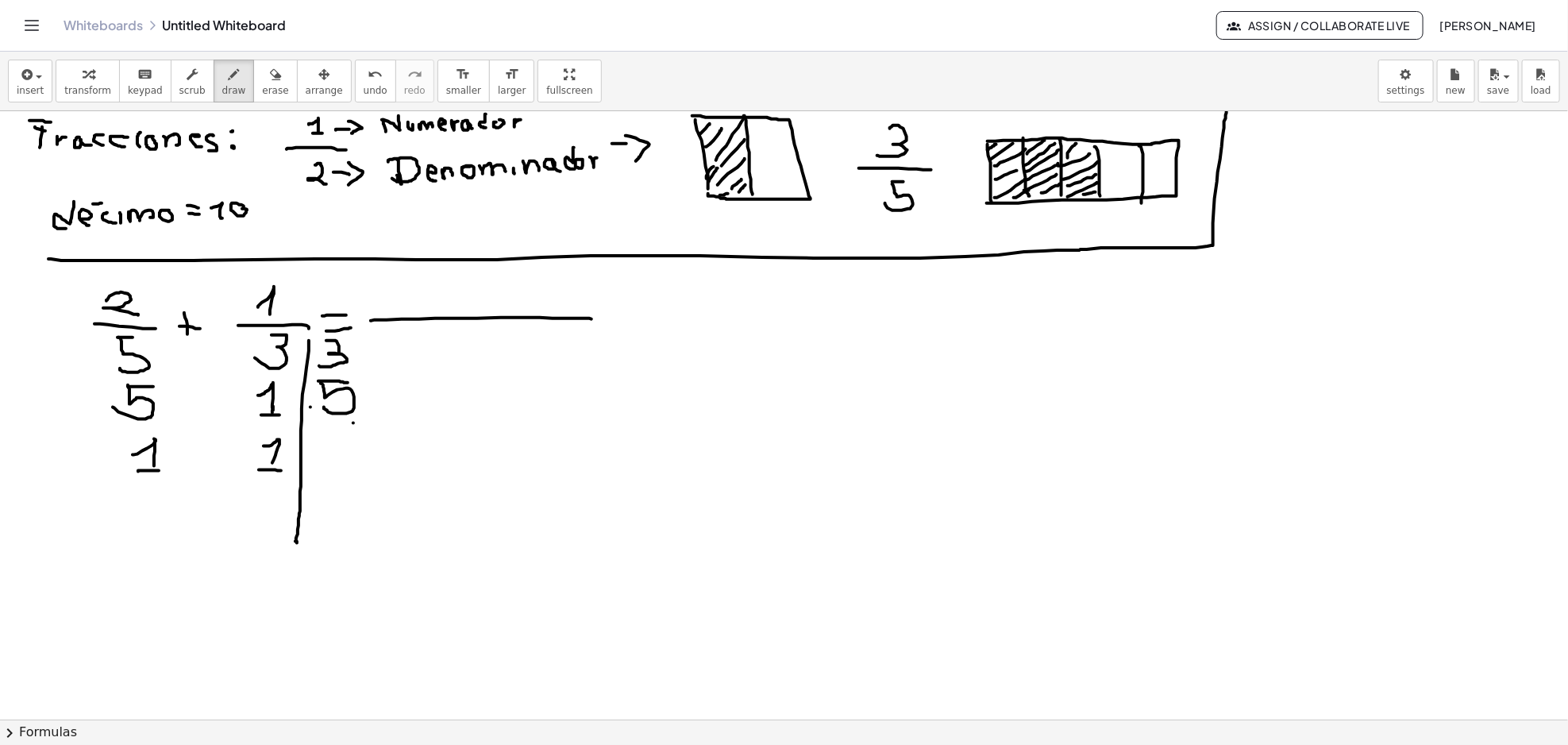
drag, startPoint x: 364, startPoint y: 420, endPoint x: 371, endPoint y: 428, distance: 10.6
drag, startPoint x: 357, startPoint y: 370, endPoint x: 363, endPoint y: 377, distance: 9.2
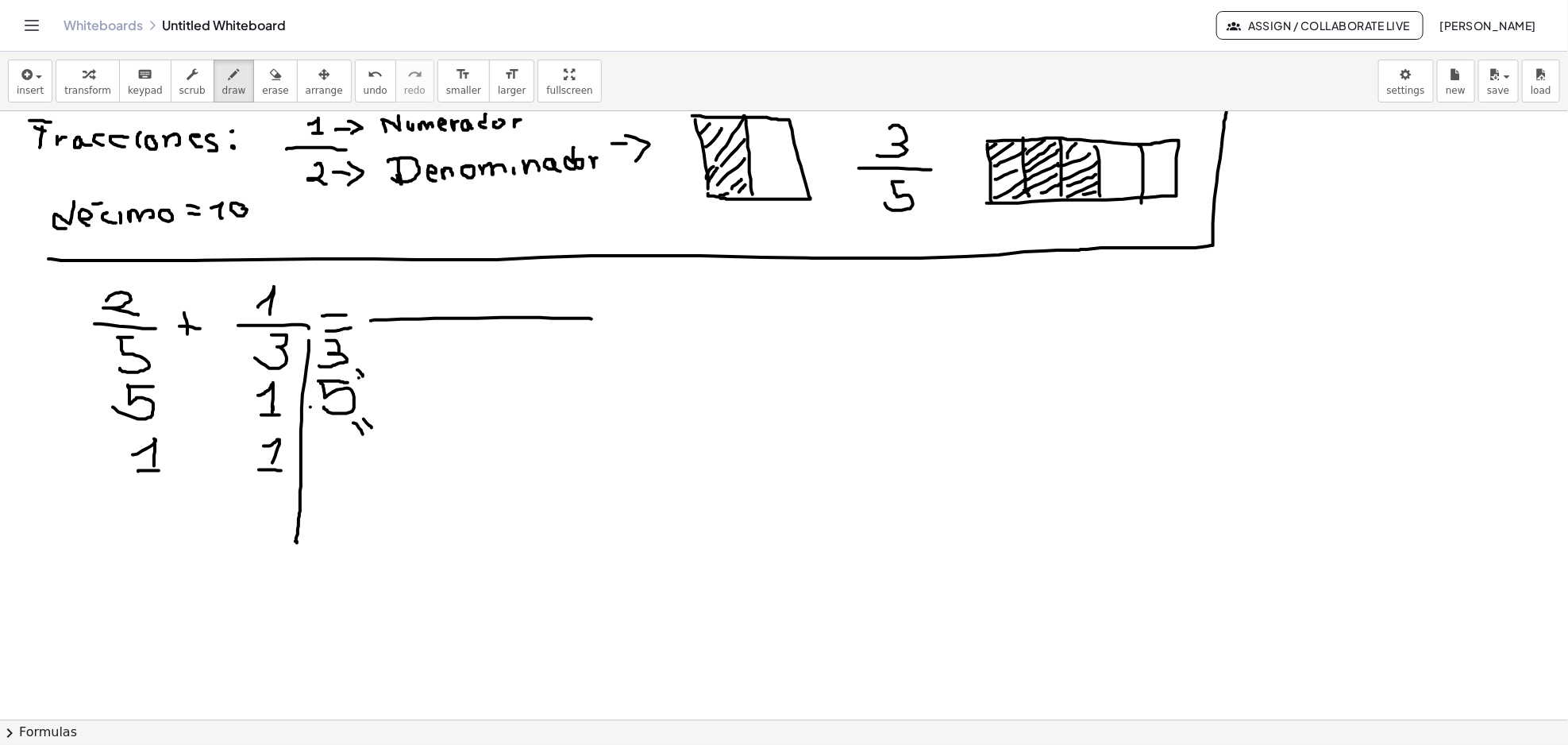
drag, startPoint x: 359, startPoint y: 378, endPoint x: 363, endPoint y: 369, distance: 9.8
drag, startPoint x: 376, startPoint y: 446, endPoint x: 392, endPoint y: 439, distance: 17.5
drag, startPoint x: 399, startPoint y: 434, endPoint x: 408, endPoint y: 435, distance: 9.1
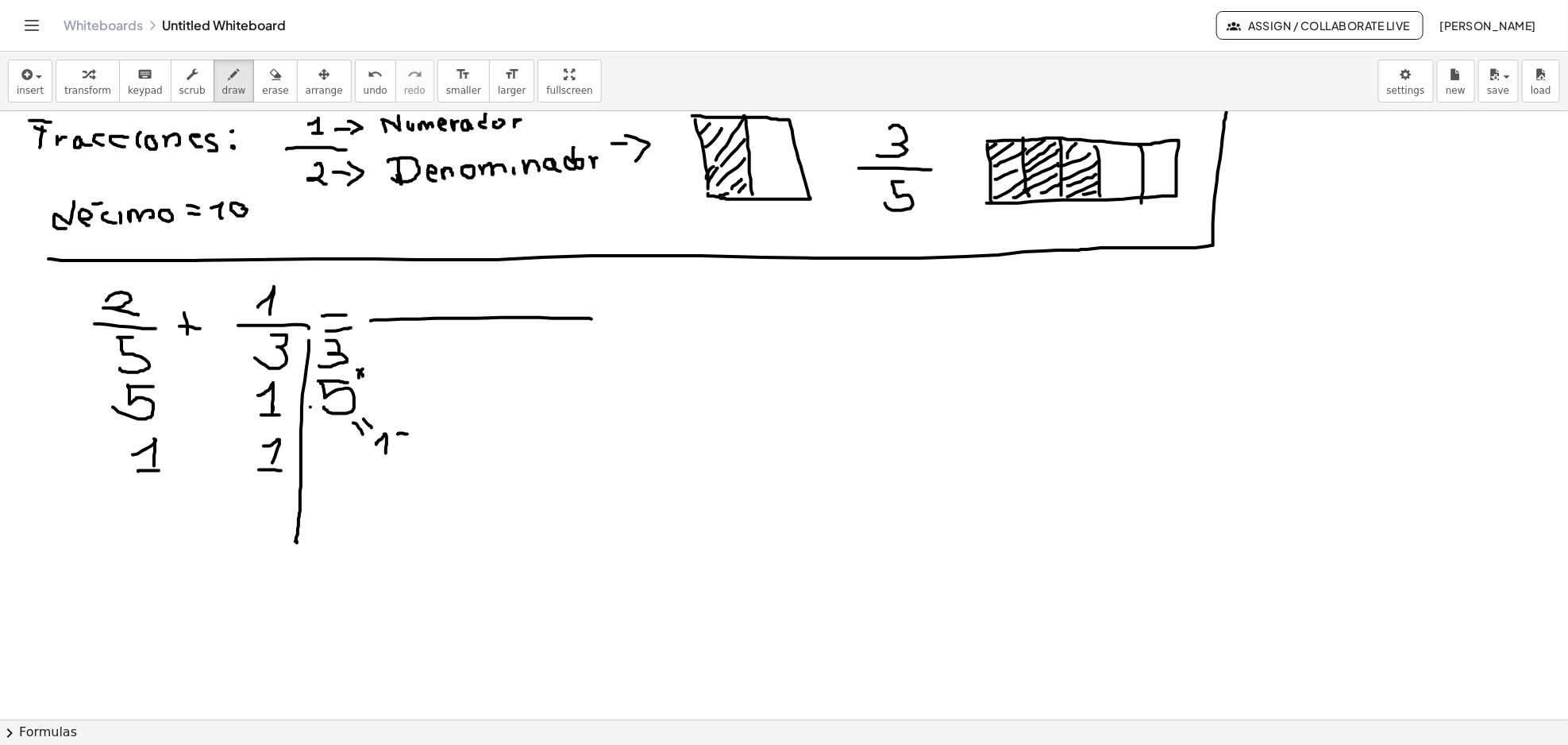
drag, startPoint x: 400, startPoint y: 433, endPoint x: 399, endPoint y: 450, distance: 17.0
drag, startPoint x: 425, startPoint y: 439, endPoint x: 485, endPoint y: 368, distance: 93.0
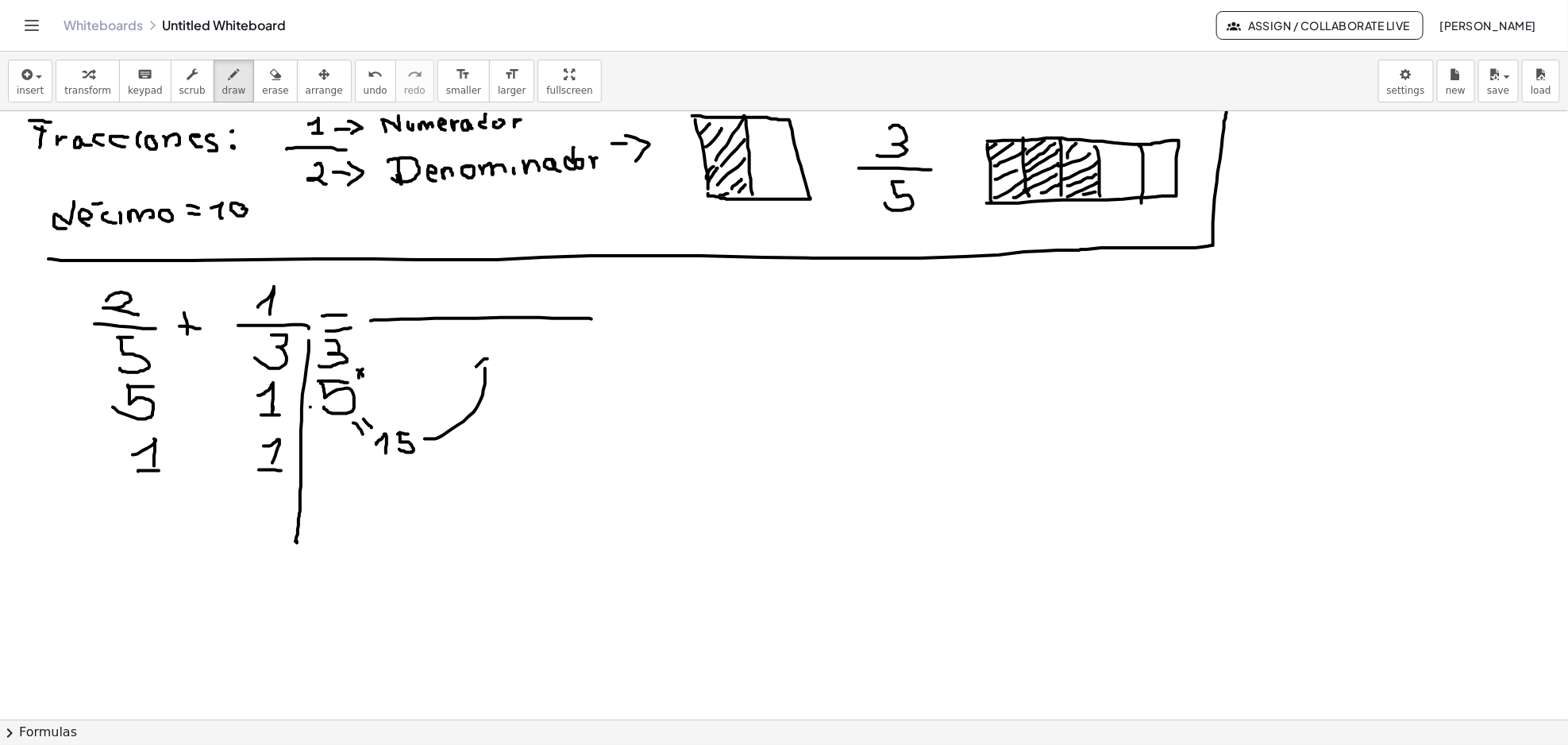
drag, startPoint x: 476, startPoint y: 367, endPoint x: 496, endPoint y: 370, distance: 20.2
drag, startPoint x: 447, startPoint y: 327, endPoint x: 462, endPoint y: 339, distance: 19.2
drag, startPoint x: 478, startPoint y: 323, endPoint x: 491, endPoint y: 323, distance: 13.0
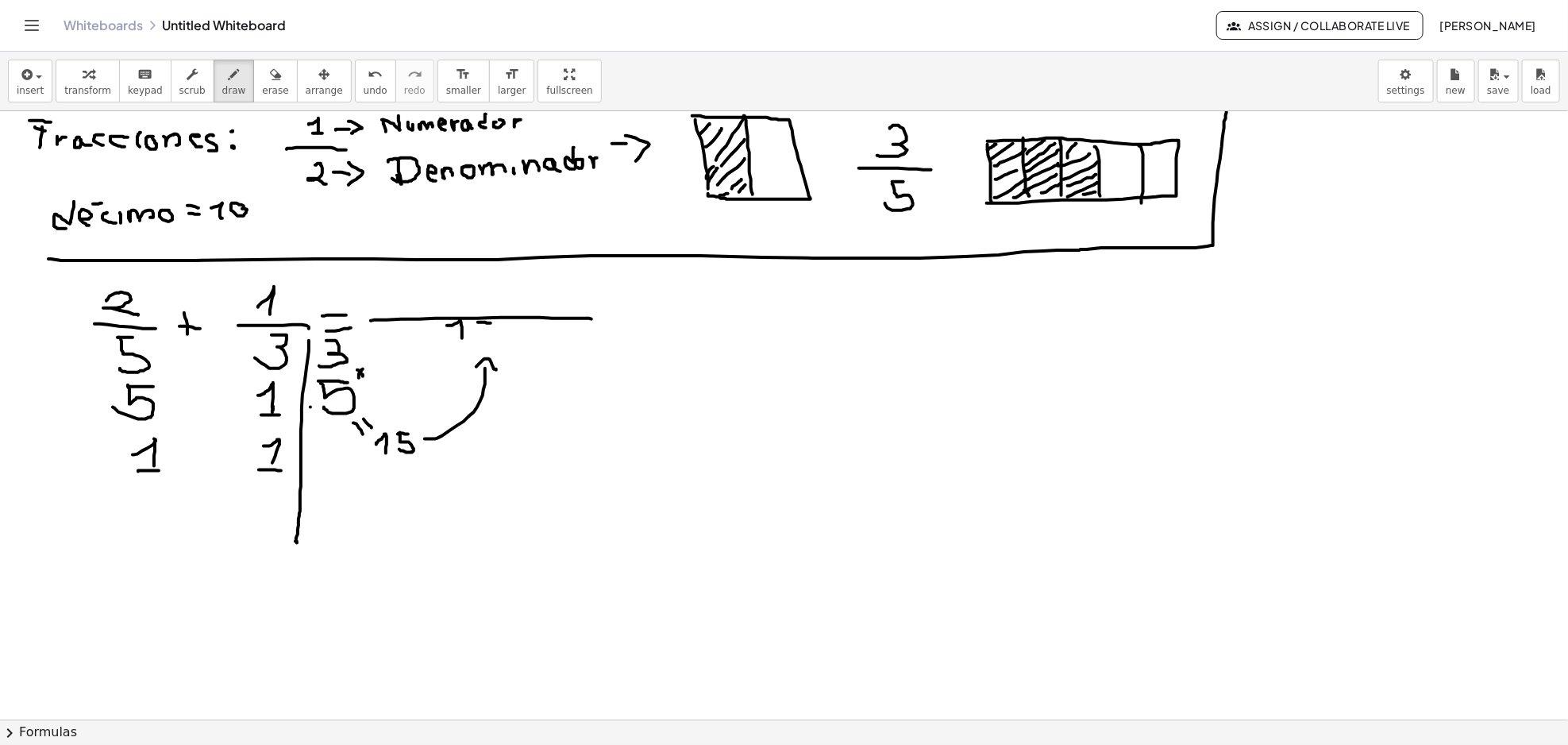
drag, startPoint x: 479, startPoint y: 323, endPoint x: 473, endPoint y: 342, distance: 19.9
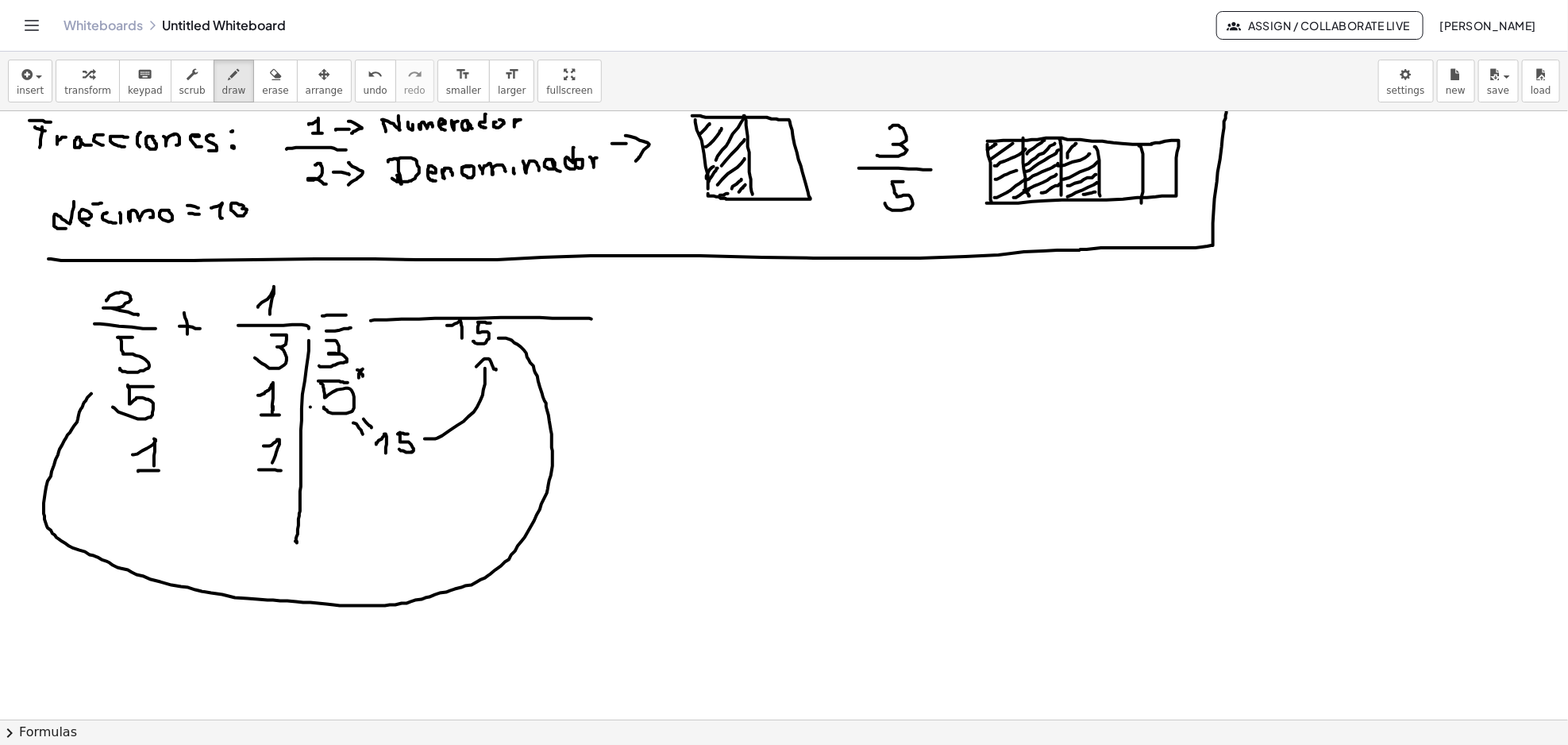
drag, startPoint x: 499, startPoint y: 339, endPoint x: 99, endPoint y: 389, distance: 403.1
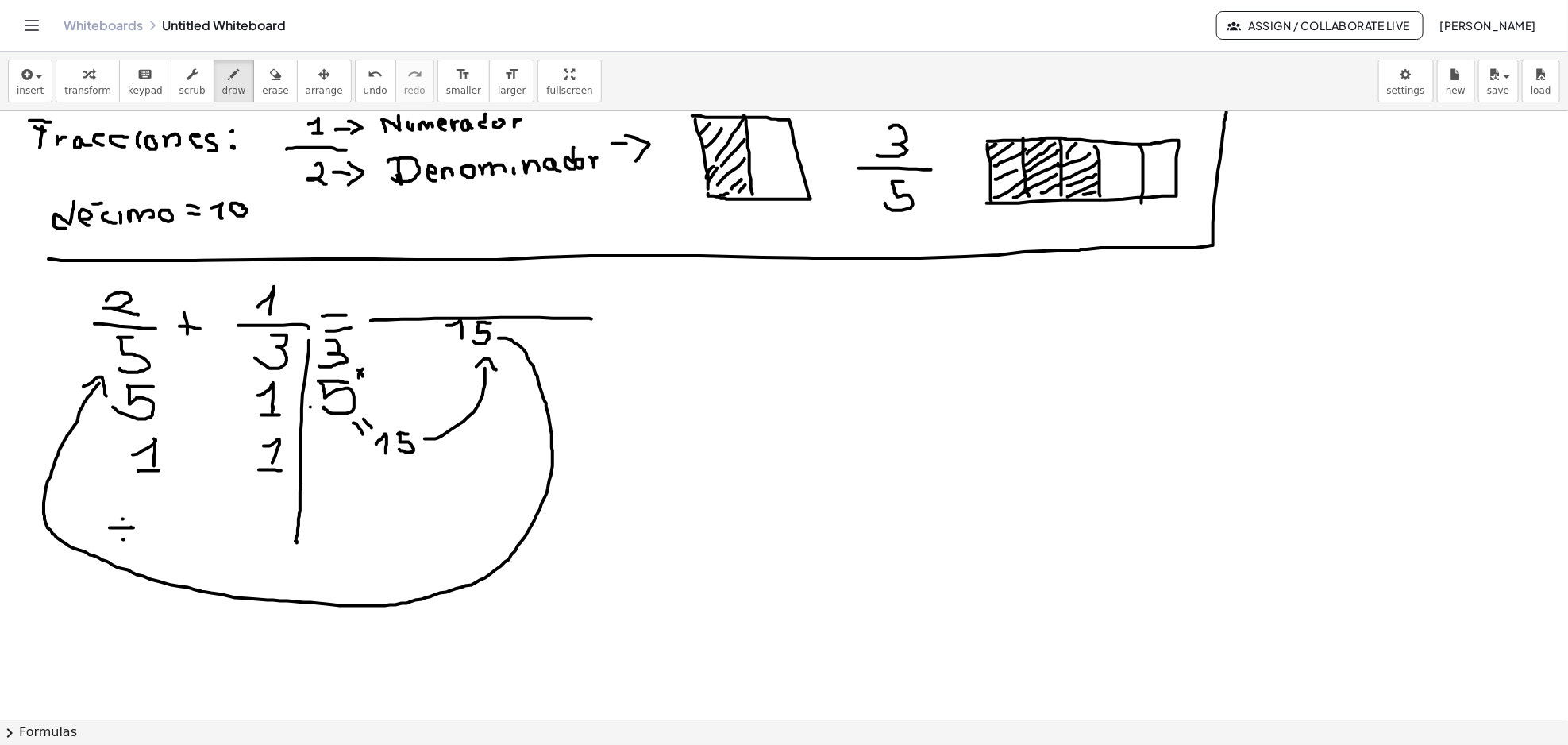
drag, startPoint x: 83, startPoint y: 387, endPoint x: 108, endPoint y: 402, distance: 29.2
drag, startPoint x: 77, startPoint y: 364, endPoint x: 77, endPoint y: 308, distance: 56.0
drag, startPoint x: 71, startPoint y: 299, endPoint x: 75, endPoint y: 313, distance: 14.6
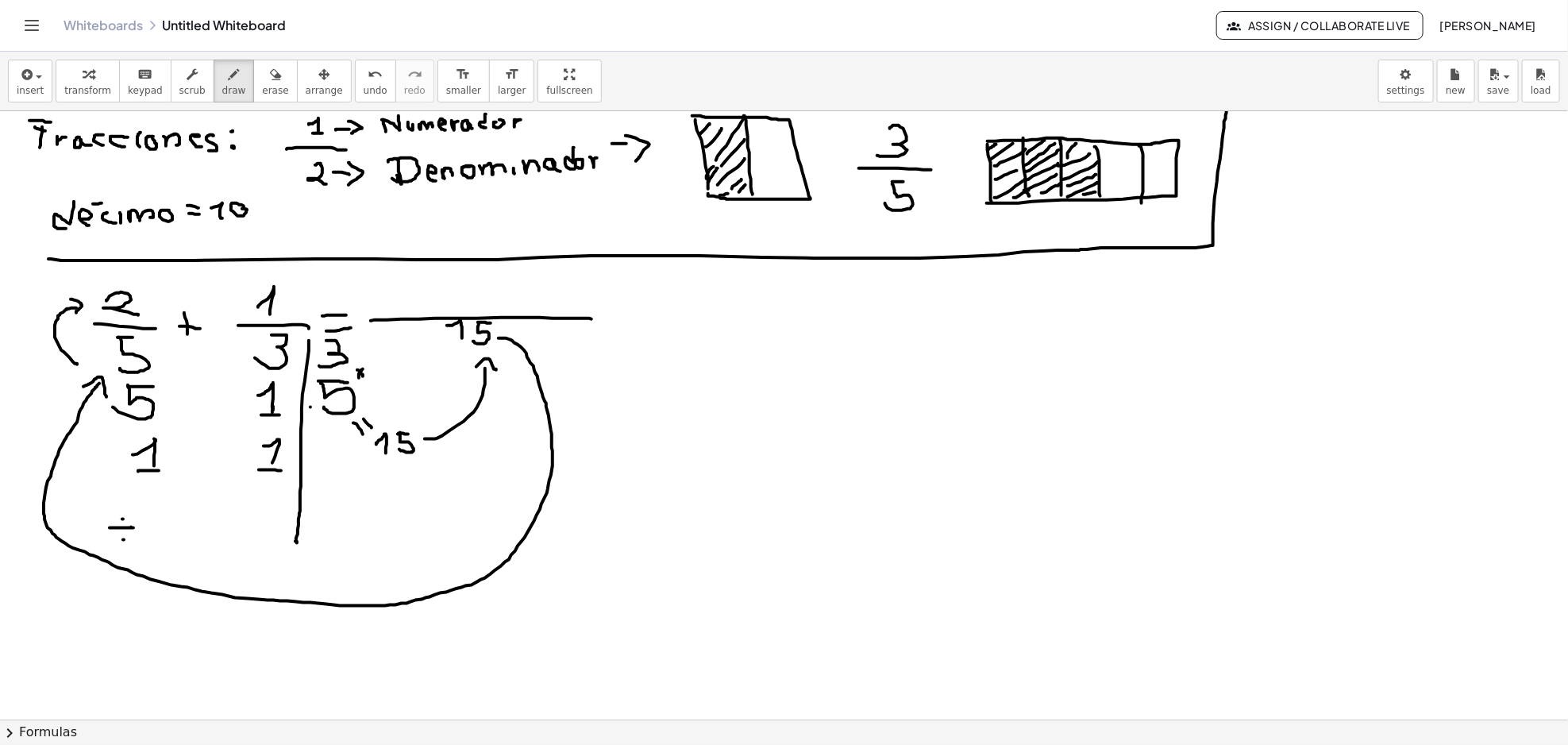
drag, startPoint x: 60, startPoint y: 331, endPoint x: 71, endPoint y: 344, distance: 17.0
drag, startPoint x: 403, startPoint y: 276, endPoint x: 412, endPoint y: 353, distance: 77.5
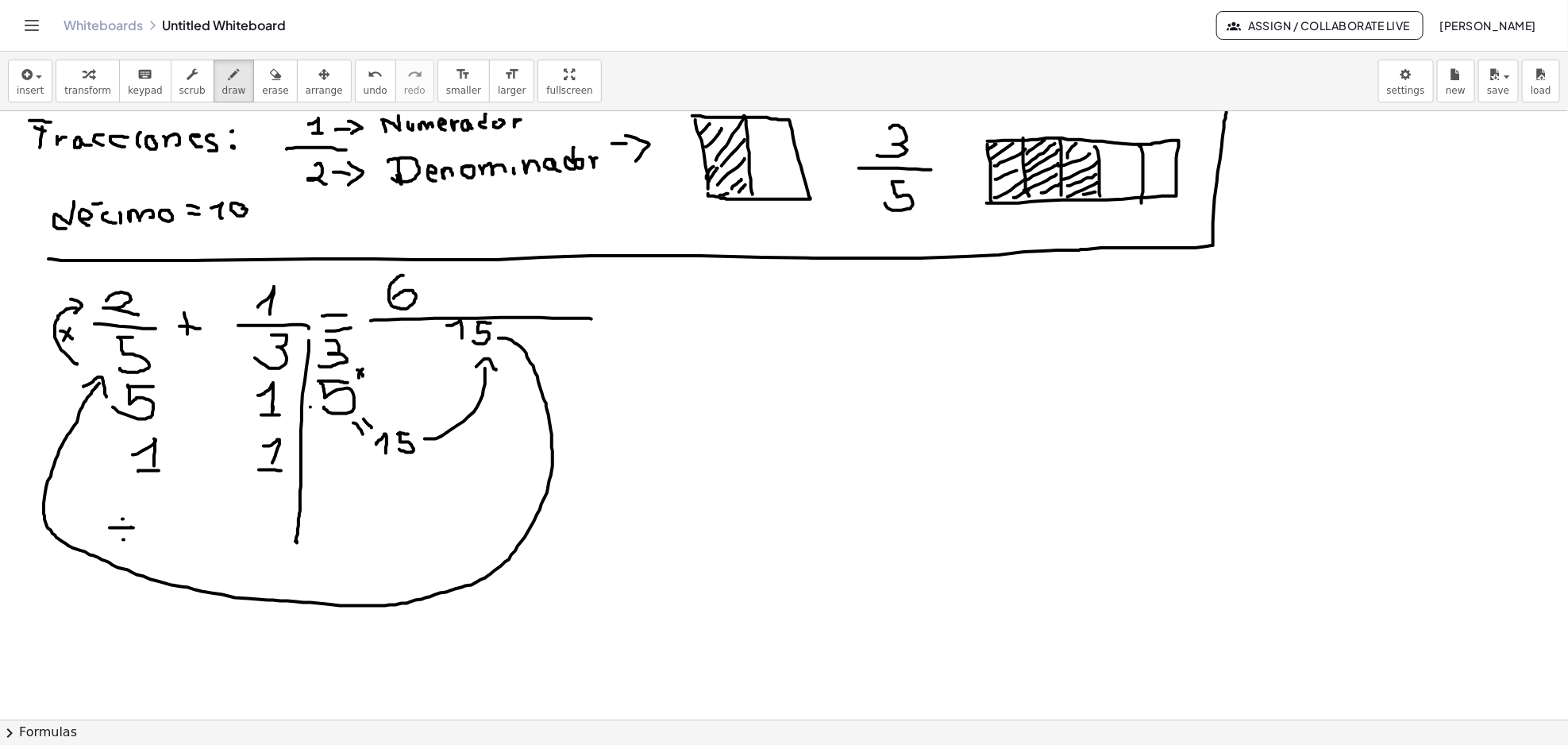
drag, startPoint x: 443, startPoint y: 290, endPoint x: 458, endPoint y: 290, distance: 15.0
drag, startPoint x: 451, startPoint y: 281, endPoint x: 453, endPoint y: 301, distance: 20.1
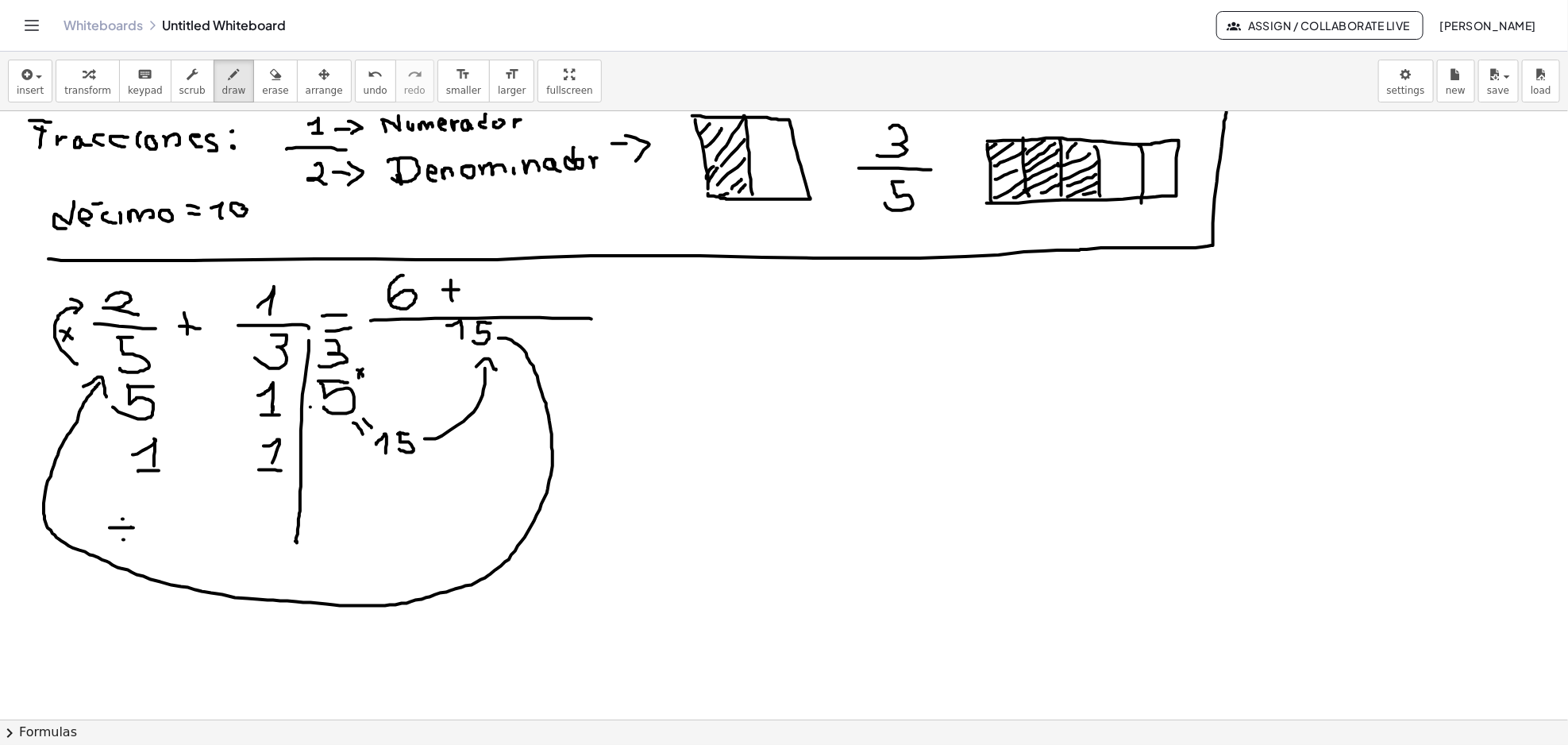
drag, startPoint x: 510, startPoint y: 273, endPoint x: 532, endPoint y: 273, distance: 22.0
drag, startPoint x: 515, startPoint y: 273, endPoint x: 510, endPoint y: 303, distance: 30.4
drag, startPoint x: 604, startPoint y: 315, endPoint x: 626, endPoint y: 316, distance: 22.0
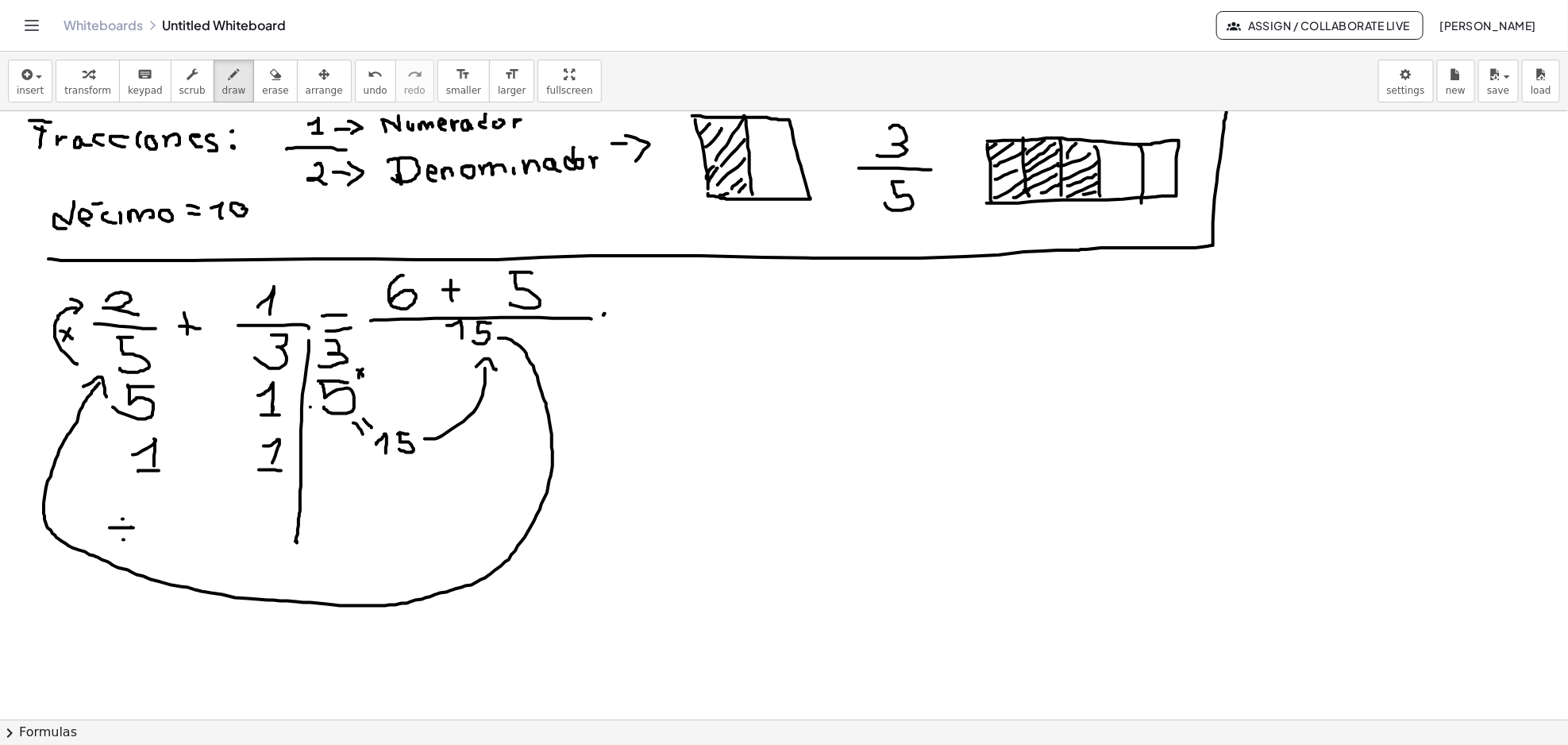
drag, startPoint x: 602, startPoint y: 327, endPoint x: 637, endPoint y: 326, distance: 35.0
drag, startPoint x: 654, startPoint y: 318, endPoint x: 708, endPoint y: 318, distance: 54.0
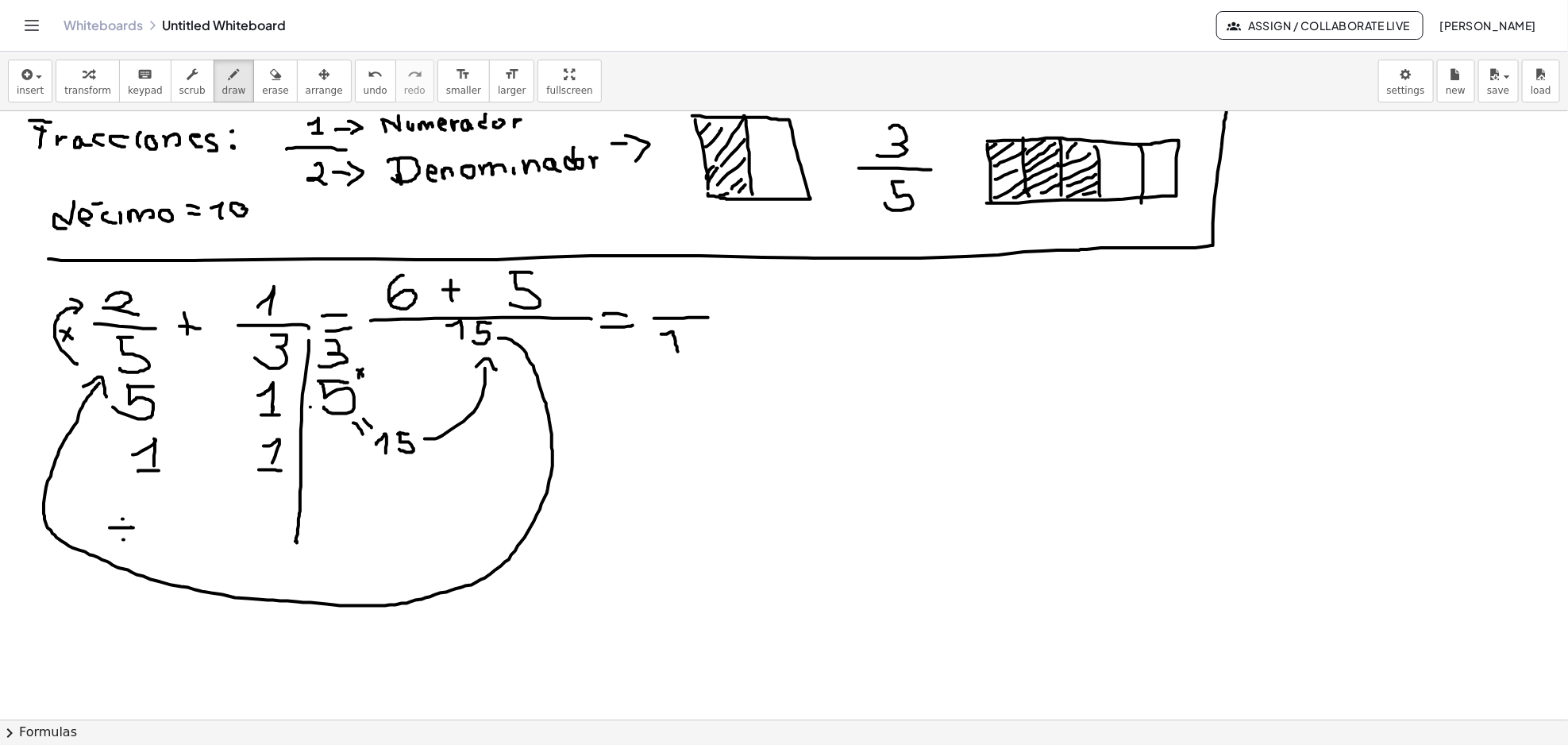
drag, startPoint x: 661, startPoint y: 335, endPoint x: 678, endPoint y: 352, distance: 24.0
drag, startPoint x: 687, startPoint y: 327, endPoint x: 708, endPoint y: 331, distance: 21.4
drag, startPoint x: 696, startPoint y: 322, endPoint x: 695, endPoint y: 351, distance: 29.0
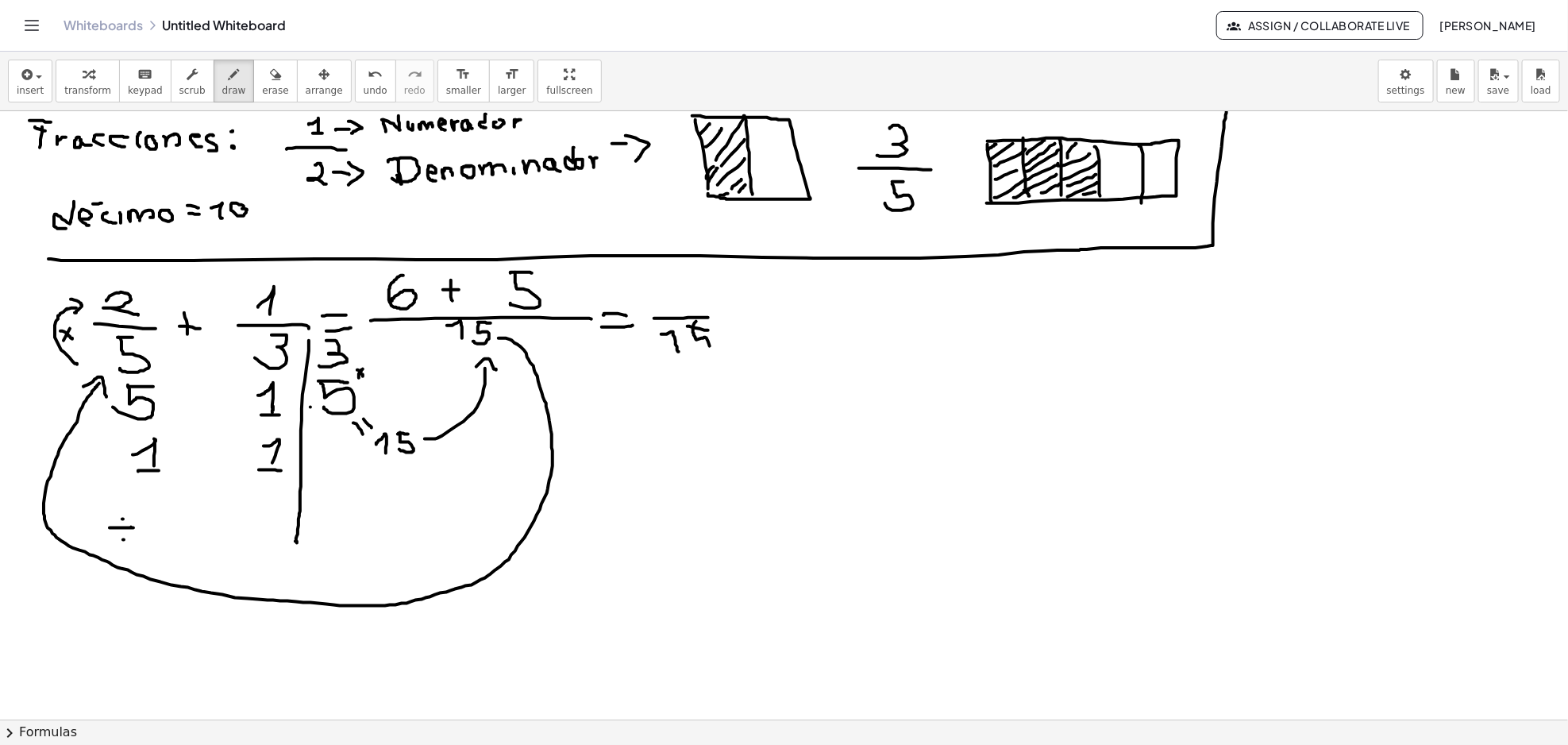
drag, startPoint x: 667, startPoint y: 273, endPoint x: 668, endPoint y: 305, distance: 32.0
drag, startPoint x: 690, startPoint y: 276, endPoint x: 699, endPoint y: 298, distance: 23.8
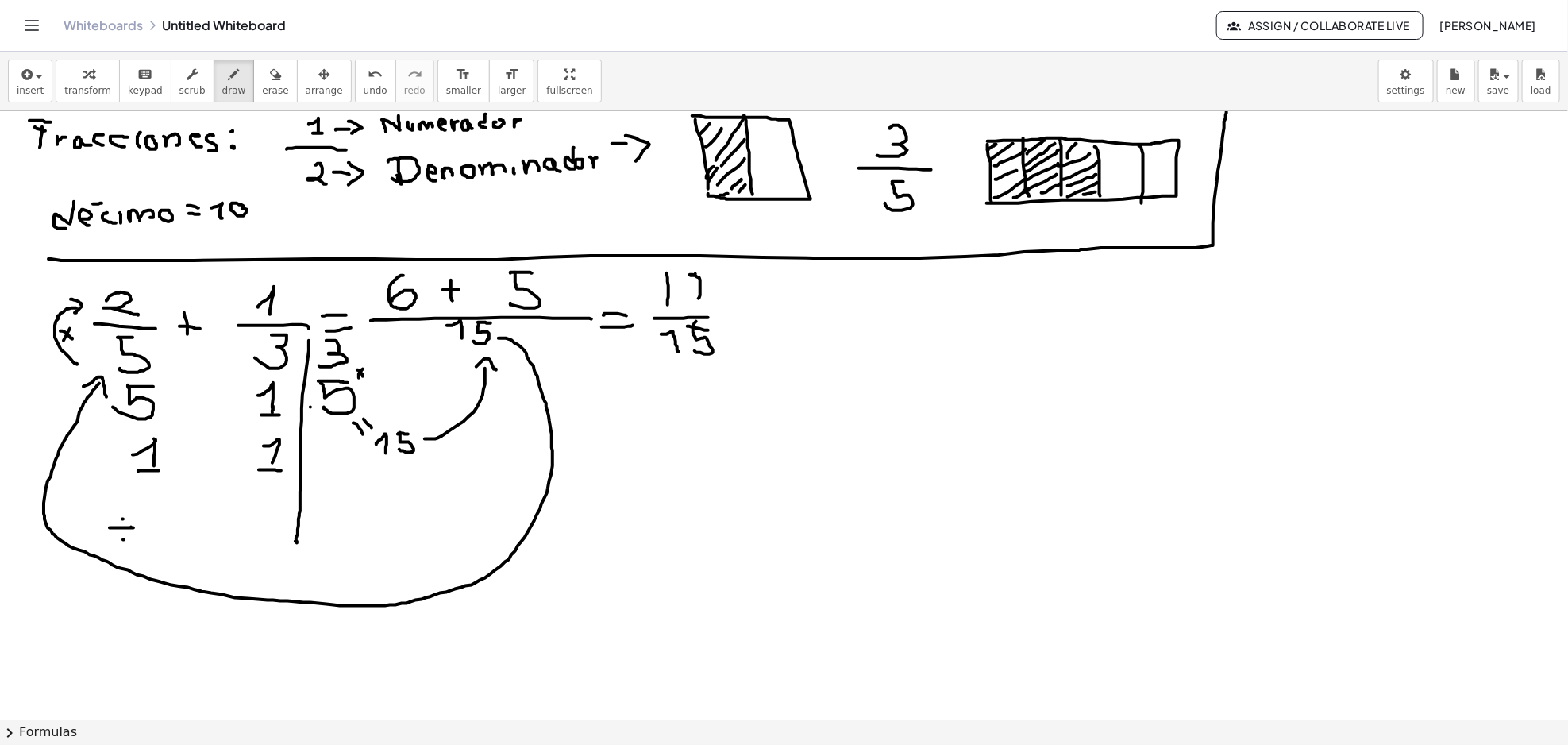
drag, startPoint x: 691, startPoint y: 276, endPoint x: 691, endPoint y: 305, distance: 29.0
drag, startPoint x: 730, startPoint y: 370, endPoint x: 717, endPoint y: 376, distance: 14.3
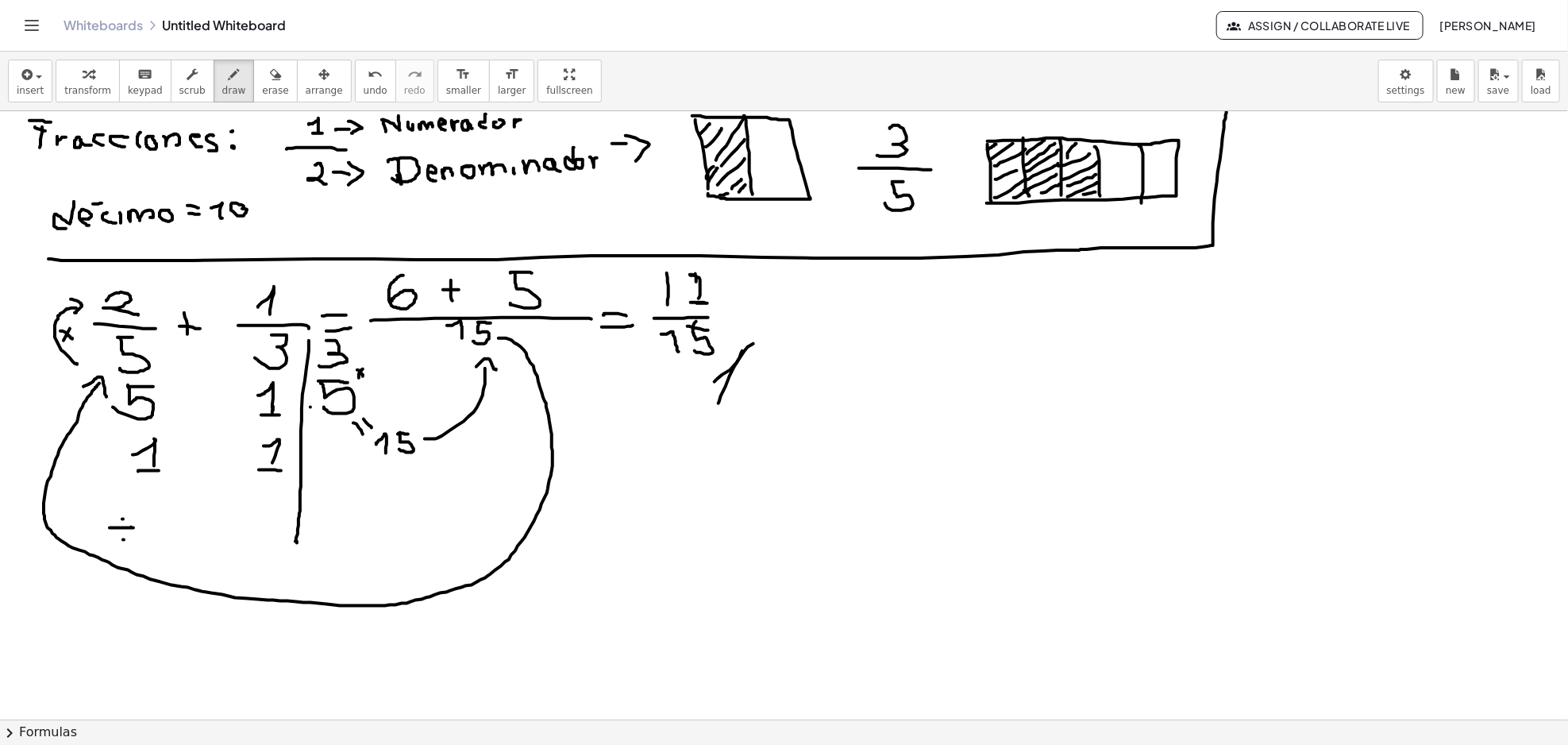
drag, startPoint x: 753, startPoint y: 344, endPoint x: 719, endPoint y: 403, distance: 68.1
drag, startPoint x: 183, startPoint y: 344, endPoint x: 174, endPoint y: 347, distance: 9.5
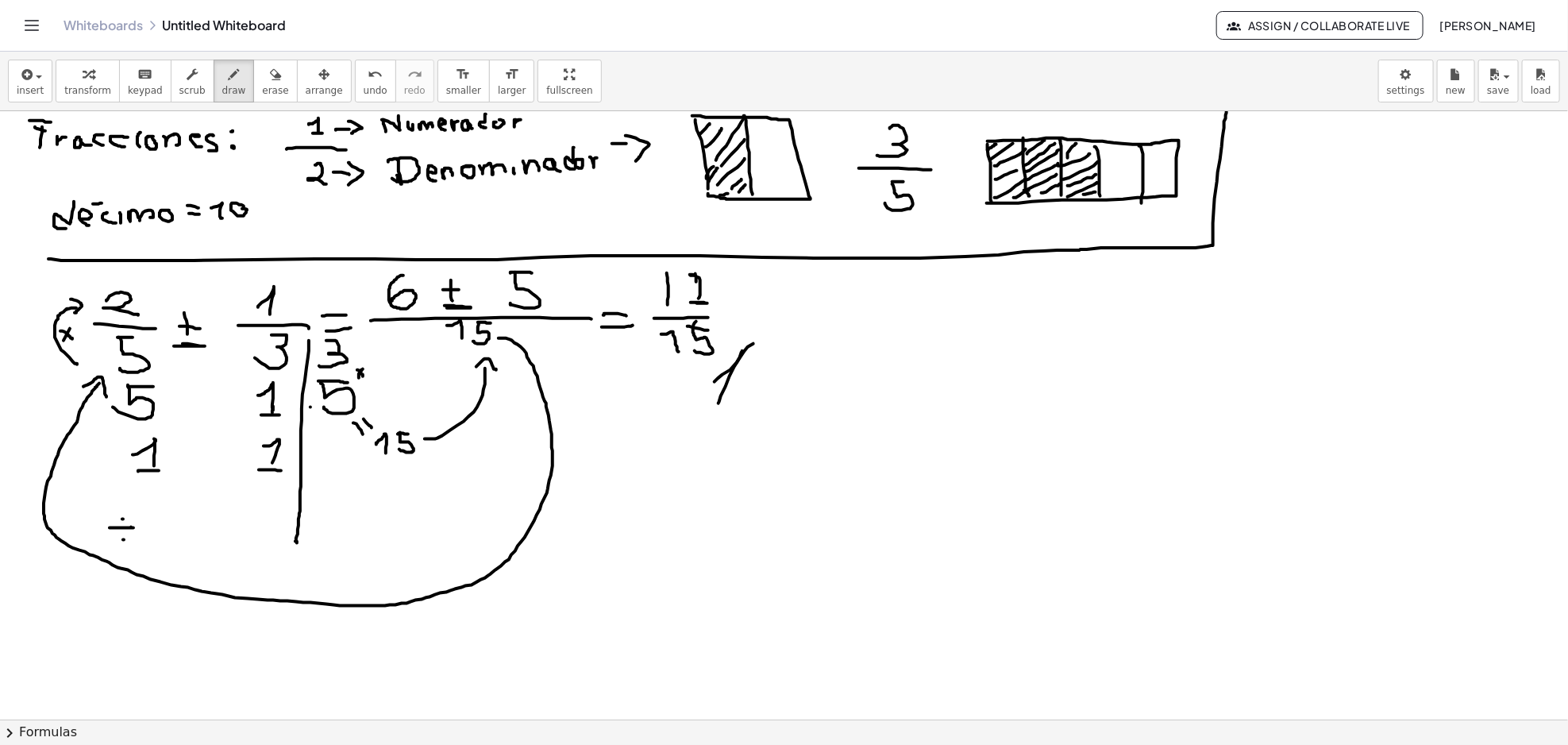
drag, startPoint x: 67, startPoint y: 656, endPoint x: 118, endPoint y: 661, distance: 51.2
drag, startPoint x: 180, startPoint y: 657, endPoint x: 236, endPoint y: 660, distance: 56.1
drag, startPoint x: 256, startPoint y: 663, endPoint x: 352, endPoint y: 658, distance: 96.1
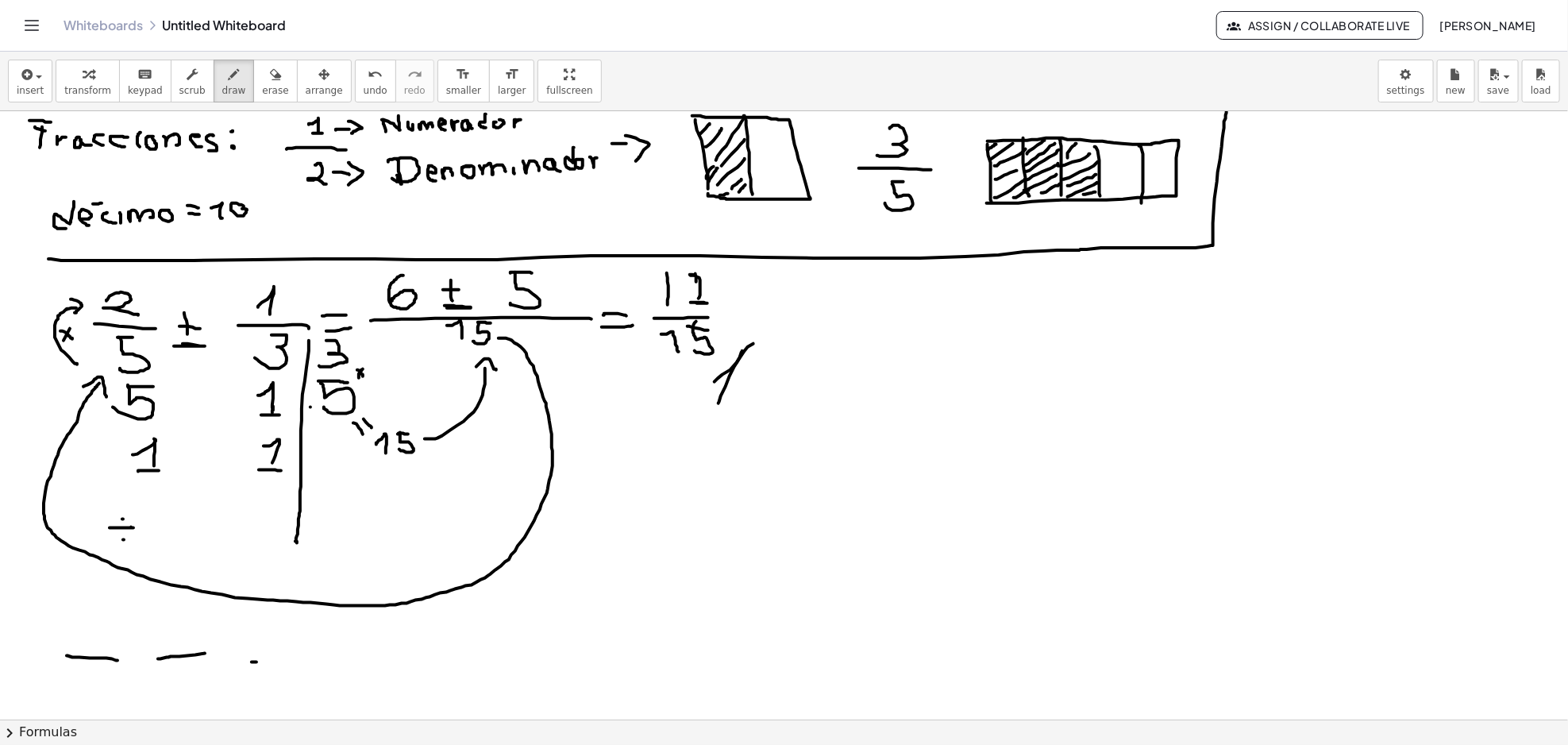
drag, startPoint x: 386, startPoint y: 655, endPoint x: 445, endPoint y: 656, distance: 59.0
drag, startPoint x: 516, startPoint y: 659, endPoint x: 575, endPoint y: 660, distance: 59.0
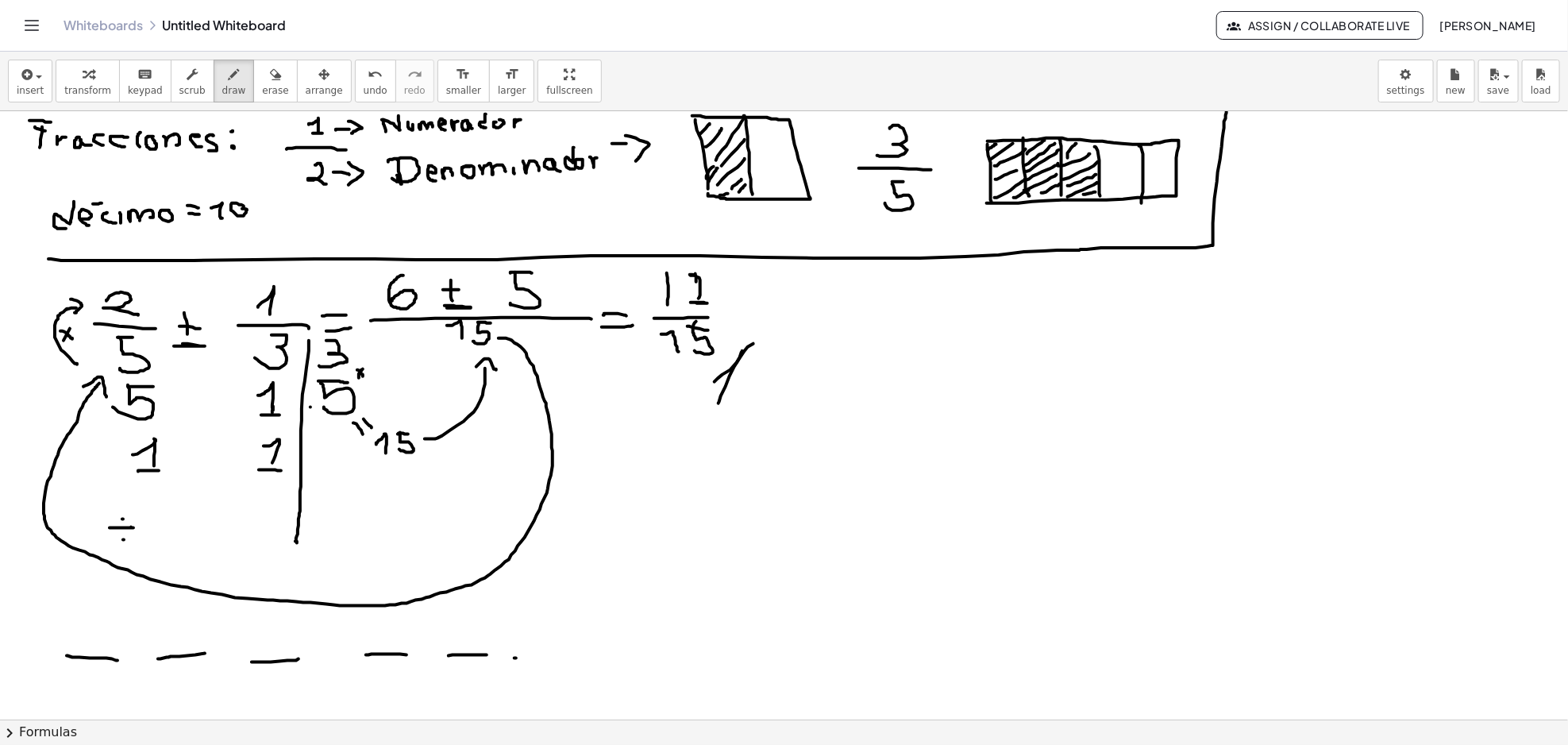
drag, startPoint x: 575, startPoint y: 660, endPoint x: 633, endPoint y: 664, distance: 58.1
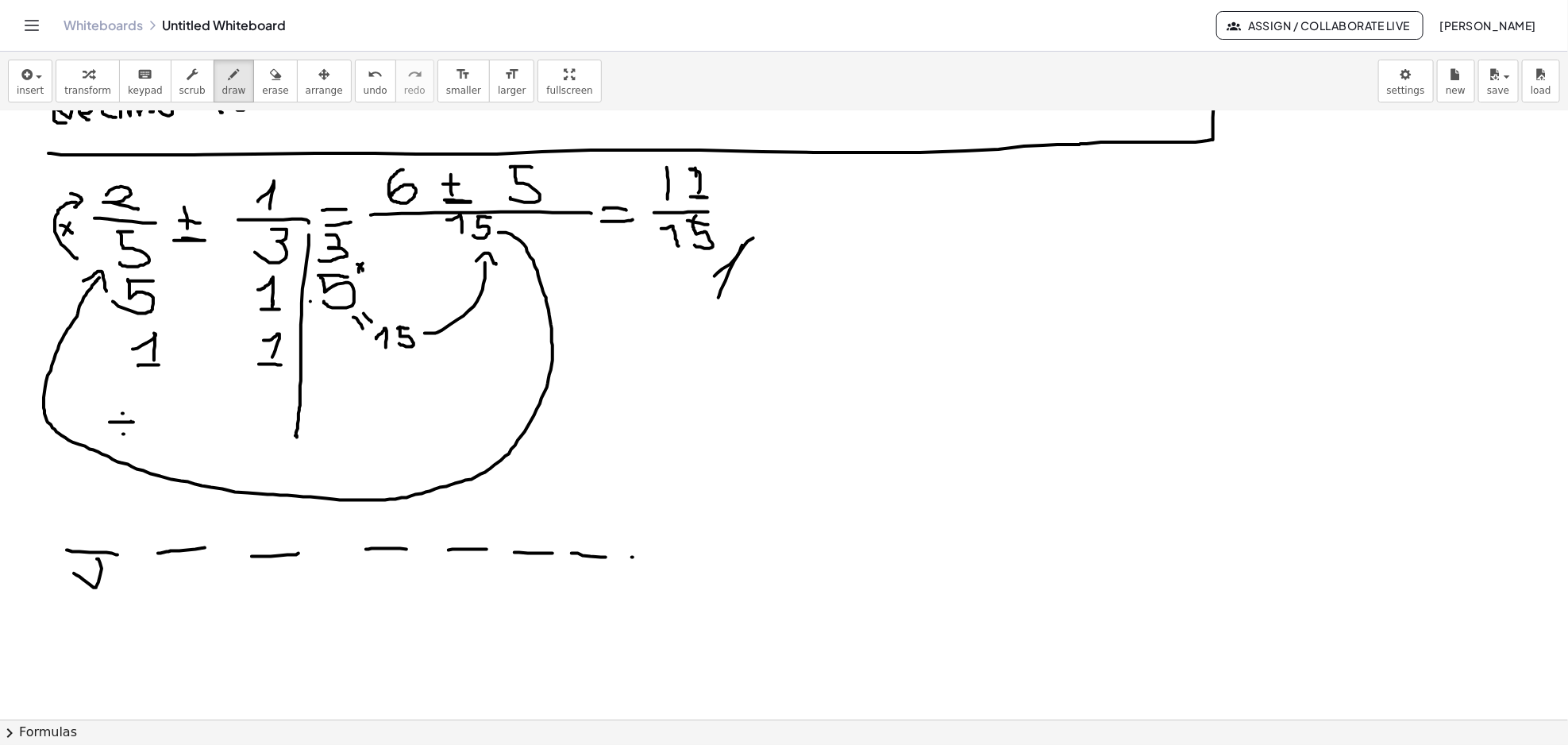
drag, startPoint x: 74, startPoint y: 573, endPoint x: 86, endPoint y: 570, distance: 12.4
click at [96, 560] on div at bounding box center [784, 714] width 1568 height 1418
drag, startPoint x: 182, startPoint y: 565, endPoint x: 191, endPoint y: 567, distance: 9.2
click at [194, 578] on div at bounding box center [784, 714] width 1568 height 1418
drag, startPoint x: 270, startPoint y: 577, endPoint x: 247, endPoint y: 564, distance: 26.4
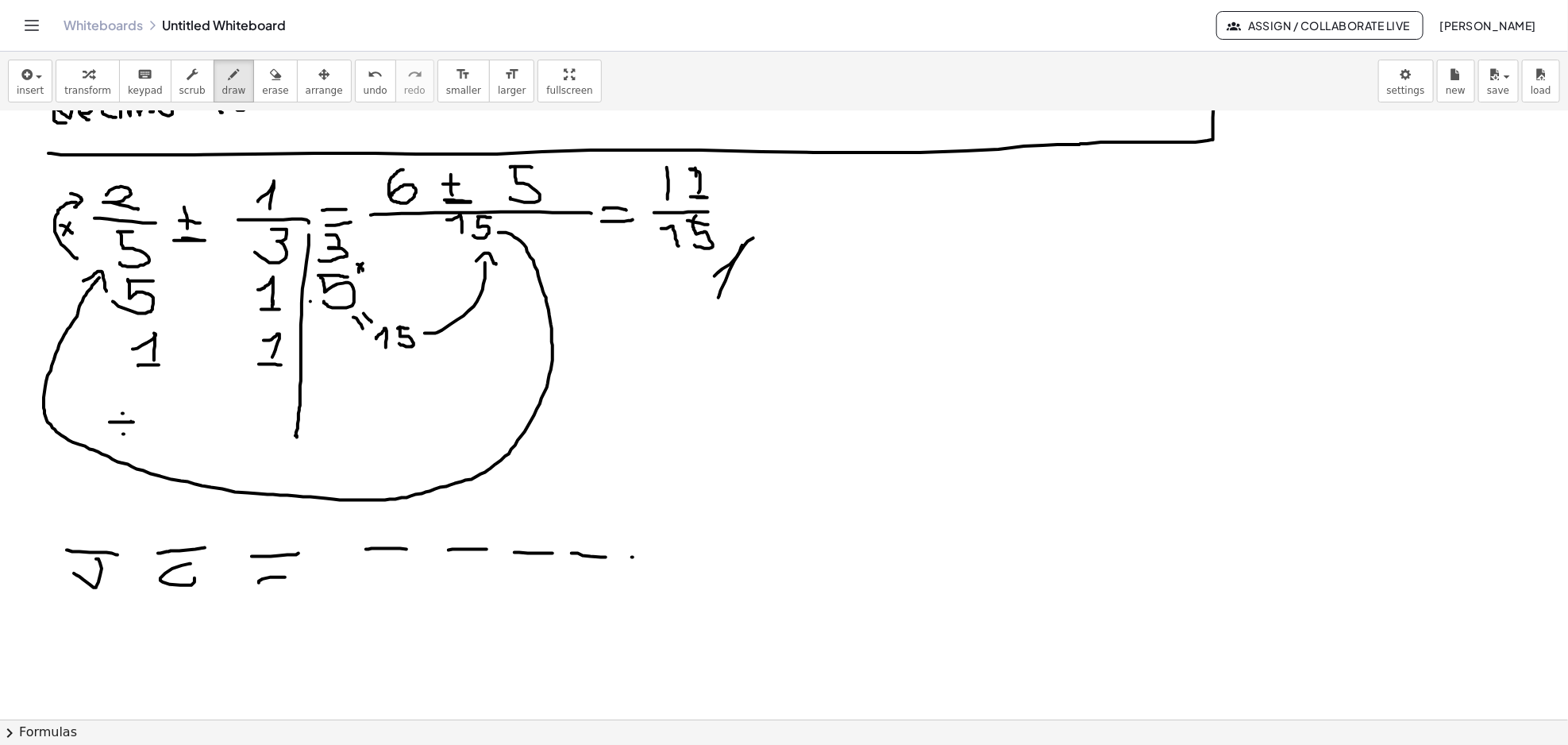
click at [277, 564] on div at bounding box center [784, 714] width 1568 height 1418
drag, startPoint x: 99, startPoint y: 590, endPoint x: 70, endPoint y: 401, distance: 191.2
click at [70, 402] on div at bounding box center [784, 714] width 1568 height 1418
drag, startPoint x: 71, startPoint y: 387, endPoint x: 89, endPoint y: 411, distance: 30.0
click at [89, 411] on div at bounding box center [784, 714] width 1568 height 1418
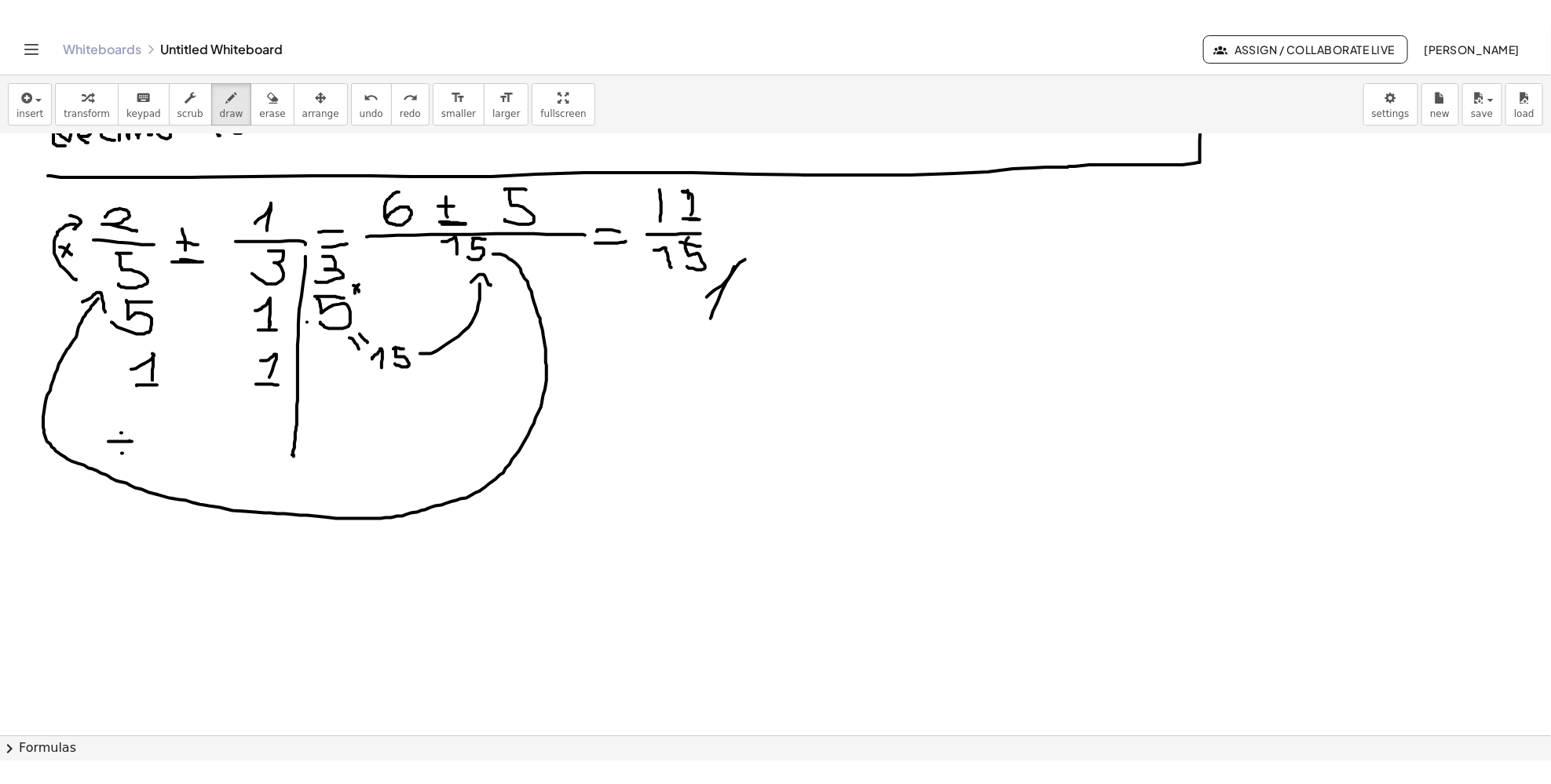
scroll to position [0, 0]
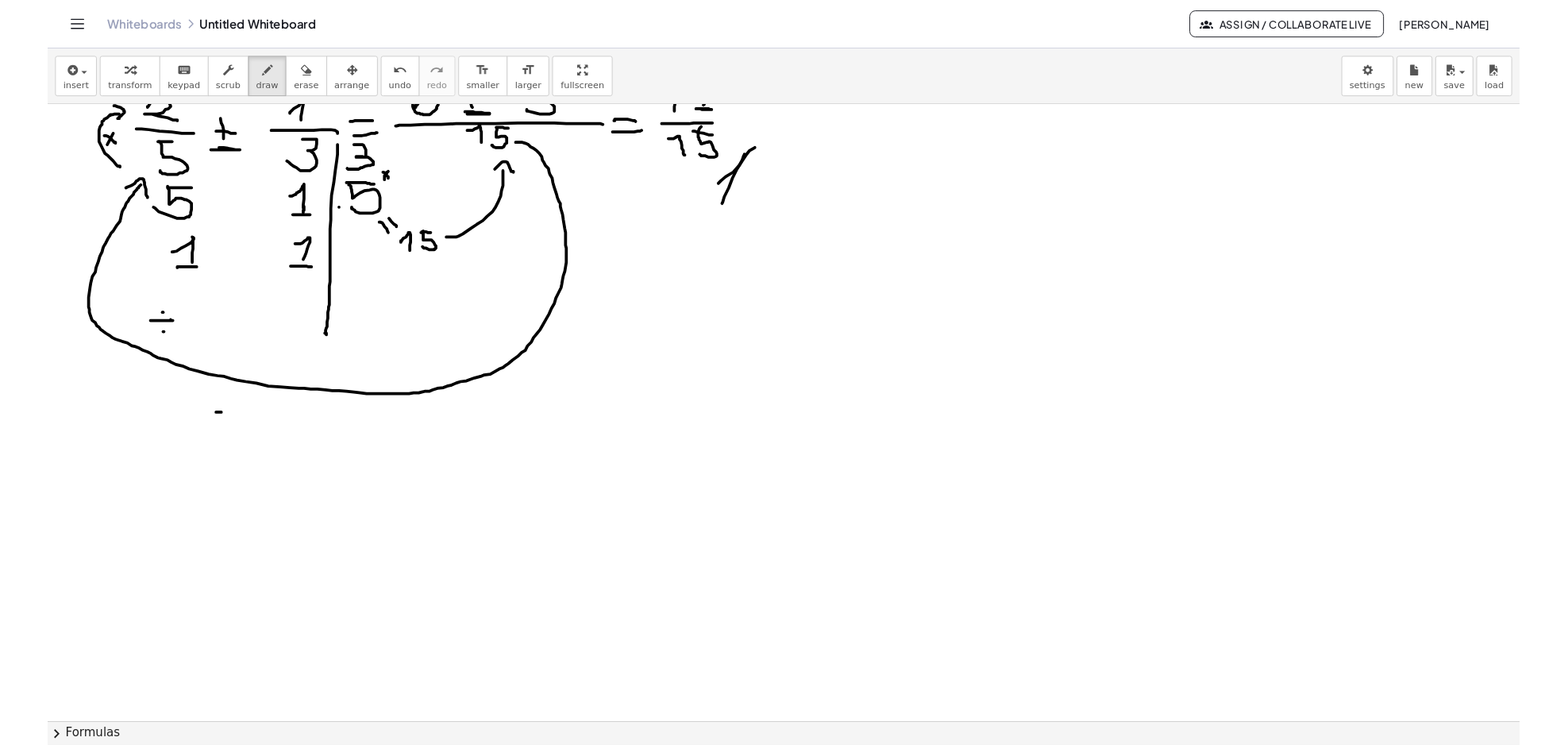
scroll to position [211, 0]
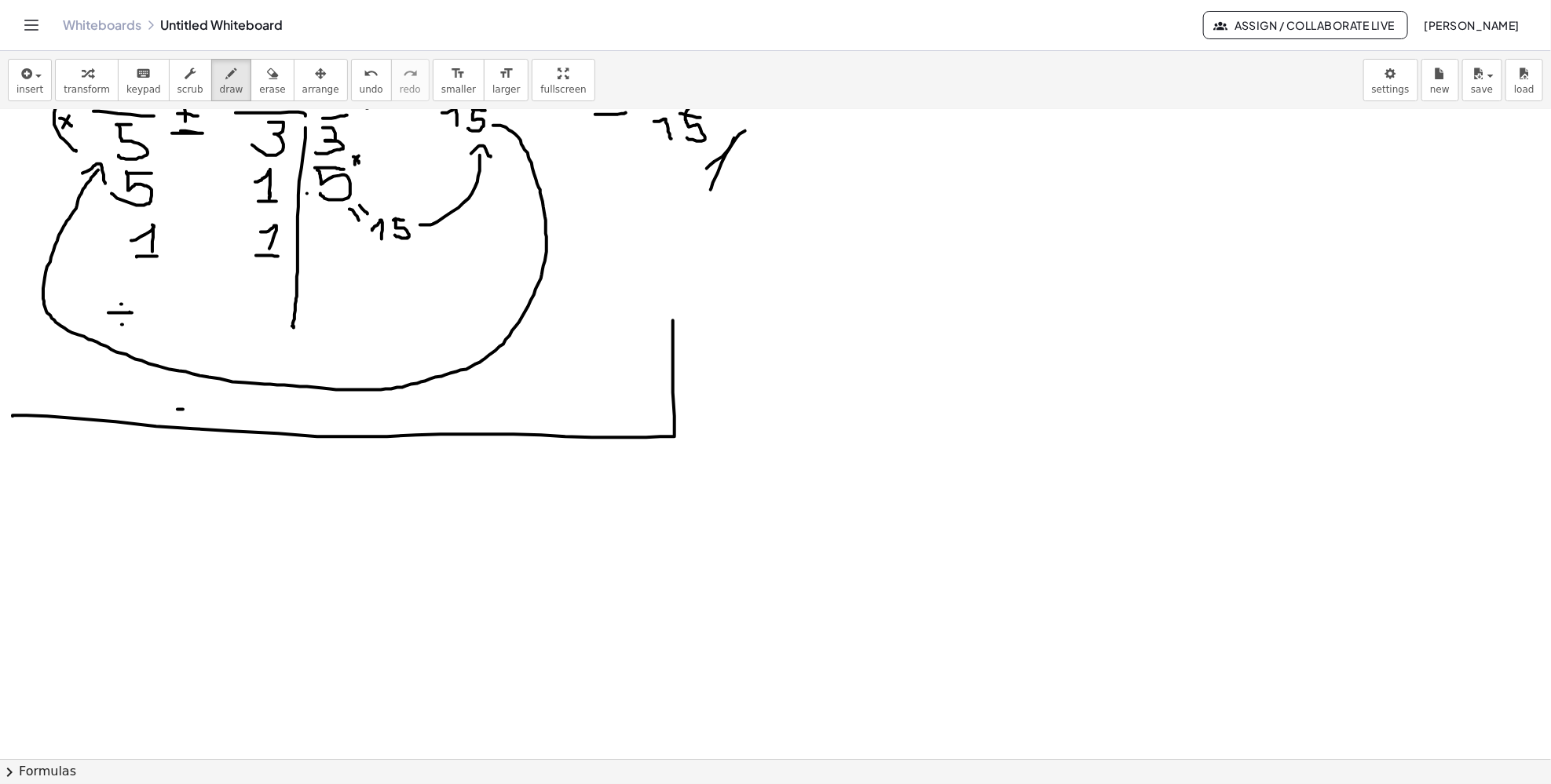
drag, startPoint x: 77, startPoint y: 418, endPoint x: 673, endPoint y: 313, distance: 605.2
click at [673, 313] on div at bounding box center [776, 602] width 1551 height 1401
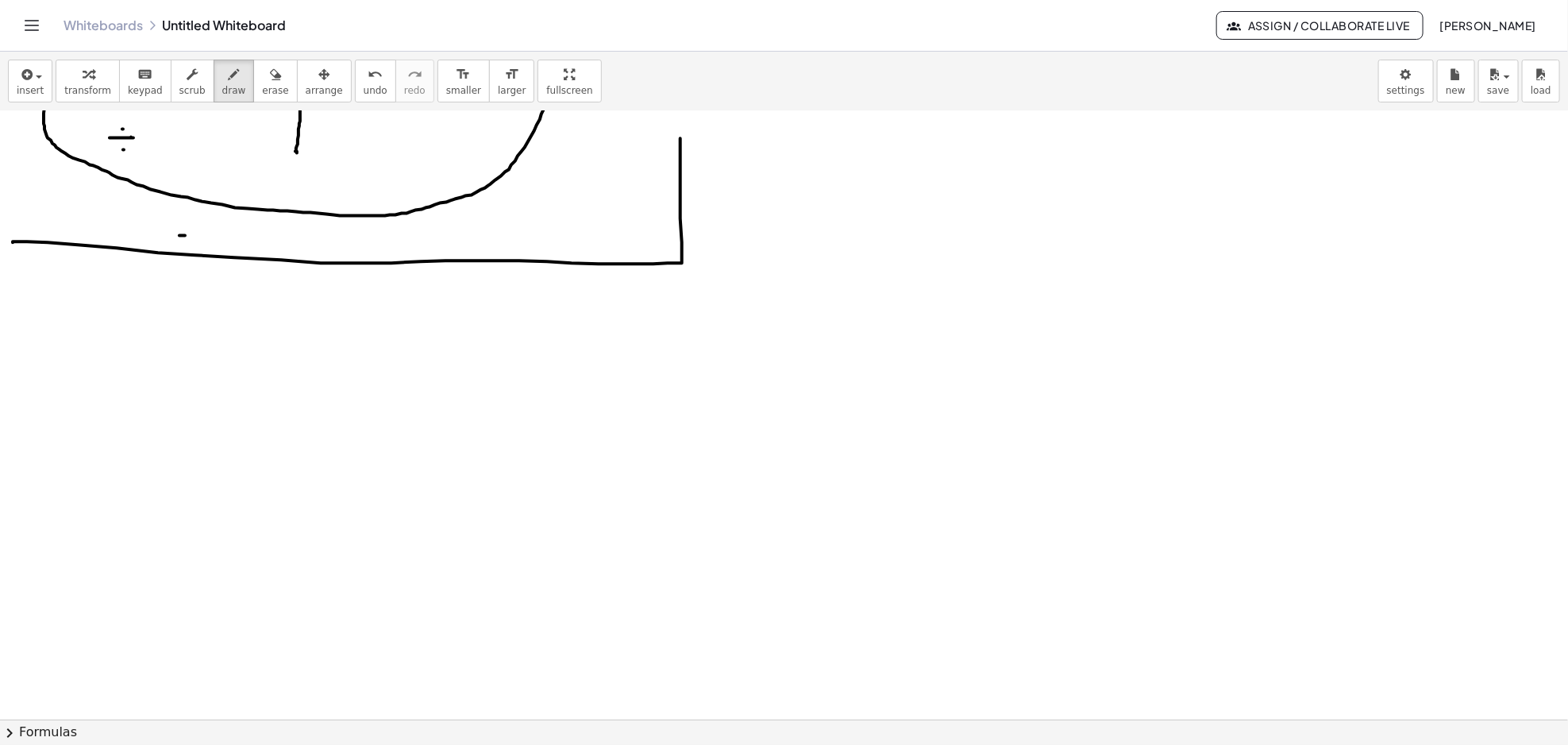
scroll to position [423, 0]
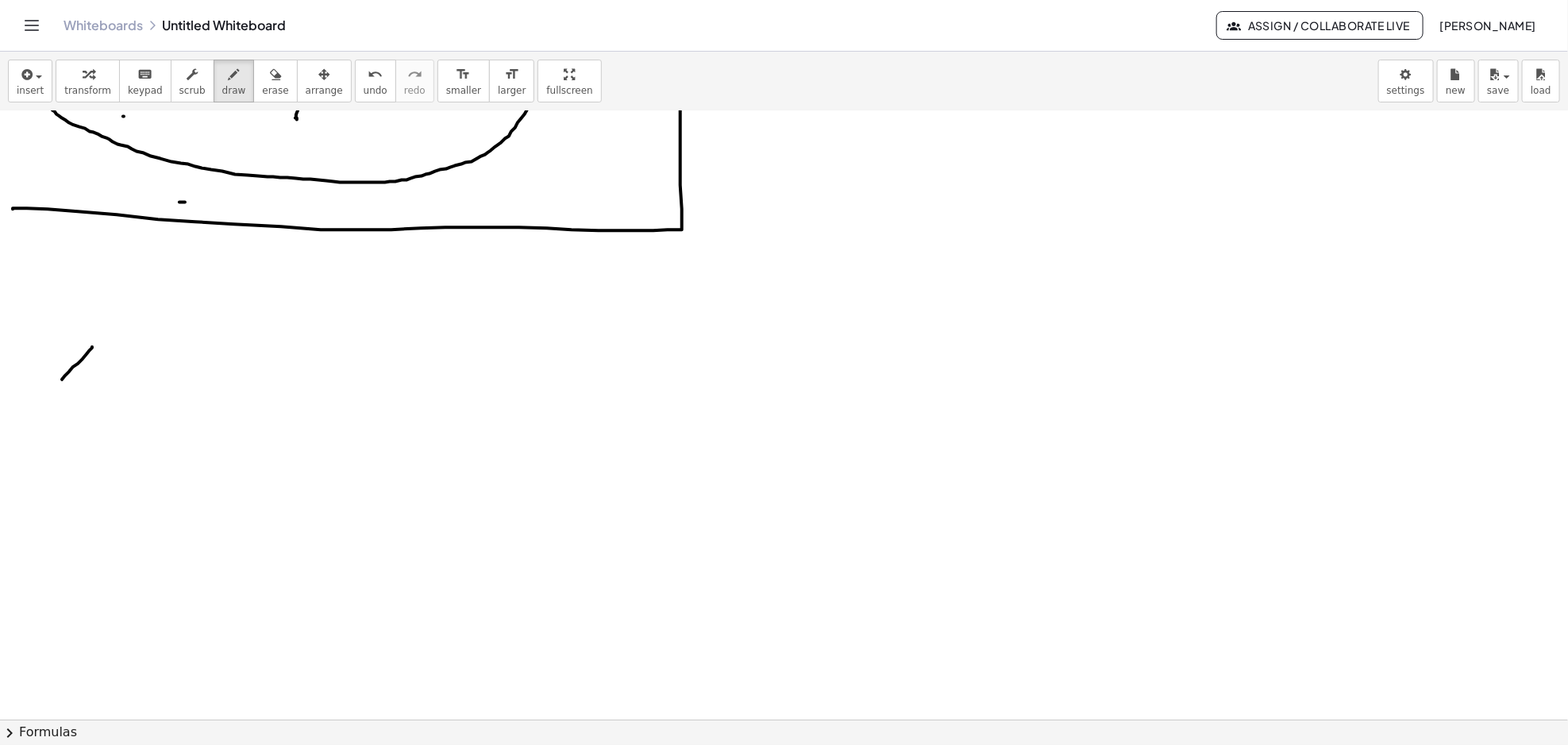
drag, startPoint x: 89, startPoint y: 350, endPoint x: 98, endPoint y: 404, distance: 54.7
click at [97, 404] on div at bounding box center [784, 397] width 1568 height 1418
drag, startPoint x: 144, startPoint y: 371, endPoint x: 170, endPoint y: 372, distance: 26.0
click at [170, 372] on div at bounding box center [784, 397] width 1568 height 1418
drag, startPoint x: 145, startPoint y: 344, endPoint x: 166, endPoint y: 363, distance: 28.3
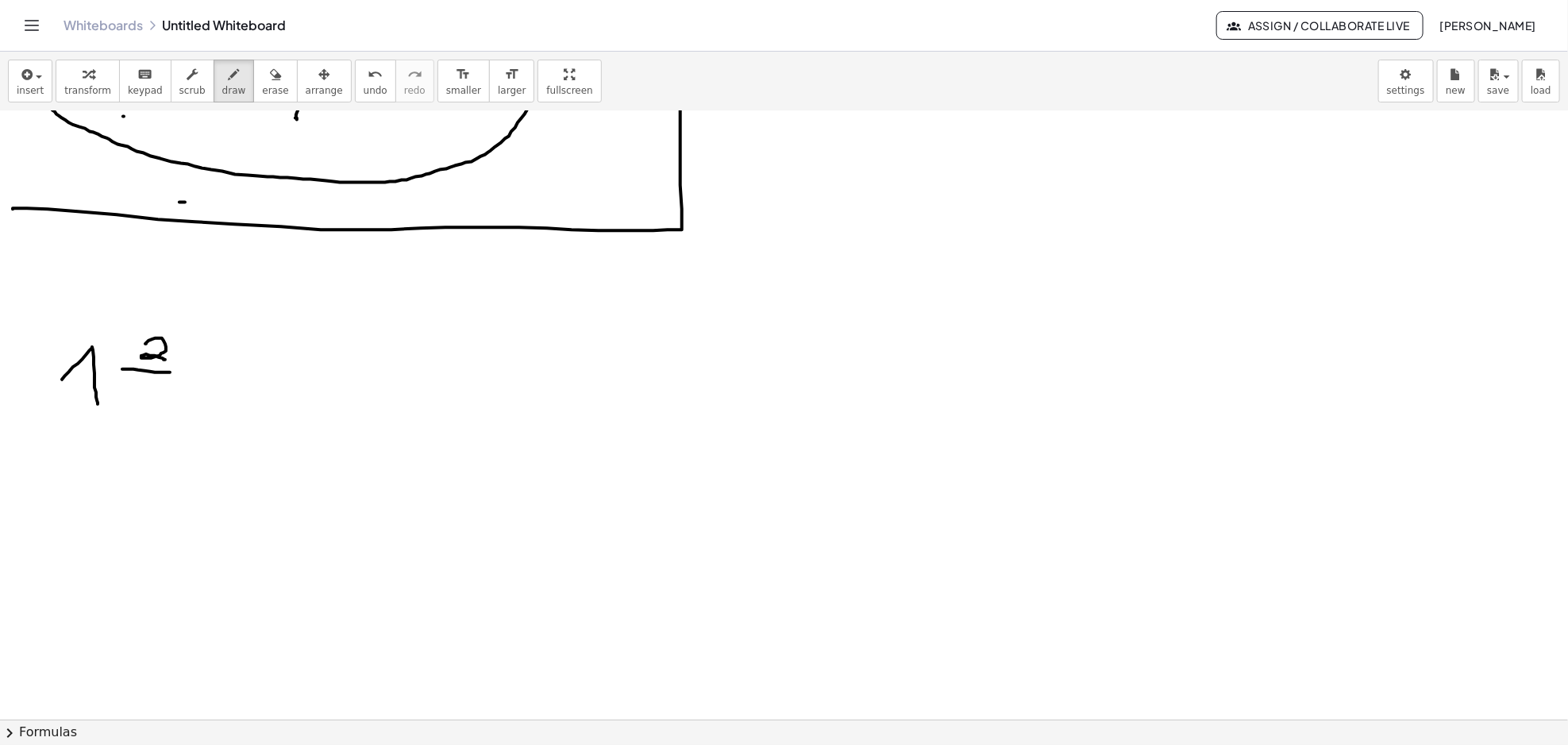
click at [165, 360] on div at bounding box center [784, 397] width 1568 height 1418
drag, startPoint x: 143, startPoint y: 382, endPoint x: 160, endPoint y: 385, distance: 17.3
click at [160, 385] on div at bounding box center [784, 397] width 1568 height 1418
drag, startPoint x: 147, startPoint y: 384, endPoint x: 147, endPoint y: 408, distance: 24.0
click at [147, 408] on div at bounding box center [784, 397] width 1568 height 1418
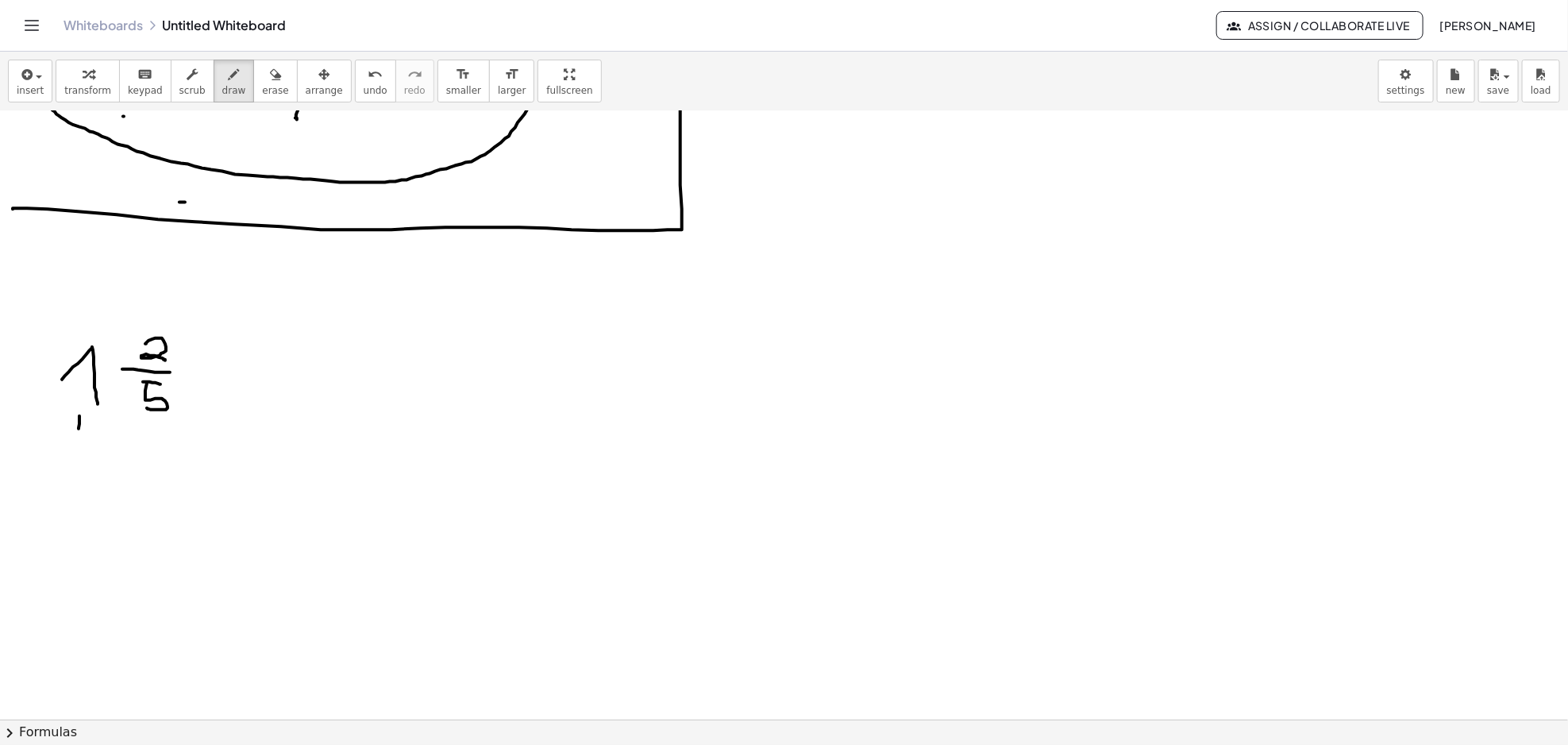
drag, startPoint x: 80, startPoint y: 416, endPoint x: 79, endPoint y: 432, distance: 16.0
click at [79, 432] on div at bounding box center [784, 397] width 1568 height 1418
drag, startPoint x: 53, startPoint y: 446, endPoint x: 56, endPoint y: 461, distance: 15.3
click at [56, 461] on div at bounding box center [784, 397] width 1568 height 1418
drag, startPoint x: 62, startPoint y: 447, endPoint x: 73, endPoint y: 447, distance: 11.0
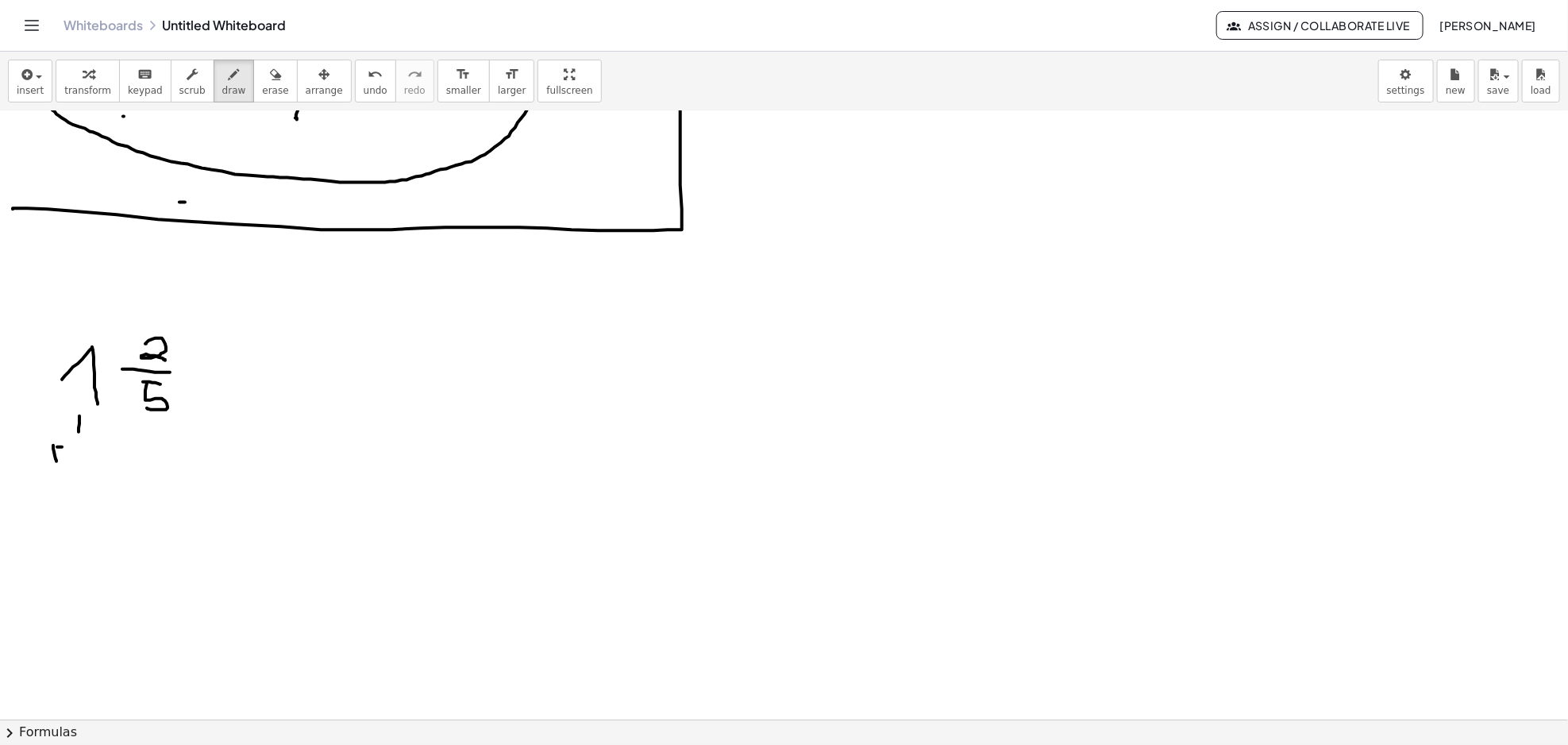
click at [73, 447] on div at bounding box center [784, 397] width 1568 height 1418
click at [67, 454] on div at bounding box center [784, 397] width 1568 height 1418
drag, startPoint x: 55, startPoint y: 459, endPoint x: 68, endPoint y: 460, distance: 13.0
click at [68, 460] on div at bounding box center [784, 397] width 1568 height 1418
drag, startPoint x: 81, startPoint y: 456, endPoint x: 89, endPoint y: 457, distance: 8.1
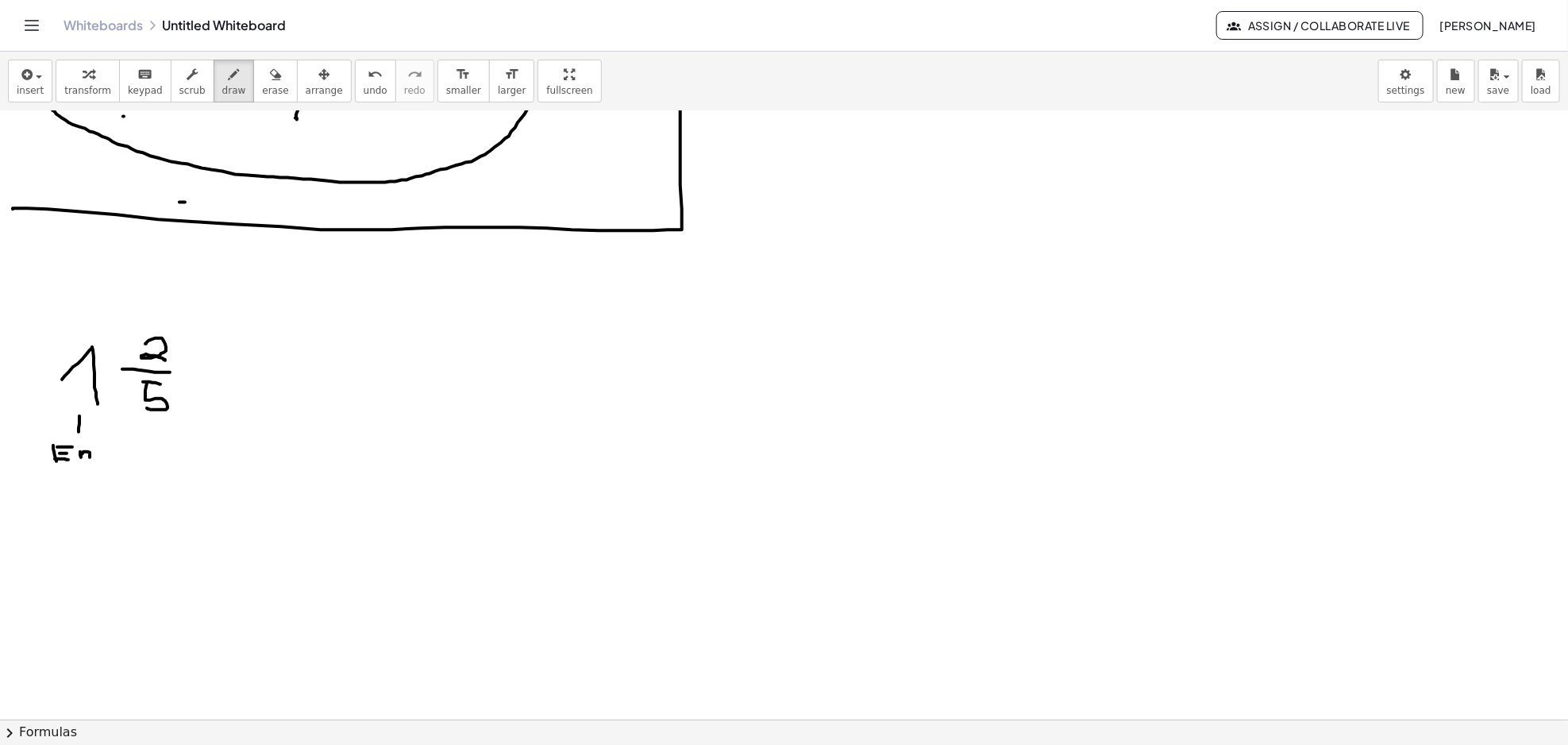
click at [89, 457] on div at bounding box center [784, 397] width 1568 height 1418
drag, startPoint x: 95, startPoint y: 437, endPoint x: 98, endPoint y: 455, distance: 18.2
click at [98, 455] on div at bounding box center [784, 397] width 1568 height 1418
click at [100, 439] on div at bounding box center [784, 397] width 1568 height 1418
drag, startPoint x: 114, startPoint y: 451, endPoint x: 122, endPoint y: 448, distance: 8.5
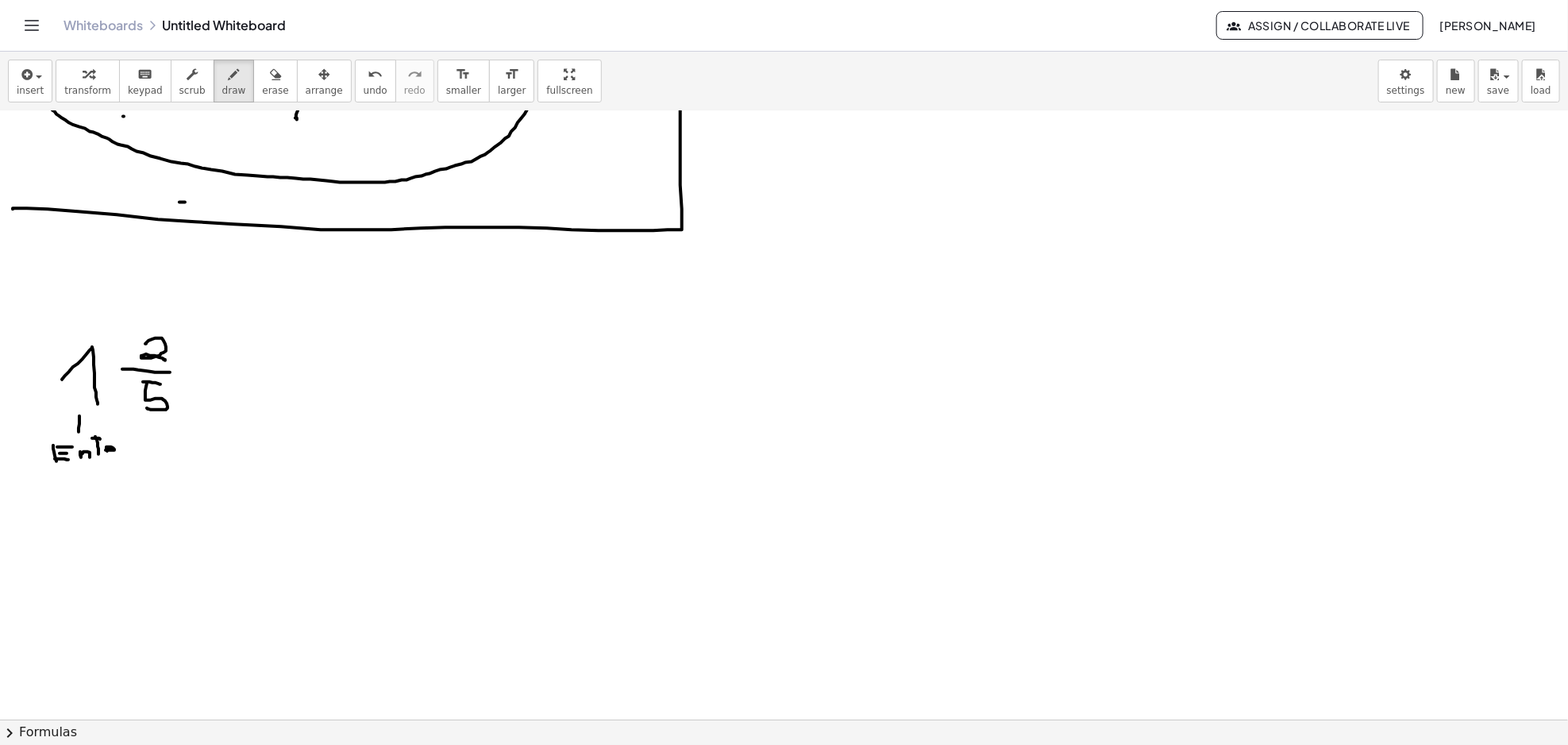
click at [114, 455] on div at bounding box center [784, 397] width 1568 height 1418
drag, startPoint x: 122, startPoint y: 449, endPoint x: 131, endPoint y: 443, distance: 10.8
click at [131, 443] on div at bounding box center [784, 397] width 1568 height 1418
click at [143, 449] on div at bounding box center [784, 397] width 1568 height 1418
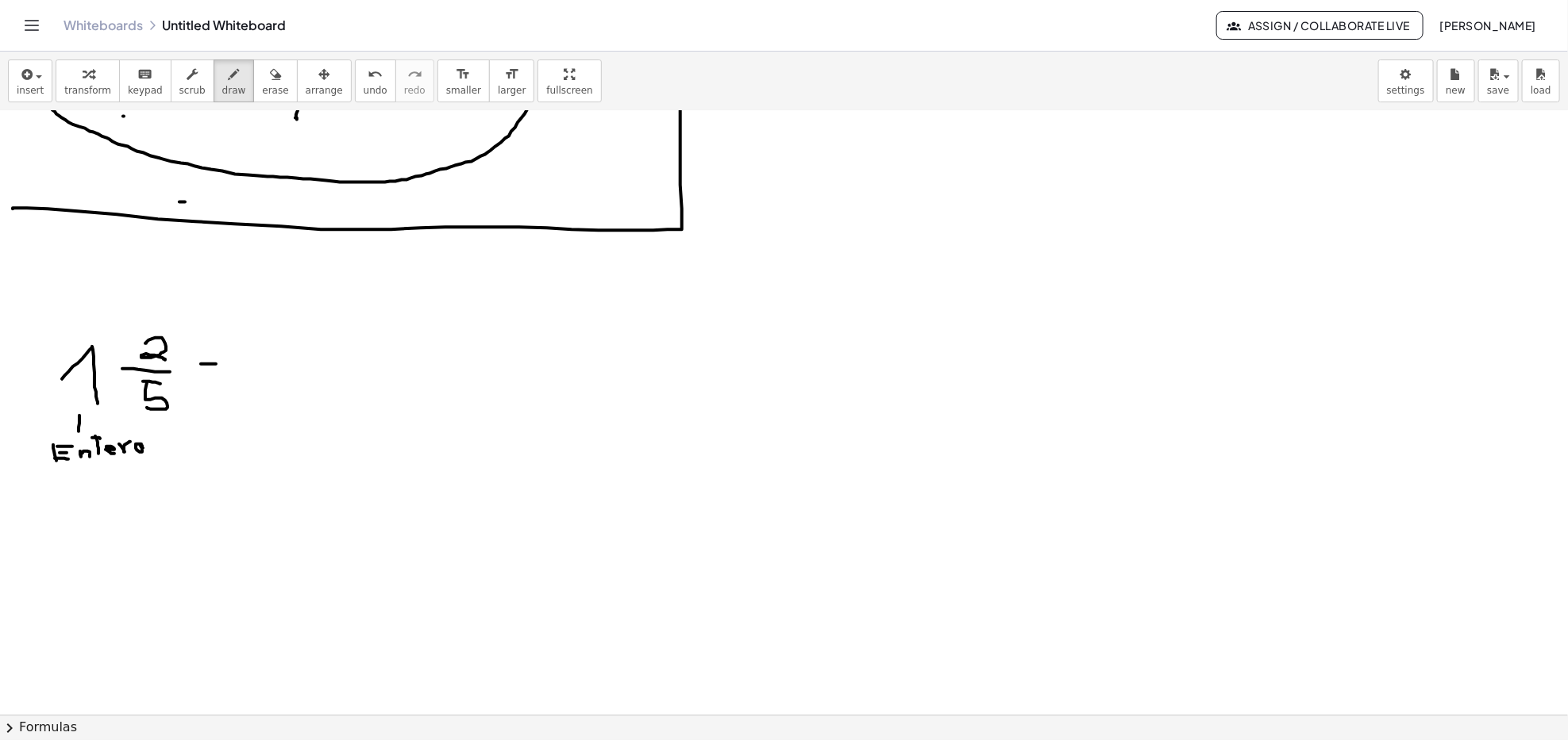
drag, startPoint x: 201, startPoint y: 364, endPoint x: 221, endPoint y: 364, distance: 20.0
click at [221, 364] on div at bounding box center [784, 396] width 1568 height 1416
drag, startPoint x: 227, startPoint y: 370, endPoint x: 230, endPoint y: 358, distance: 12.4
click at [233, 370] on div at bounding box center [784, 396] width 1568 height 1416
drag, startPoint x: 227, startPoint y: 356, endPoint x: 245, endPoint y: 373, distance: 24.8
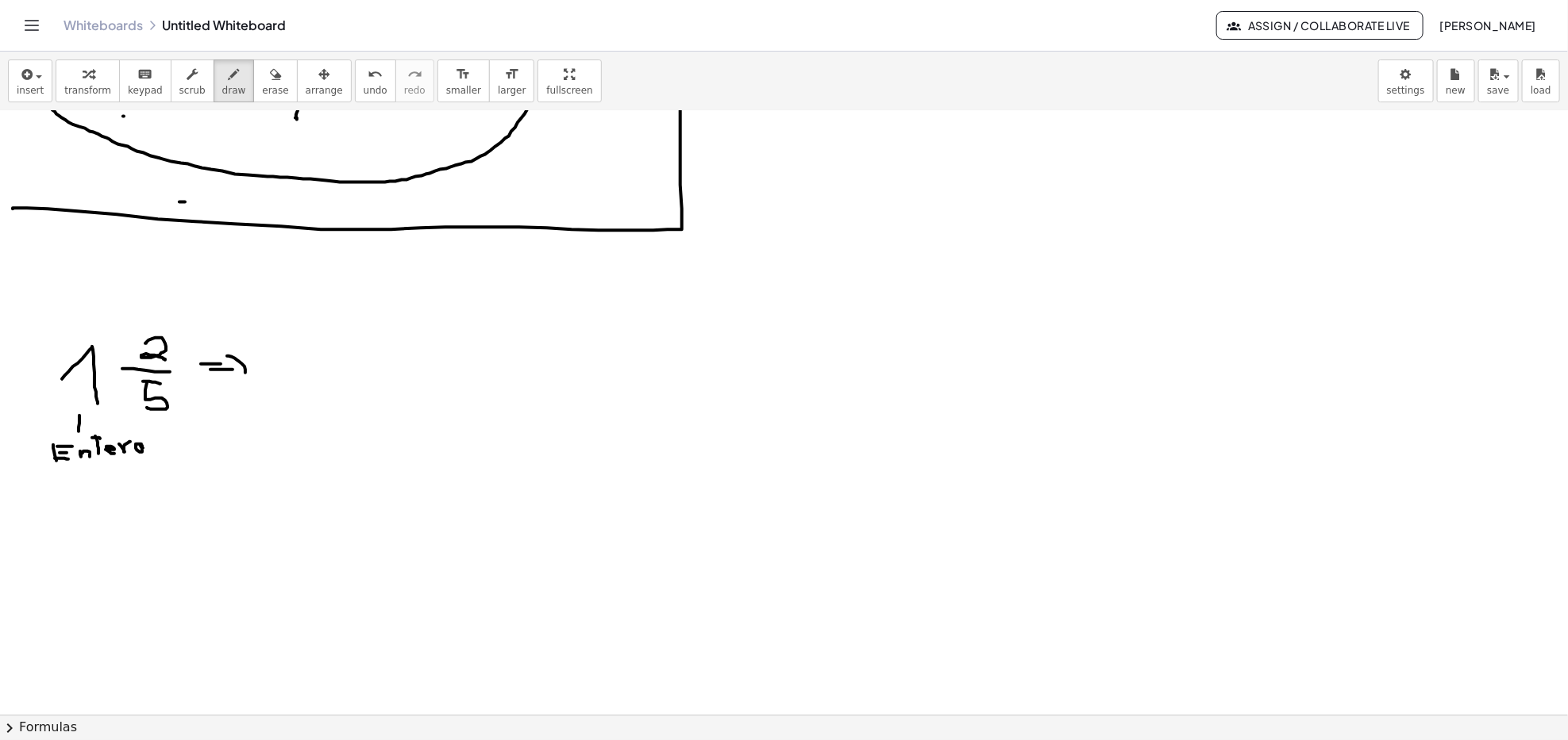
click at [245, 373] on div at bounding box center [784, 396] width 1568 height 1416
drag, startPoint x: 137, startPoint y: 401, endPoint x: 112, endPoint y: 390, distance: 27.3
click at [112, 390] on div at bounding box center [784, 396] width 1568 height 1416
drag, startPoint x: 122, startPoint y: 402, endPoint x: 126, endPoint y: 409, distance: 8.1
click at [126, 409] on div at bounding box center [784, 396] width 1568 height 1416
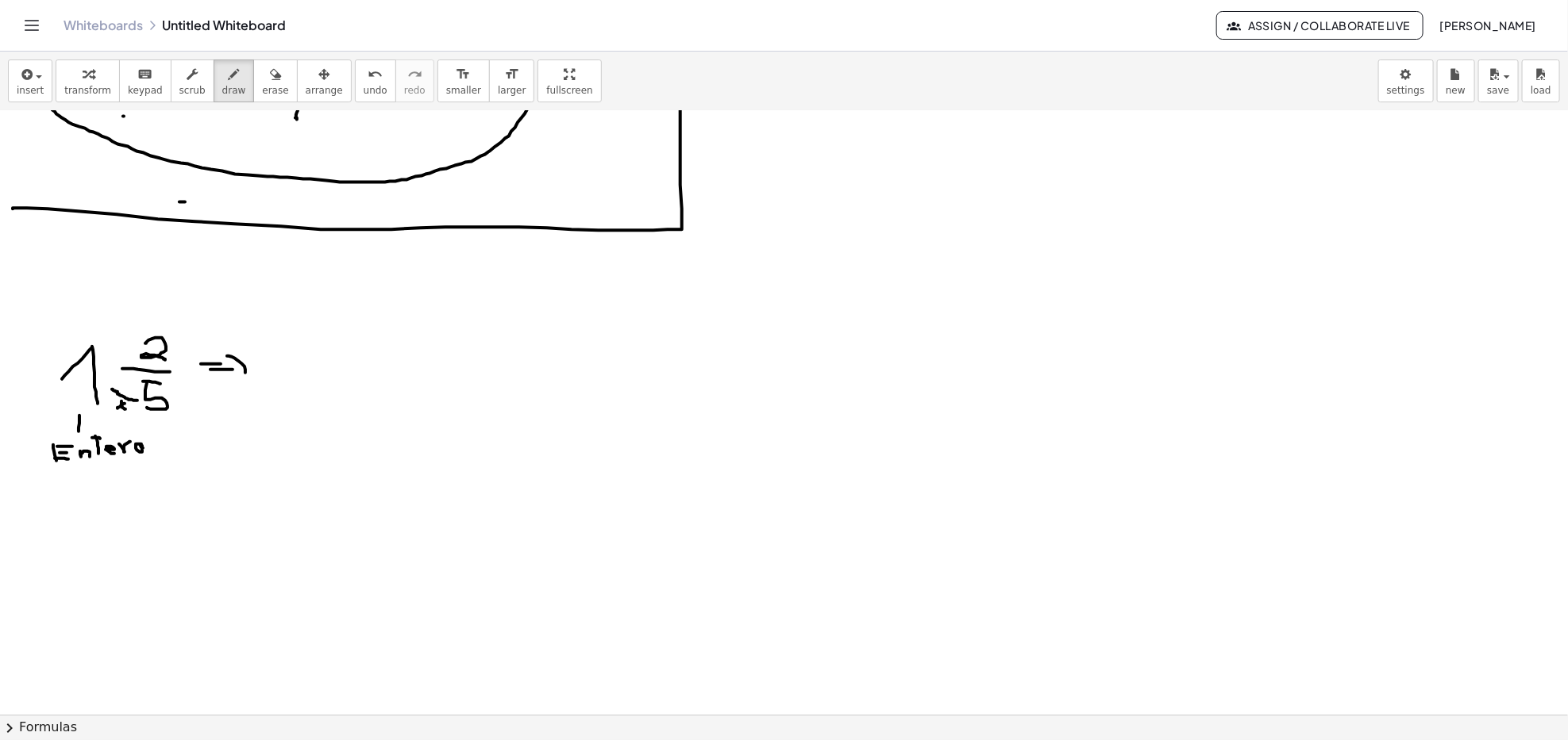
drag, startPoint x: 118, startPoint y: 408, endPoint x: 125, endPoint y: 403, distance: 8.6
click at [125, 403] on div at bounding box center [784, 396] width 1568 height 1416
drag, startPoint x: 105, startPoint y: 373, endPoint x: 122, endPoint y: 356, distance: 24.0
click at [122, 356] on div at bounding box center [784, 396] width 1568 height 1416
drag, startPoint x: 118, startPoint y: 349, endPoint x: 117, endPoint y: 365, distance: 16.0
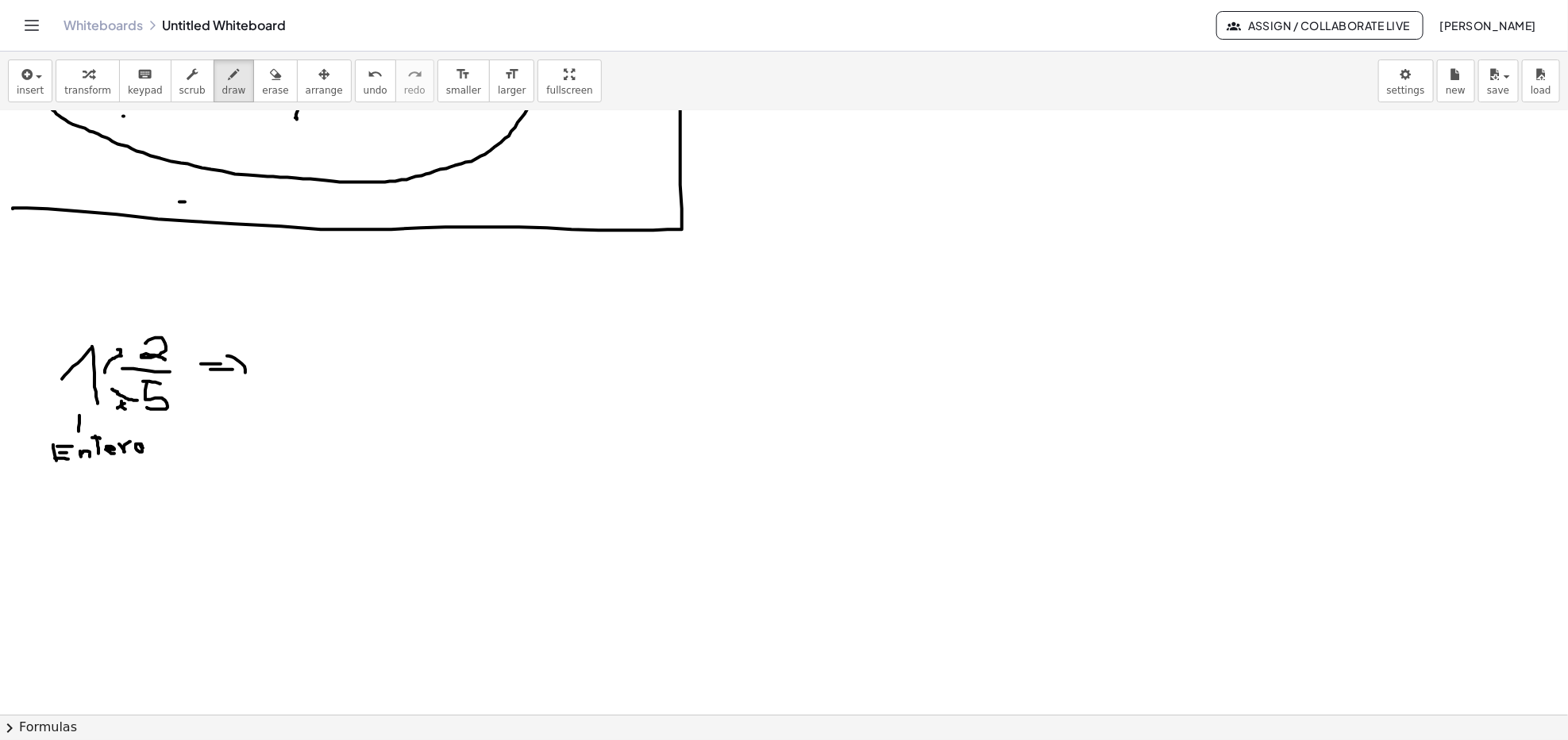
click at [117, 365] on div at bounding box center [784, 396] width 1568 height 1416
drag, startPoint x: 106, startPoint y: 343, endPoint x: 107, endPoint y: 351, distance: 8.1
click at [107, 351] on div at bounding box center [784, 396] width 1568 height 1416
drag, startPoint x: 99, startPoint y: 348, endPoint x: 107, endPoint y: 345, distance: 8.5
click at [107, 345] on div at bounding box center [784, 396] width 1568 height 1416
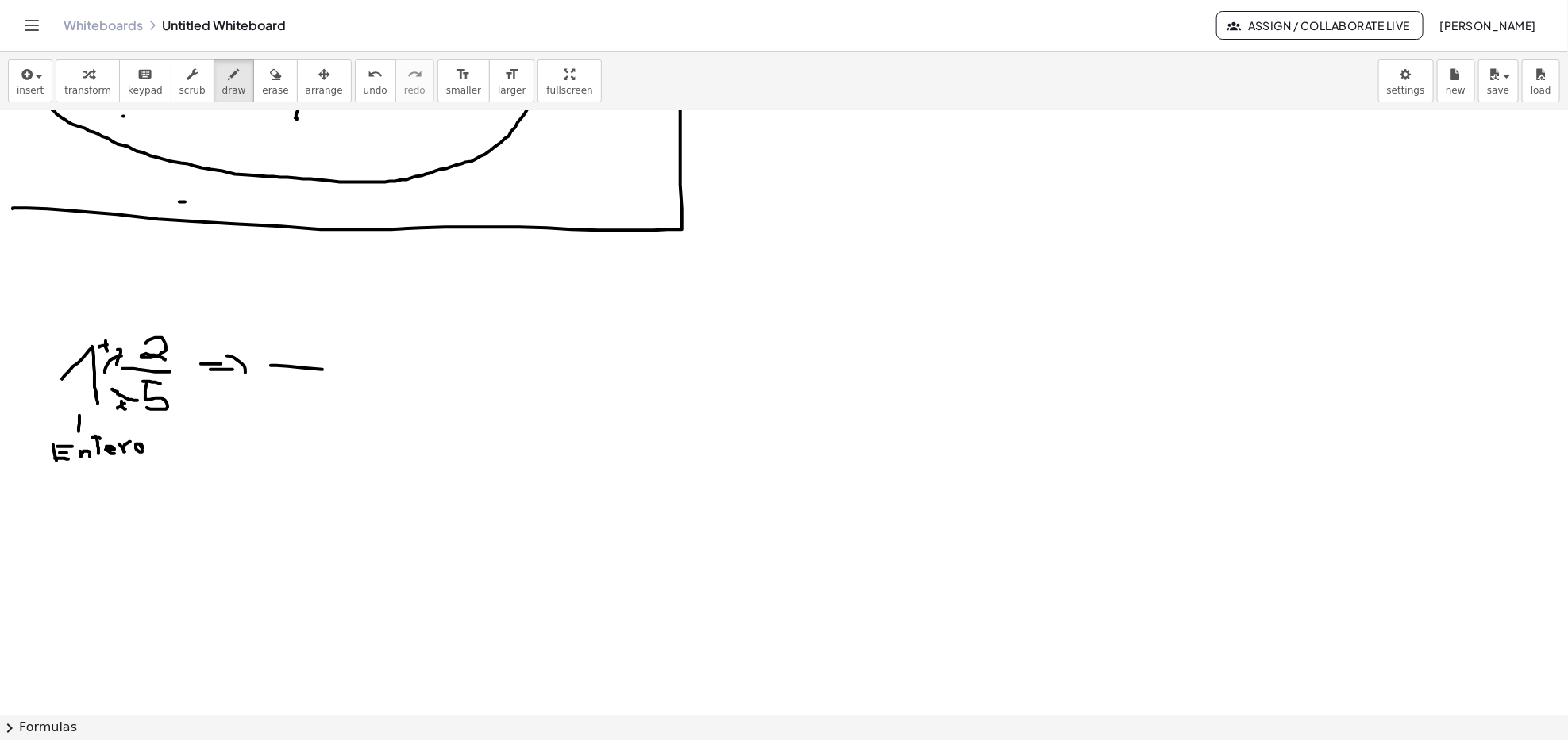
drag, startPoint x: 272, startPoint y: 366, endPoint x: 371, endPoint y: 373, distance: 99.2
click at [371, 373] on div at bounding box center [784, 396] width 1568 height 1416
drag, startPoint x: 319, startPoint y: 385, endPoint x: 337, endPoint y: 385, distance: 18.0
click at [337, 385] on div at bounding box center [784, 396] width 1568 height 1416
drag, startPoint x: 318, startPoint y: 383, endPoint x: 311, endPoint y: 410, distance: 27.9
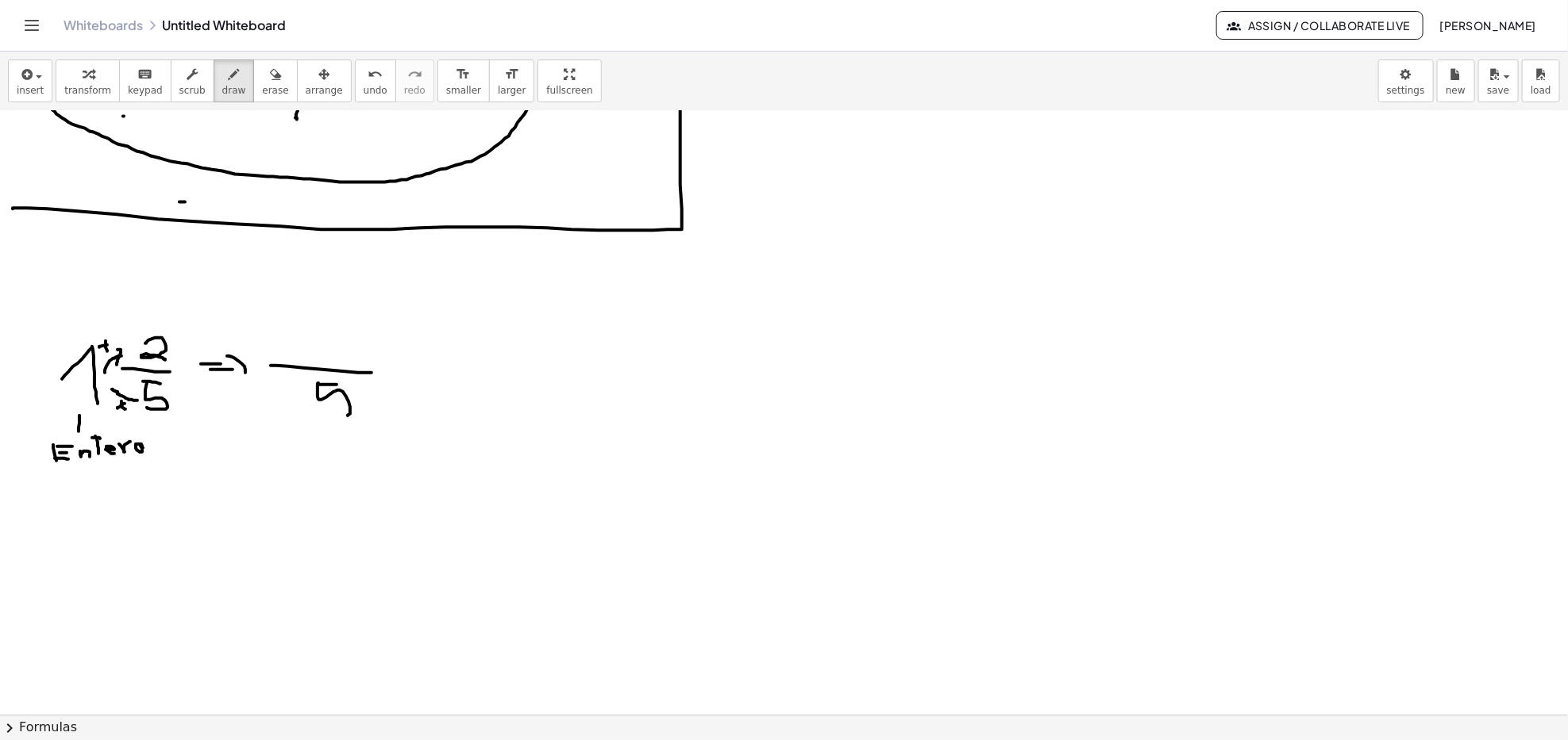
click at [311, 411] on div at bounding box center [784, 396] width 1568 height 1416
drag, startPoint x: 315, startPoint y: 323, endPoint x: 326, endPoint y: 356, distance: 34.8
click at [325, 362] on div at bounding box center [784, 396] width 1568 height 1416
drag, startPoint x: 313, startPoint y: 341, endPoint x: 344, endPoint y: 345, distance: 31.3
click at [344, 345] on div at bounding box center [784, 396] width 1568 height 1416
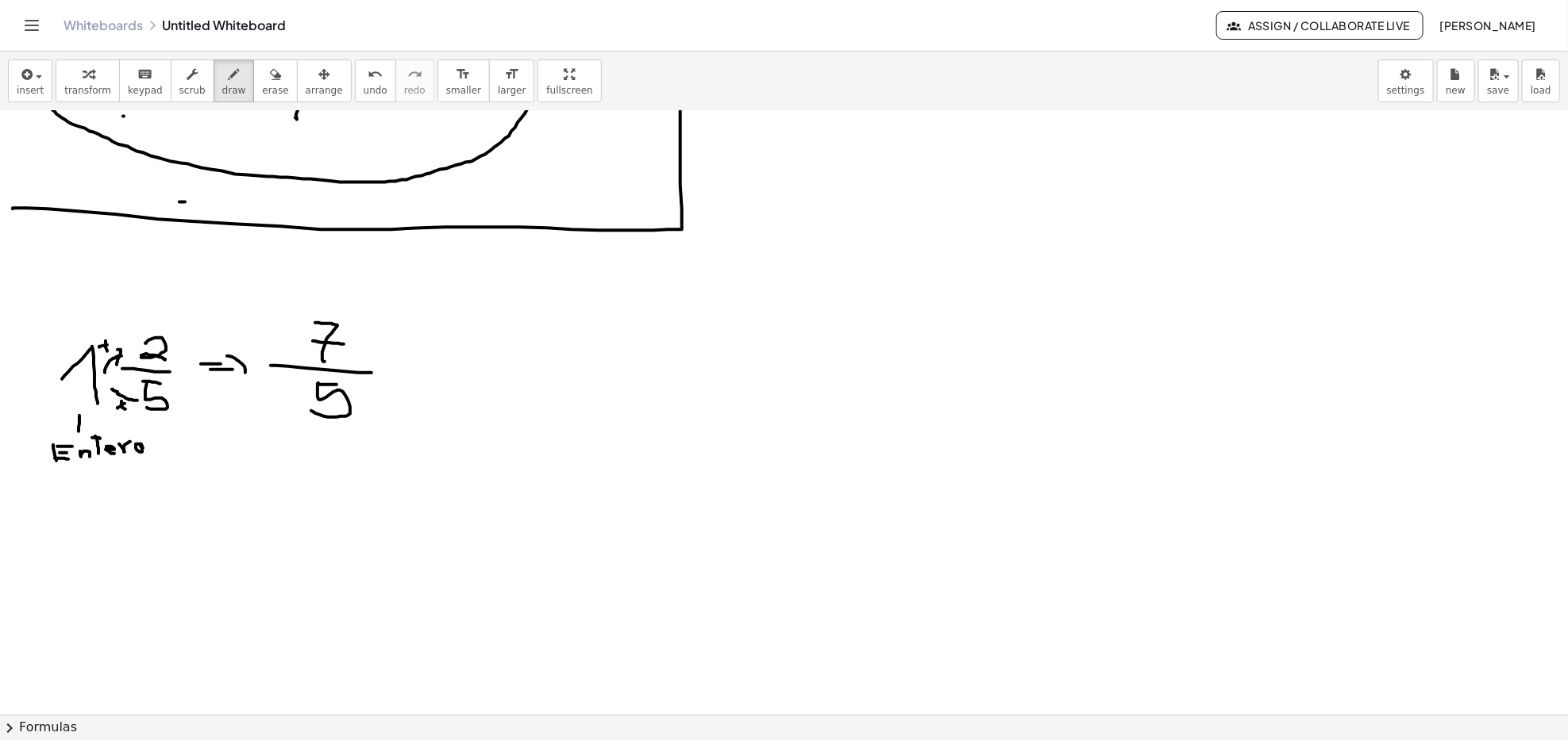
click at [463, 368] on div at bounding box center [784, 396] width 1568 height 1416
drag, startPoint x: 463, startPoint y: 395, endPoint x: 425, endPoint y: 414, distance: 42.5
click at [425, 414] on div at bounding box center [784, 396] width 1568 height 1416
drag, startPoint x: 538, startPoint y: 318, endPoint x: 595, endPoint y: 374, distance: 79.9
click at [595, 374] on div at bounding box center [784, 396] width 1568 height 1416
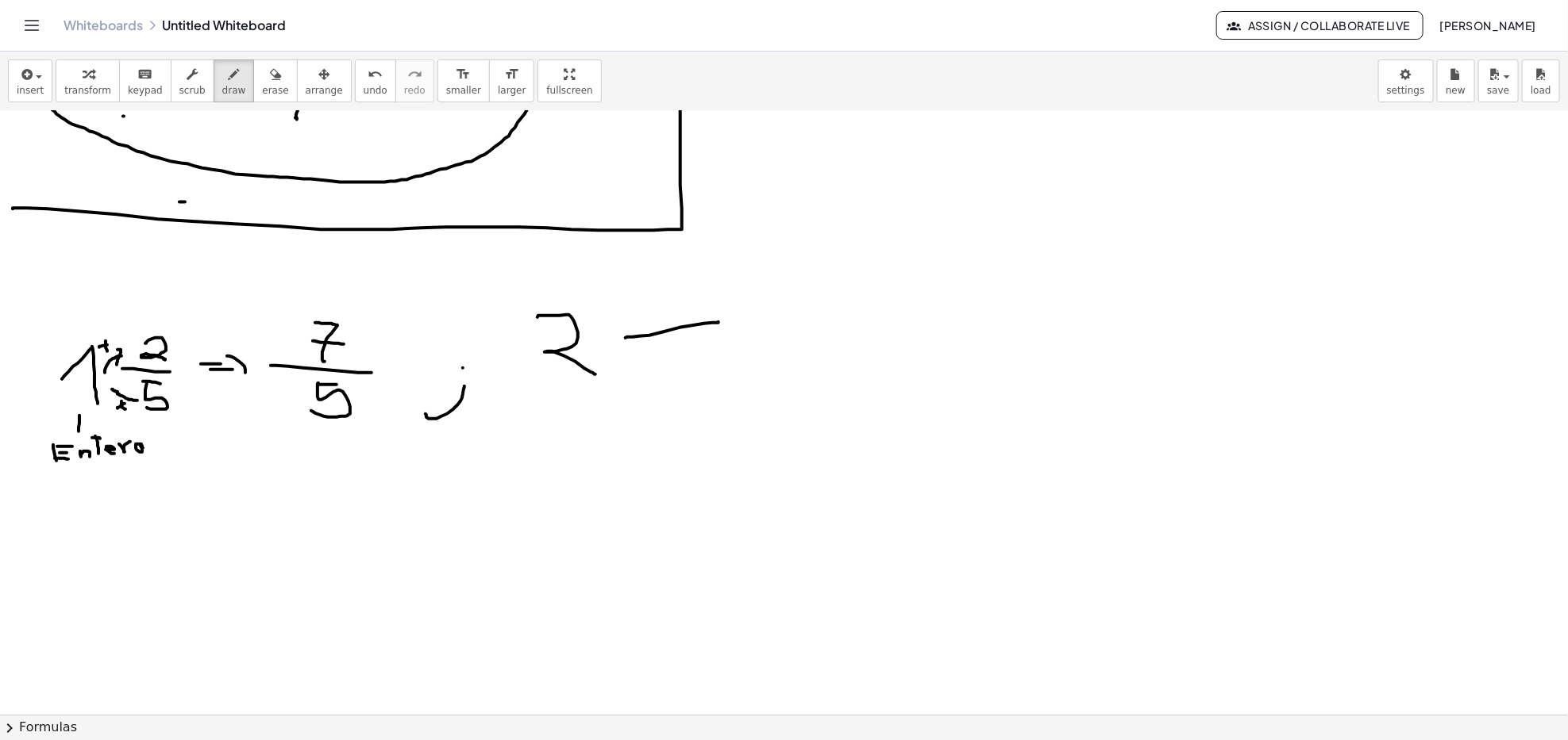
drag, startPoint x: 625, startPoint y: 338, endPoint x: 641, endPoint y: 317, distance: 26.4
click at [717, 322] on div at bounding box center [784, 396] width 1568 height 1416
drag, startPoint x: 661, startPoint y: 300, endPoint x: 657, endPoint y: 325, distance: 25.3
click at [650, 323] on div at bounding box center [784, 396] width 1568 height 1416
drag, startPoint x: 657, startPoint y: 347, endPoint x: 656, endPoint y: 388, distance: 41.0
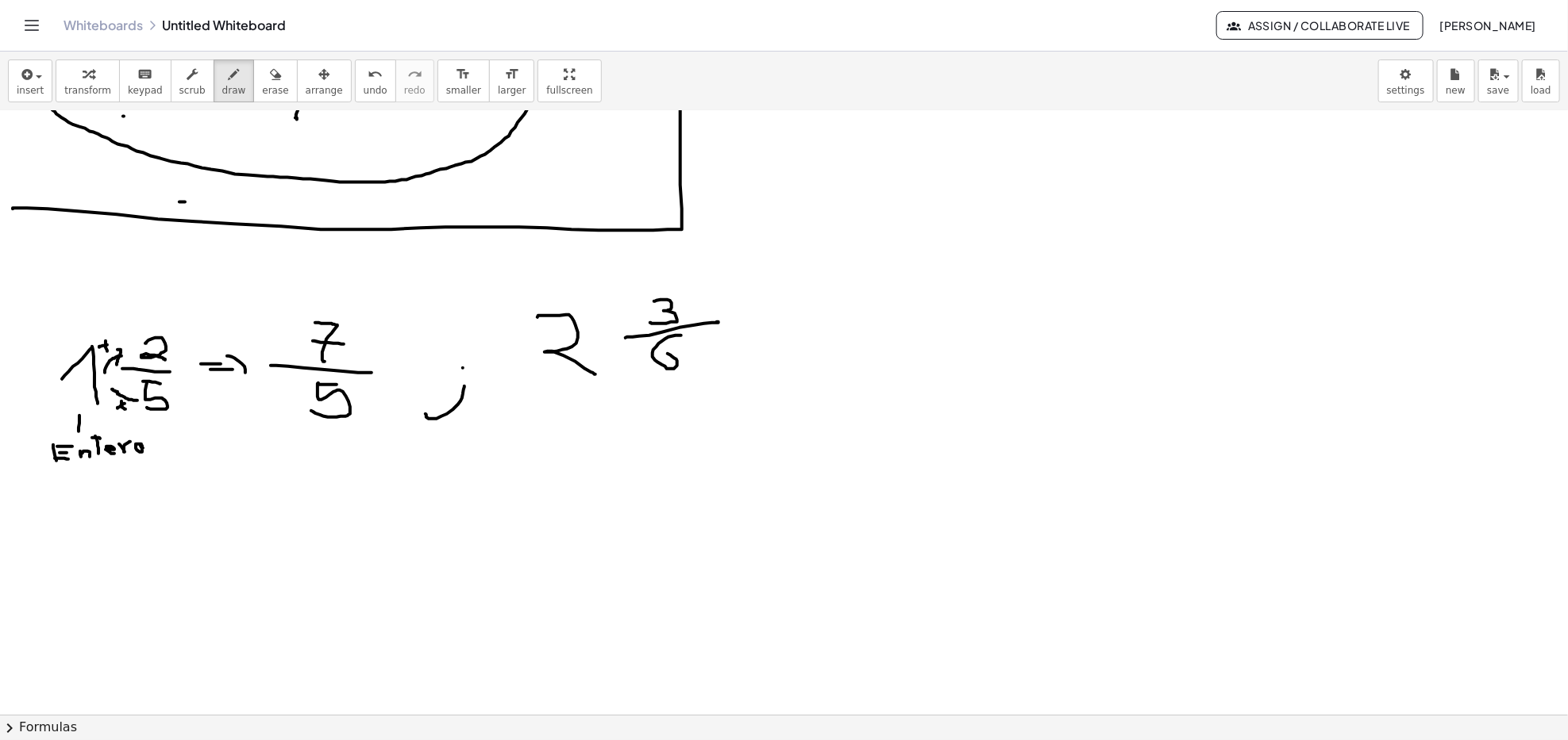
click at [648, 359] on div at bounding box center [784, 396] width 1568 height 1416
drag, startPoint x: 748, startPoint y: 314, endPoint x: 766, endPoint y: 314, distance: 18.0
click at [763, 313] on div at bounding box center [784, 396] width 1568 height 1416
drag, startPoint x: 743, startPoint y: 331, endPoint x: 665, endPoint y: 356, distance: 81.9
click at [767, 331] on div at bounding box center [784, 396] width 1568 height 1416
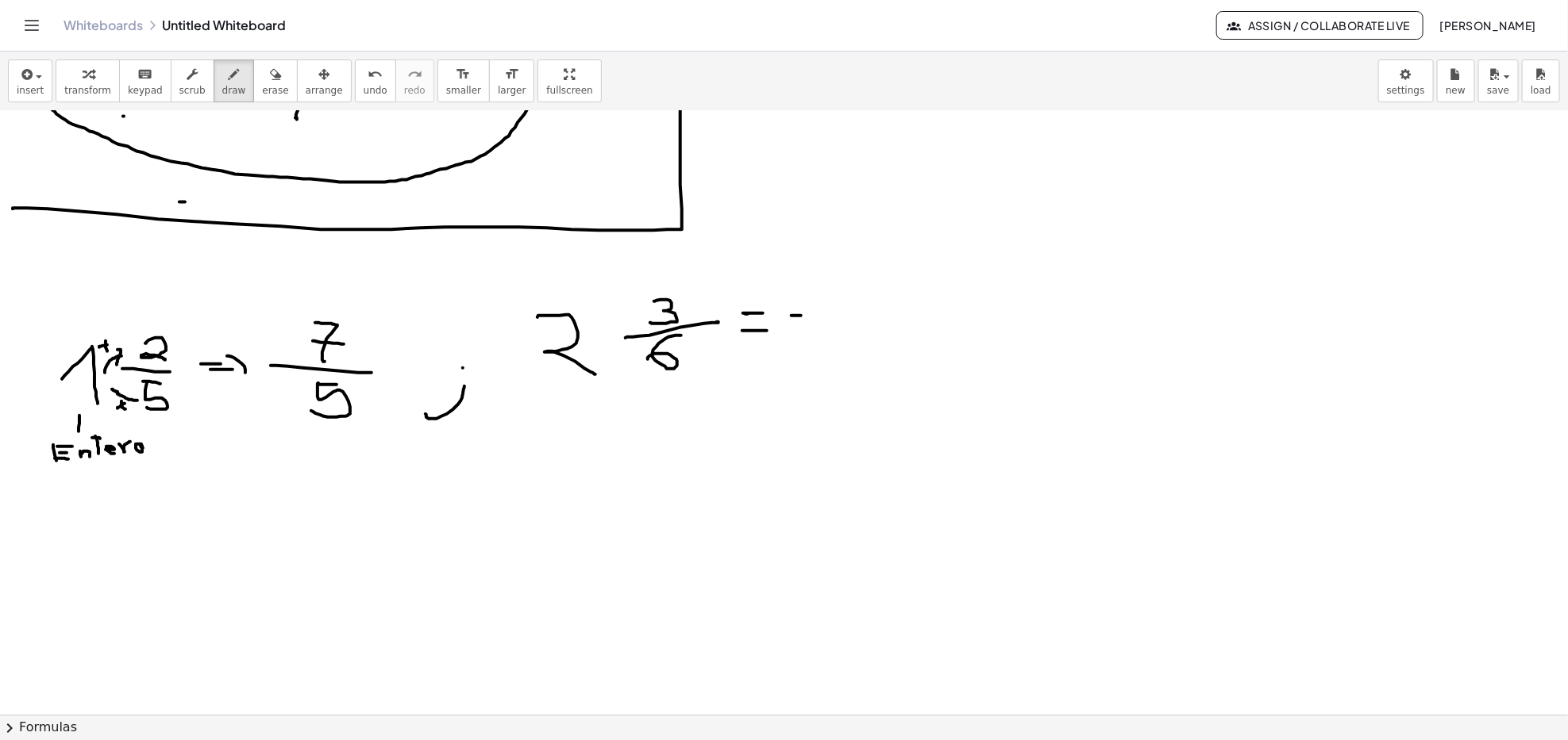
drag, startPoint x: 801, startPoint y: 316, endPoint x: 873, endPoint y: 311, distance: 72.2
click at [873, 311] on div at bounding box center [784, 396] width 1568 height 1416
drag, startPoint x: 828, startPoint y: 329, endPoint x: 819, endPoint y: 356, distance: 28.5
click at [819, 356] on div at bounding box center [784, 396] width 1568 height 1416
drag, startPoint x: 809, startPoint y: 283, endPoint x: 819, endPoint y: 300, distance: 19.7
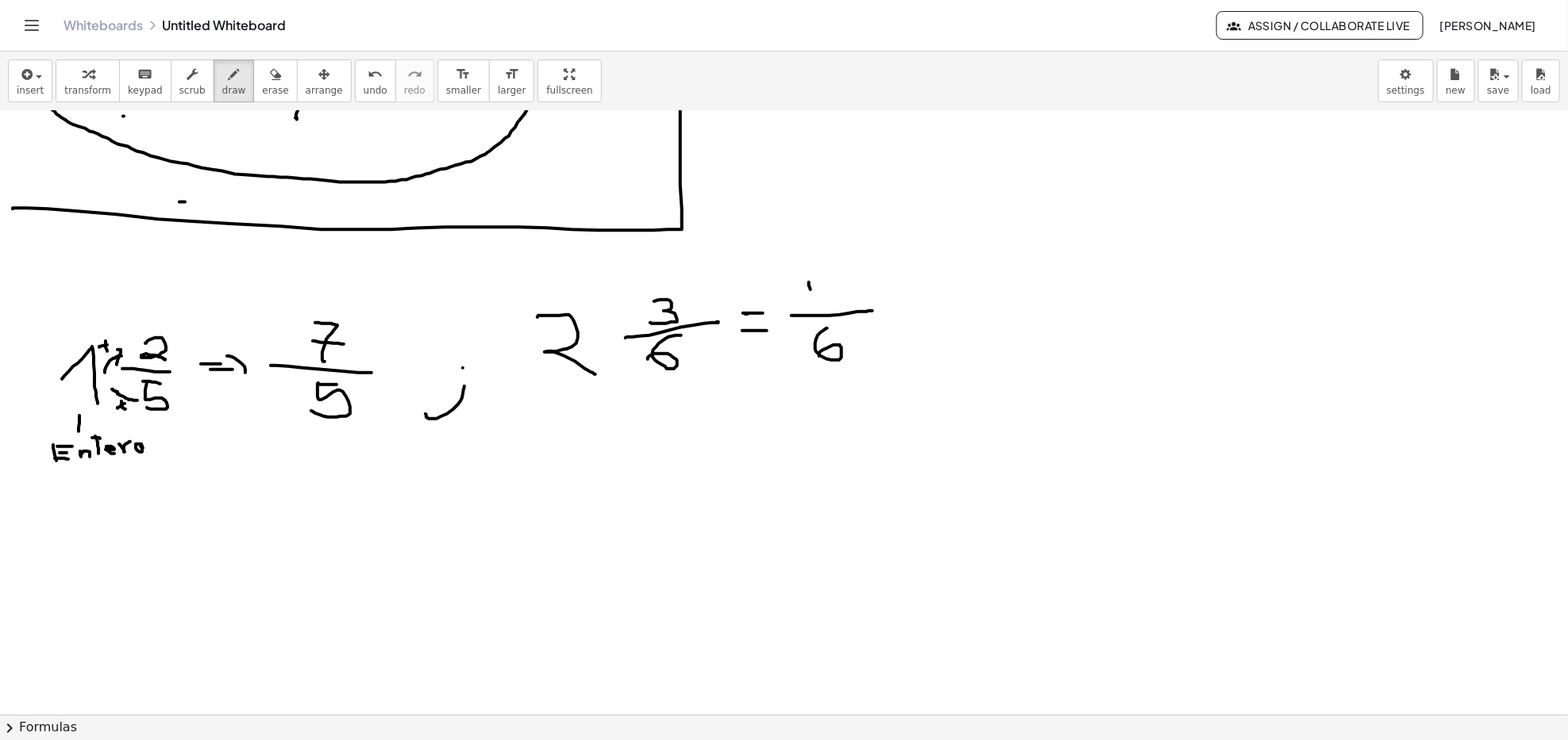
click at [819, 300] on div at bounding box center [784, 396] width 1568 height 1416
drag, startPoint x: 828, startPoint y: 277, endPoint x: 843, endPoint y: 275, distance: 15.1
click at [843, 275] on div at bounding box center [784, 396] width 1568 height 1416
drag, startPoint x: 828, startPoint y: 275, endPoint x: 830, endPoint y: 296, distance: 21.1
click at [830, 296] on div at bounding box center [784, 396] width 1568 height 1416
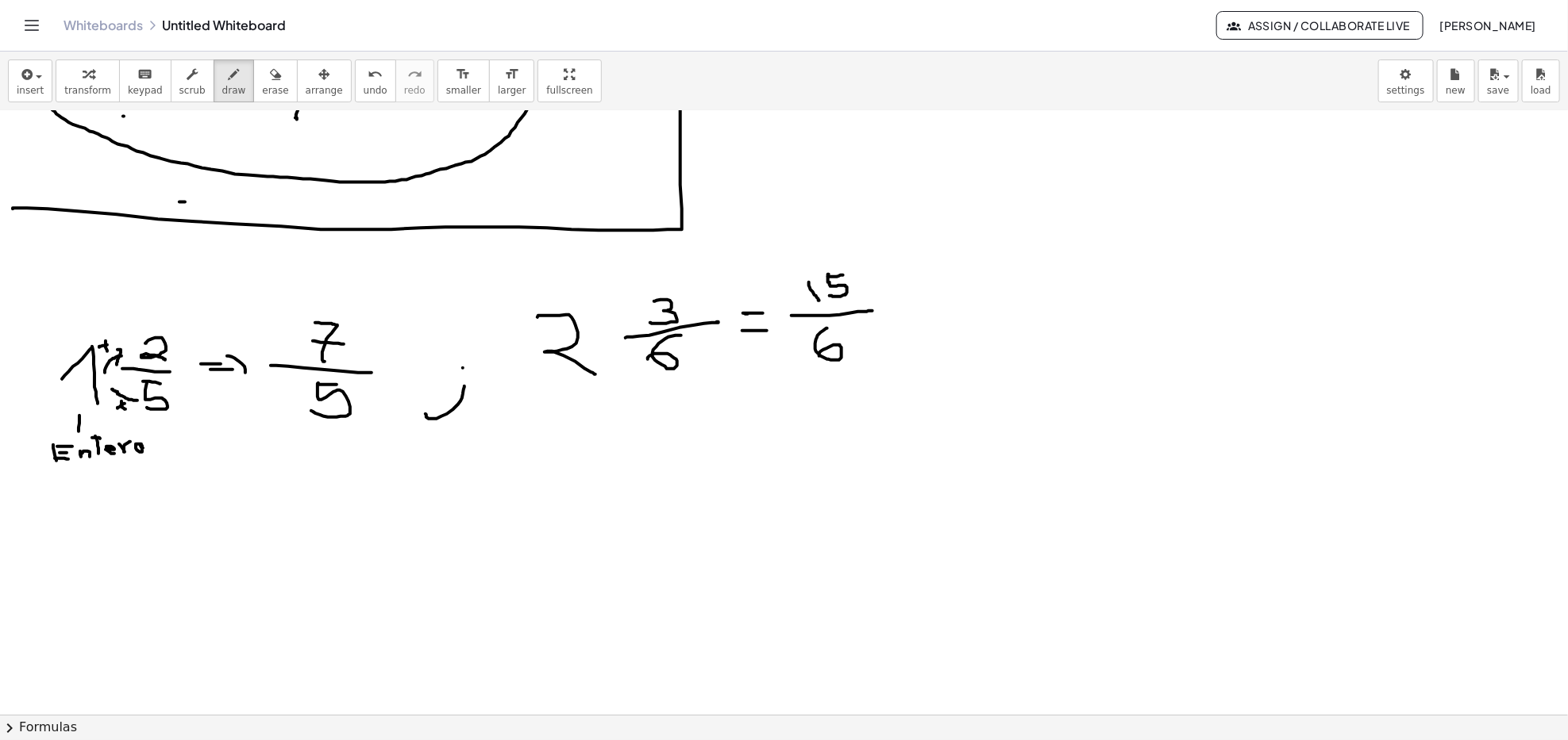
drag, startPoint x: 898, startPoint y: 326, endPoint x: 894, endPoint y: 364, distance: 38.2
click at [894, 364] on div at bounding box center [784, 396] width 1568 height 1416
drag, startPoint x: 927, startPoint y: 341, endPoint x: 891, endPoint y: 386, distance: 57.6
click at [907, 376] on div at bounding box center [784, 396] width 1568 height 1416
drag, startPoint x: 383, startPoint y: 425, endPoint x: 356, endPoint y: 453, distance: 38.9
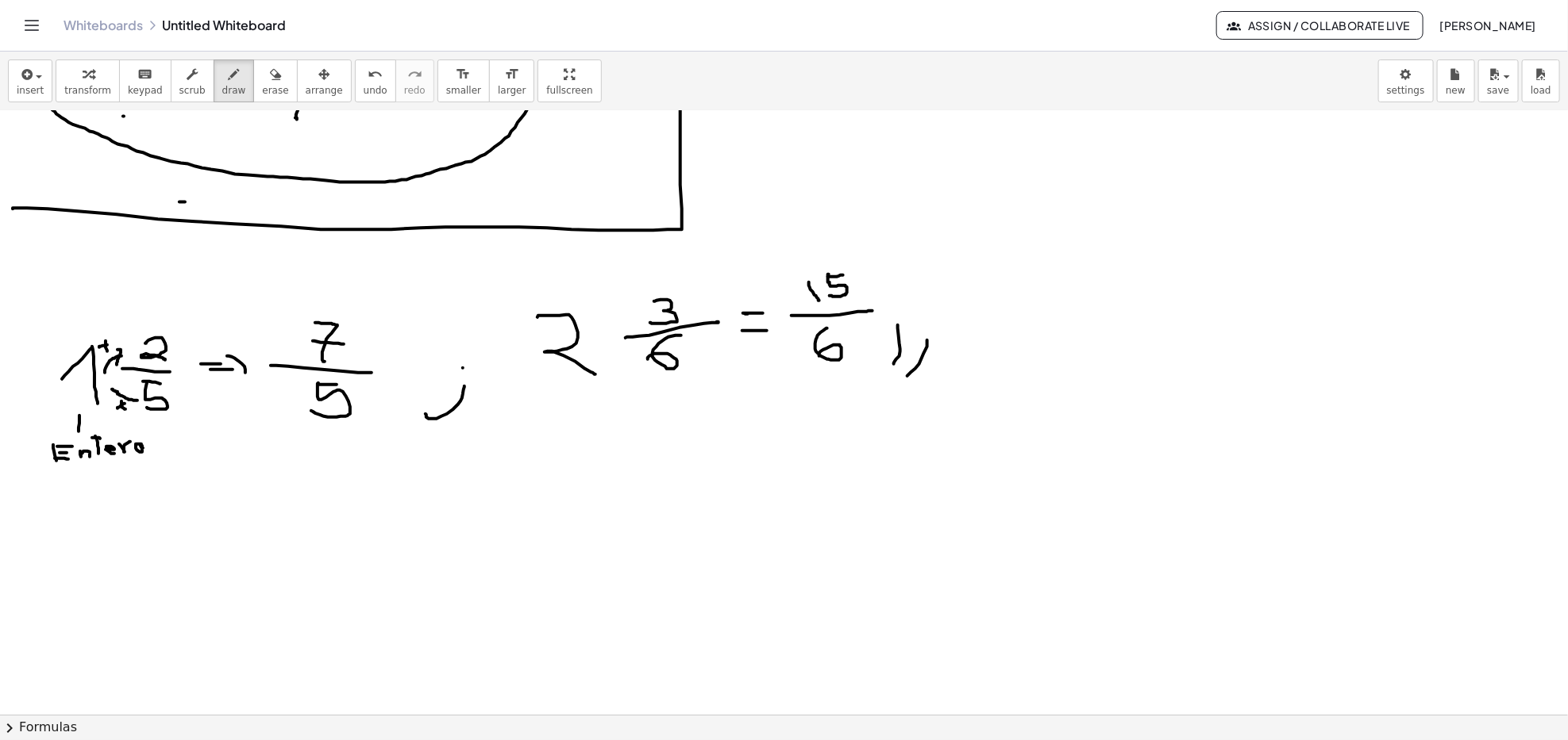
click at [356, 453] on div at bounding box center [784, 396] width 1568 height 1416
drag, startPoint x: 376, startPoint y: 446, endPoint x: 346, endPoint y: 477, distance: 43.1
click at [346, 477] on div at bounding box center [784, 396] width 1568 height 1416
